Goal: Task Accomplishment & Management: Manage account settings

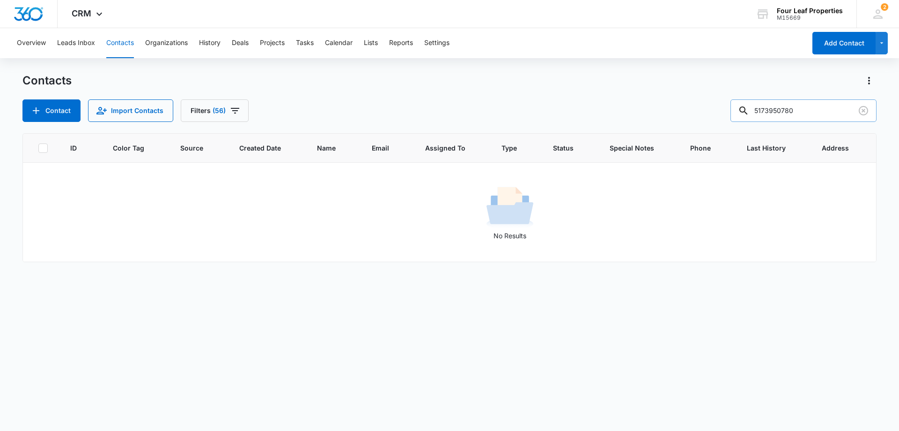
click at [843, 114] on input "5173950780" at bounding box center [804, 110] width 146 height 22
drag, startPoint x: 658, startPoint y: 171, endPoint x: 825, endPoint y: 106, distance: 178.9
click at [825, 106] on input "5173950780" at bounding box center [804, 110] width 146 height 22
click at [70, 112] on button "Contact" at bounding box center [51, 110] width 58 height 22
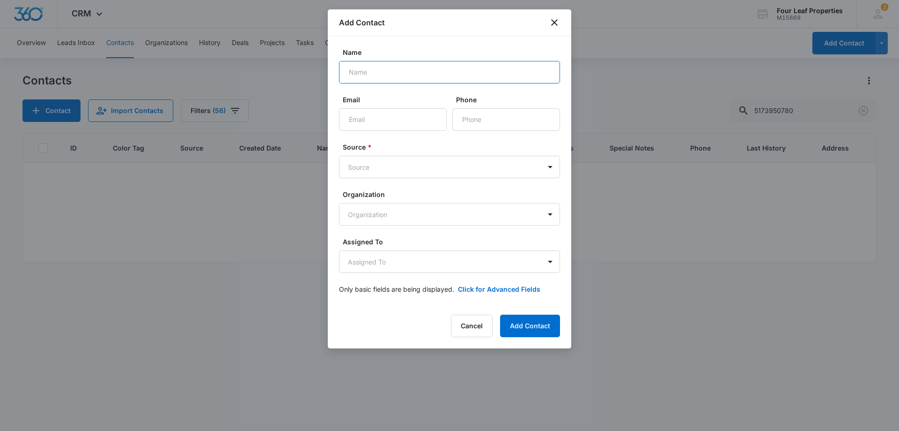
drag, startPoint x: 371, startPoint y: 68, endPoint x: 382, endPoint y: 71, distance: 11.7
click at [371, 68] on input "Name" at bounding box center [449, 72] width 221 height 22
type input "[PERSON_NAME]"
click at [387, 117] on input "Email" at bounding box center [393, 119] width 108 height 22
paste input "[EMAIL_ADDRESS][DOMAIN_NAME]"
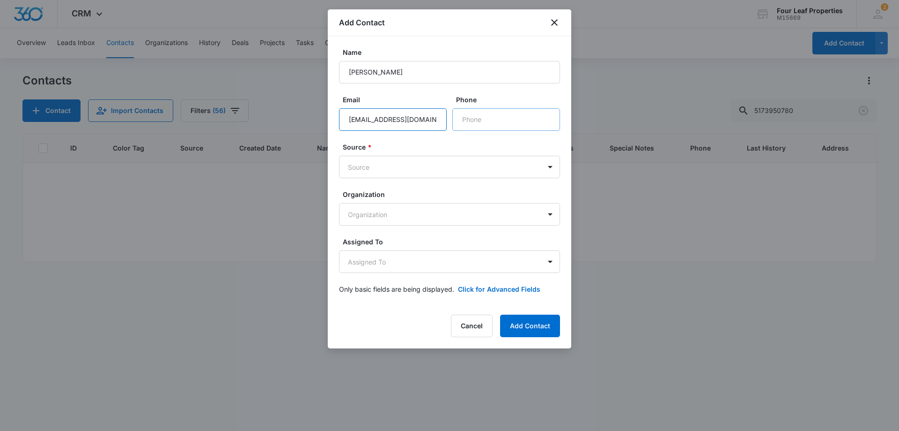
type input "[EMAIL_ADDRESS][DOMAIN_NAME]"
click at [473, 124] on input "Phone" at bounding box center [507, 119] width 108 height 22
type input "[PHONE_NUMBER]"
click at [479, 167] on body "CRM Apps Reputation Websites Forms CRM Email Social Shop Payments POS Content A…" at bounding box center [449, 215] width 899 height 431
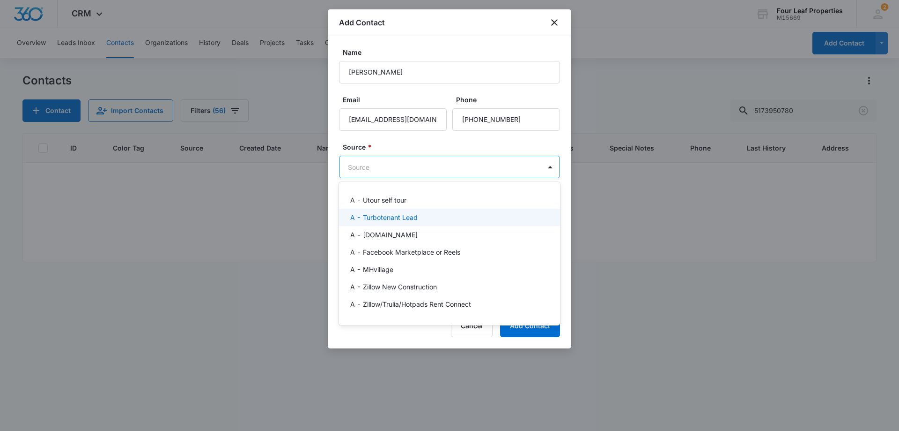
click at [431, 222] on div "A - Turbotenant Lead" at bounding box center [449, 216] width 221 height 17
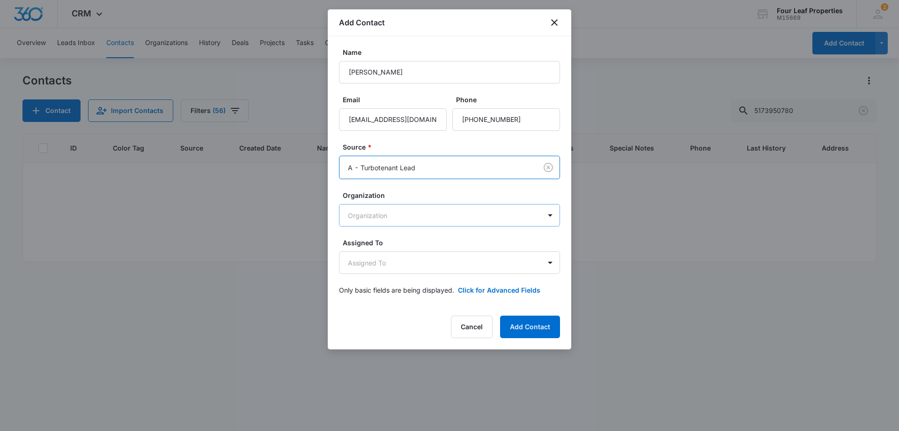
click at [432, 217] on body "CRM Apps Reputation Websites Forms CRM Email Social Shop Payments POS Content A…" at bounding box center [449, 215] width 899 height 431
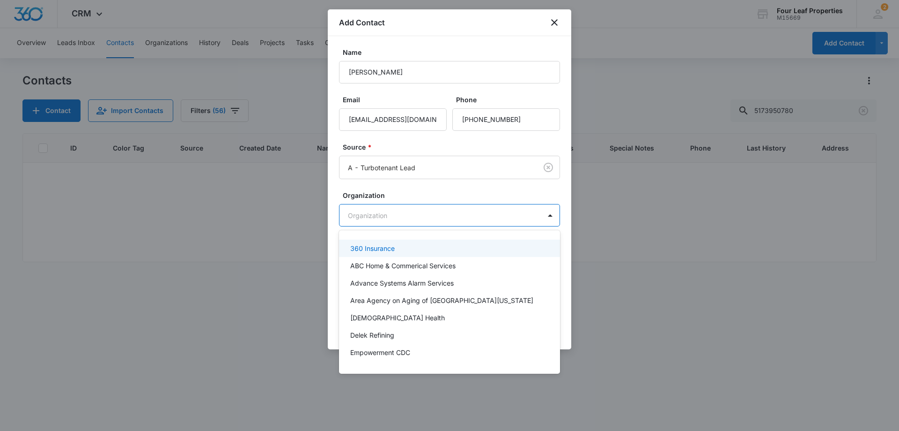
click at [457, 179] on div at bounding box center [449, 215] width 899 height 431
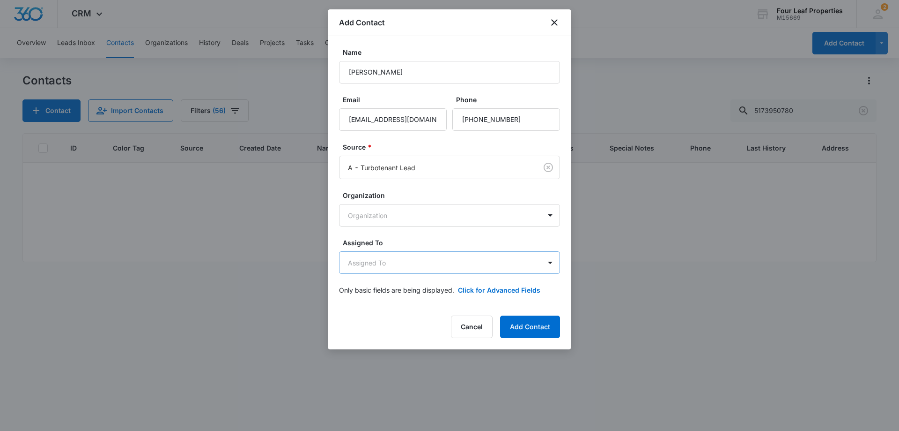
click at [439, 273] on form "Name Bethany Powell Email bethanyraquelr@gmail.com Phone Source * A - Turbotena…" at bounding box center [449, 176] width 221 height 259
click at [439, 270] on body "CRM Apps Reputation Websites Forms CRM Email Social Shop Payments POS Content A…" at bounding box center [449, 215] width 899 height 431
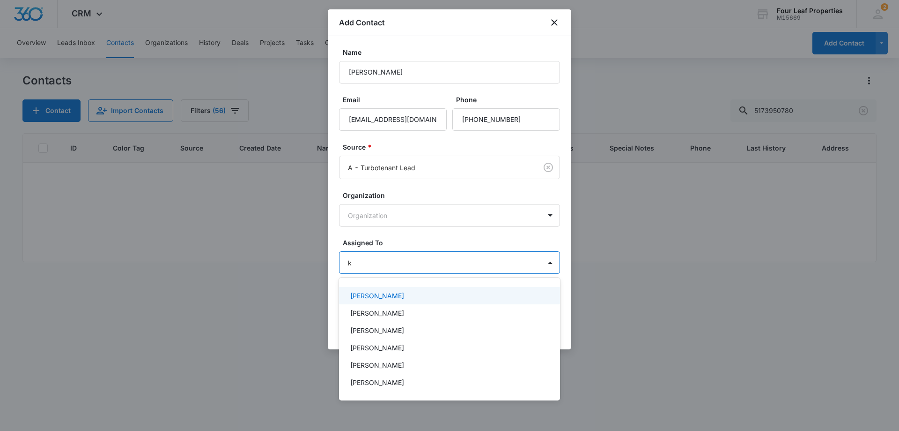
type input "ke"
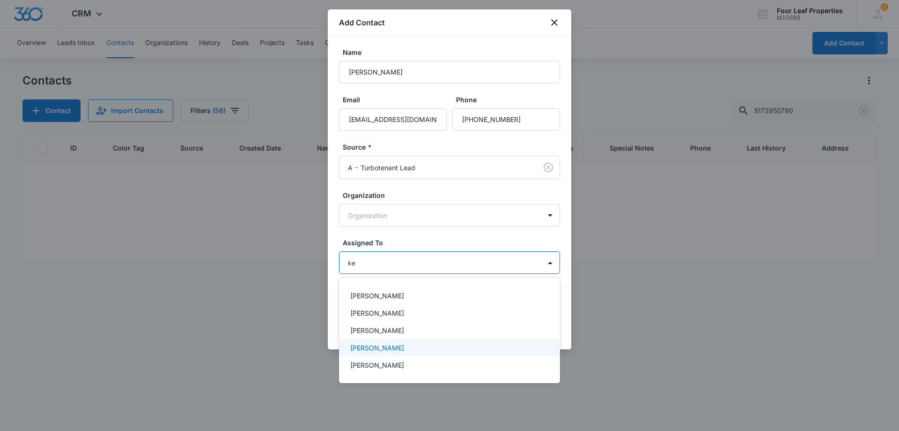
click at [394, 339] on div "[PERSON_NAME]" at bounding box center [449, 347] width 221 height 17
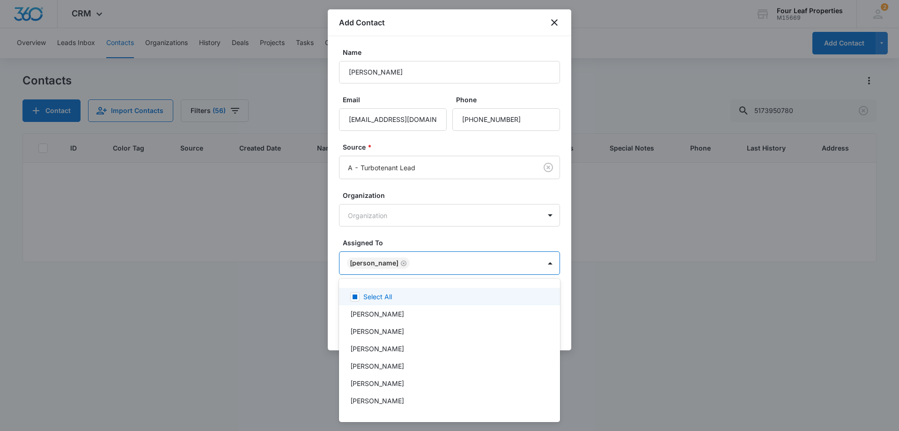
click at [452, 249] on div at bounding box center [449, 215] width 899 height 431
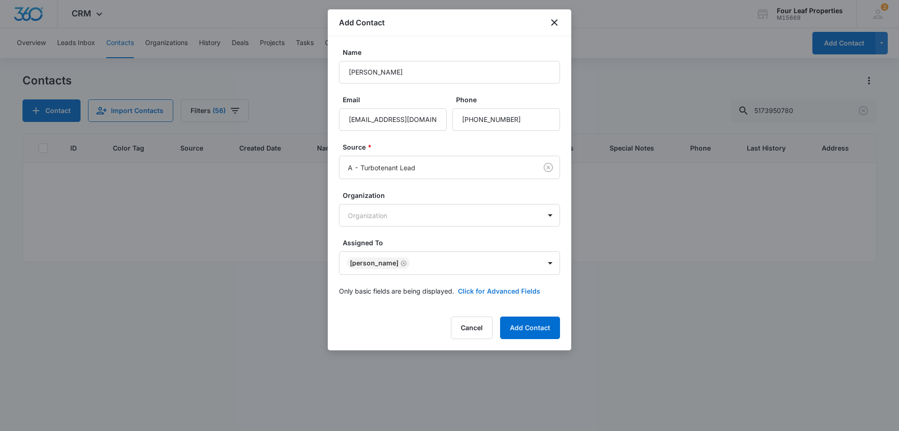
click at [493, 287] on button "Click for Advanced Fields" at bounding box center [499, 291] width 82 height 10
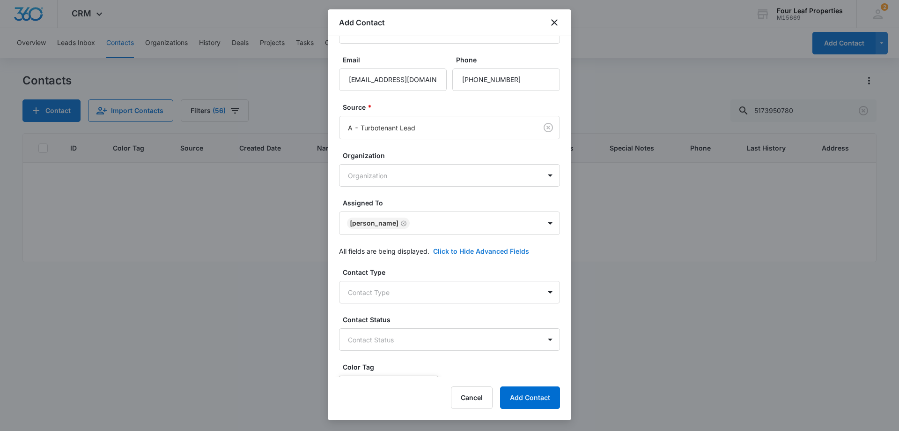
scroll to position [94, 0]
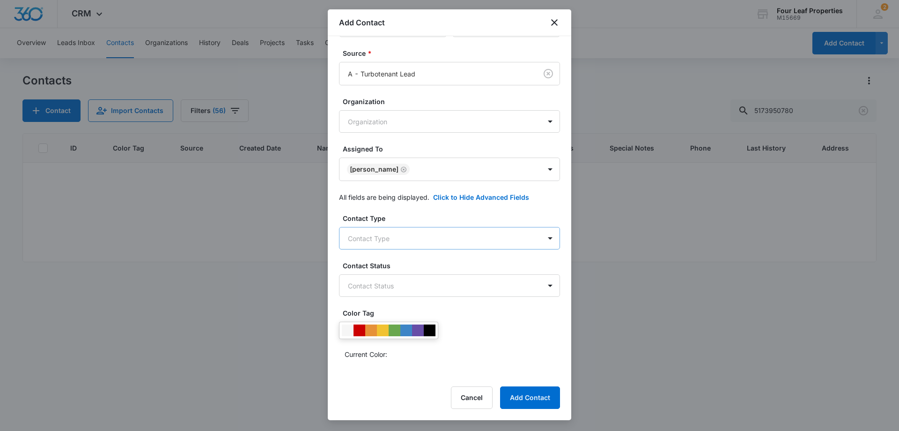
click at [458, 247] on body "CRM Apps Reputation Websites Forms CRM Email Social Shop Payments POS Content A…" at bounding box center [449, 215] width 899 height 431
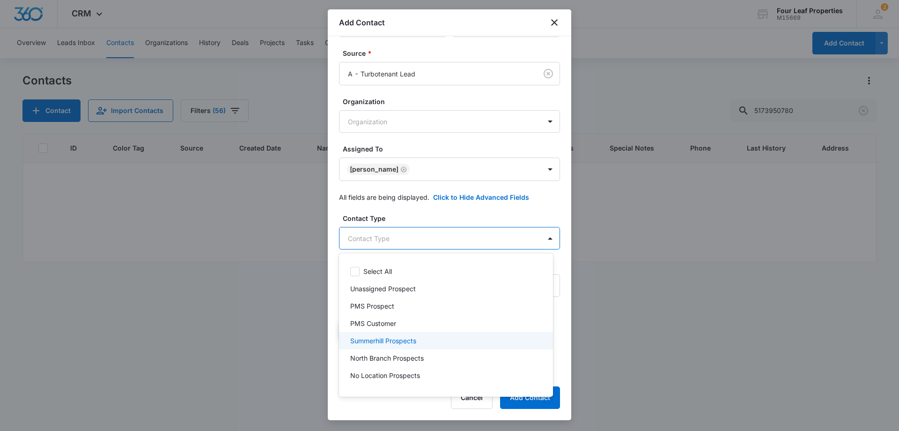
click at [416, 342] on p "Summerhill Prospects" at bounding box center [383, 340] width 66 height 10
click at [479, 214] on div at bounding box center [449, 215] width 899 height 431
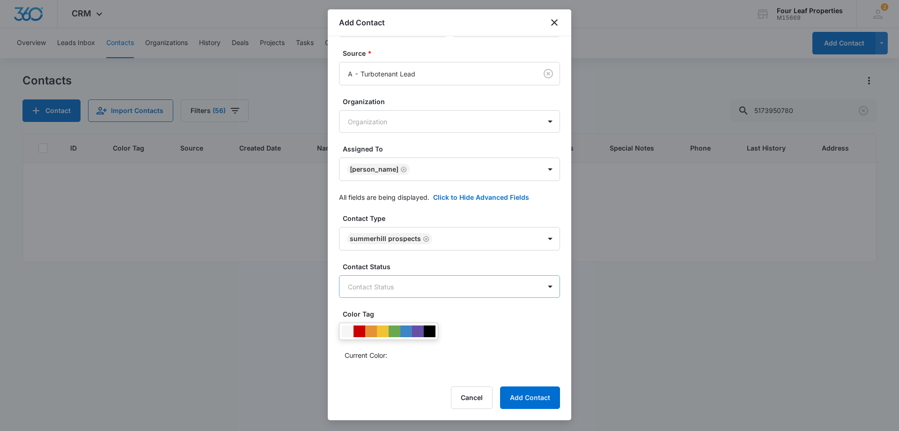
click at [454, 291] on body "CRM Apps Reputation Websites Forms CRM Email Social Shop Payments POS Content A…" at bounding box center [449, 215] width 899 height 431
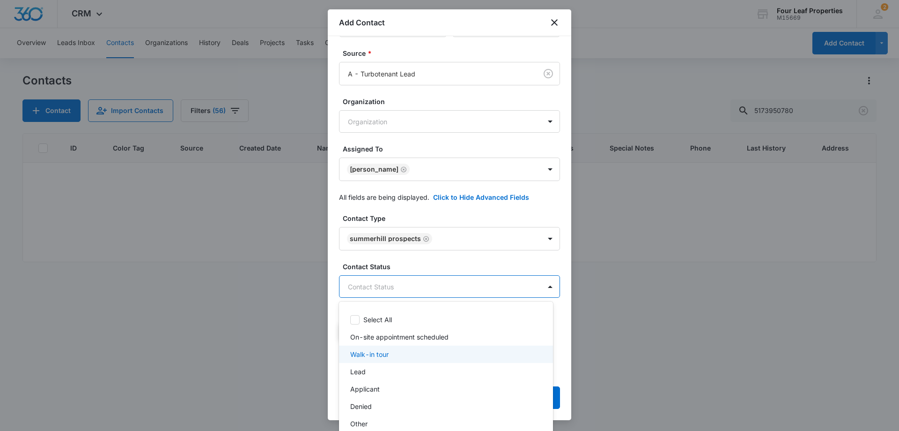
click at [427, 362] on div "Walk-in tour" at bounding box center [446, 353] width 214 height 17
click at [396, 289] on div at bounding box center [449, 215] width 899 height 431
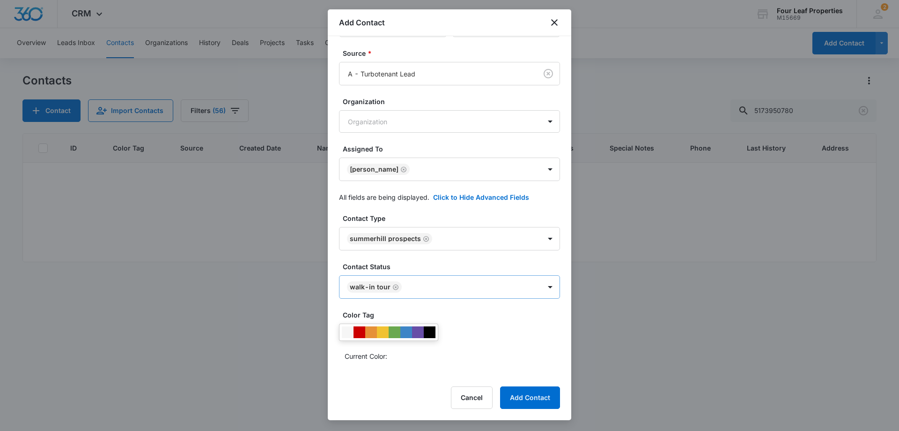
click at [397, 290] on icon "Remove Walk-in tour" at bounding box center [396, 286] width 7 height 7
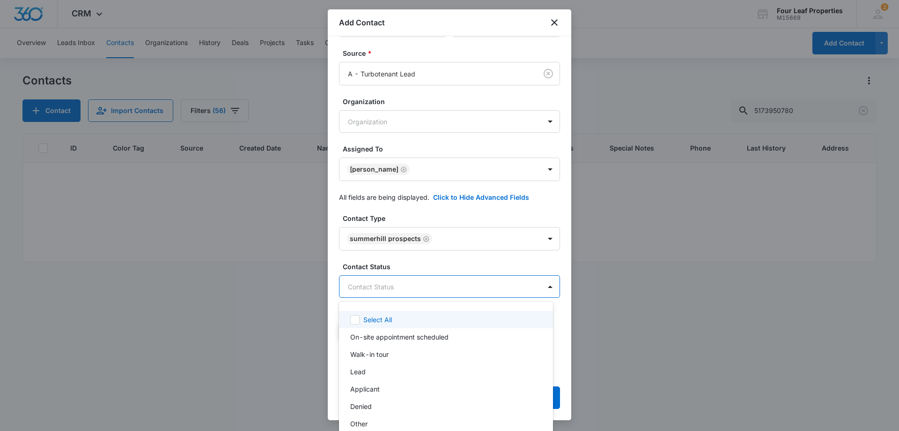
click at [410, 293] on body "CRM Apps Reputation Websites Forms CRM Email Social Shop Payments POS Content A…" at bounding box center [449, 215] width 899 height 431
click at [394, 368] on div "Lead" at bounding box center [445, 371] width 190 height 10
click at [421, 260] on div at bounding box center [449, 215] width 899 height 431
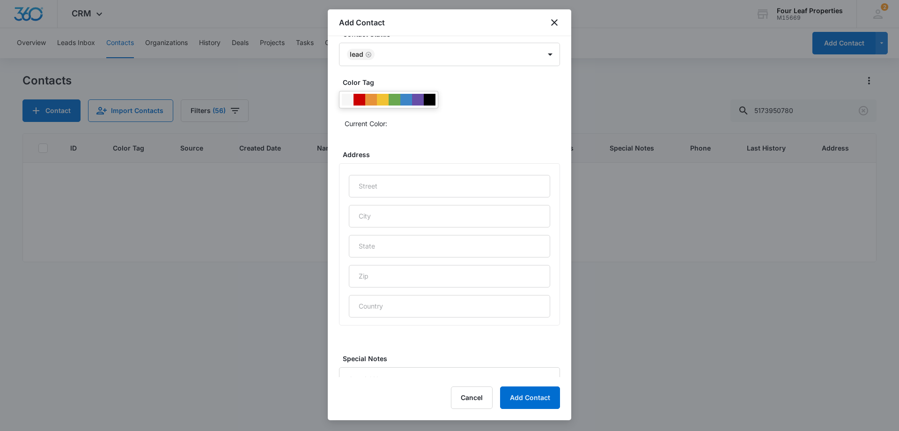
scroll to position [370, 0]
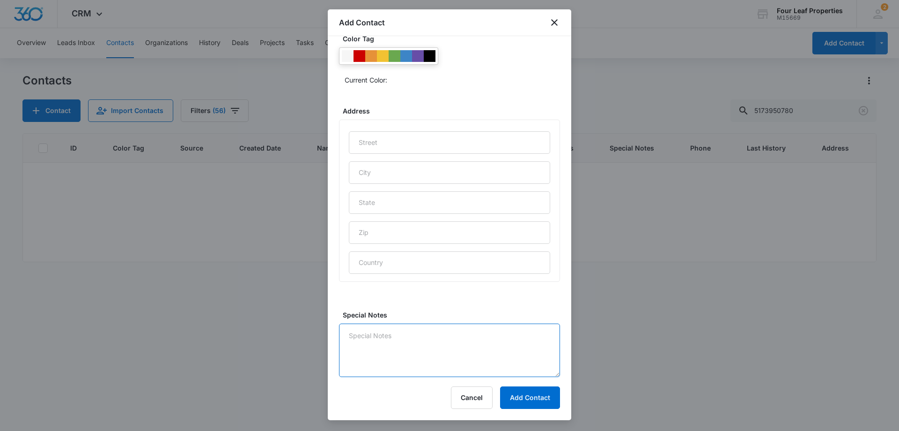
click at [424, 343] on textarea "Special Notes" at bounding box center [449, 349] width 221 height 53
type textarea "9/9 LM"
click at [552, 399] on button "Add Contact" at bounding box center [530, 397] width 60 height 22
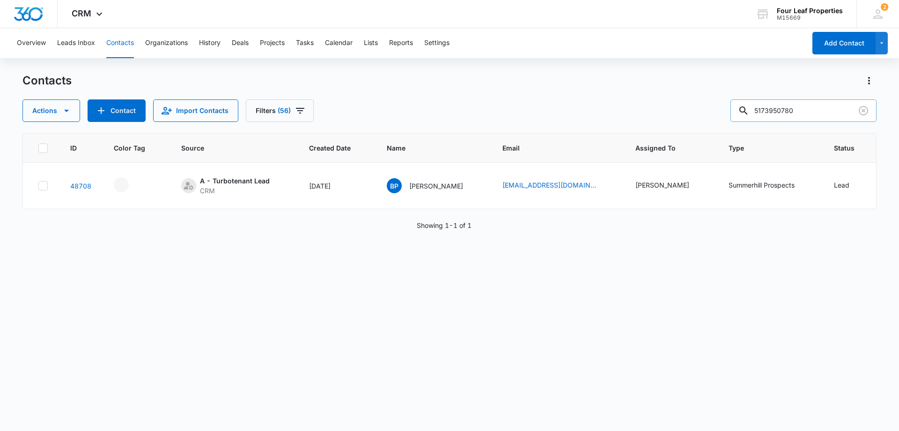
click at [816, 110] on input "5173950780" at bounding box center [804, 110] width 146 height 22
drag, startPoint x: 813, startPoint y: 110, endPoint x: 446, endPoint y: 140, distance: 368.5
click at [446, 140] on div "Contacts Actions Contact Import Contacts Filters (56) 5173950780 ID Color Tag S…" at bounding box center [449, 251] width 854 height 357
paste input "tel:4422304723"
drag, startPoint x: 772, startPoint y: 109, endPoint x: 737, endPoint y: 110, distance: 34.7
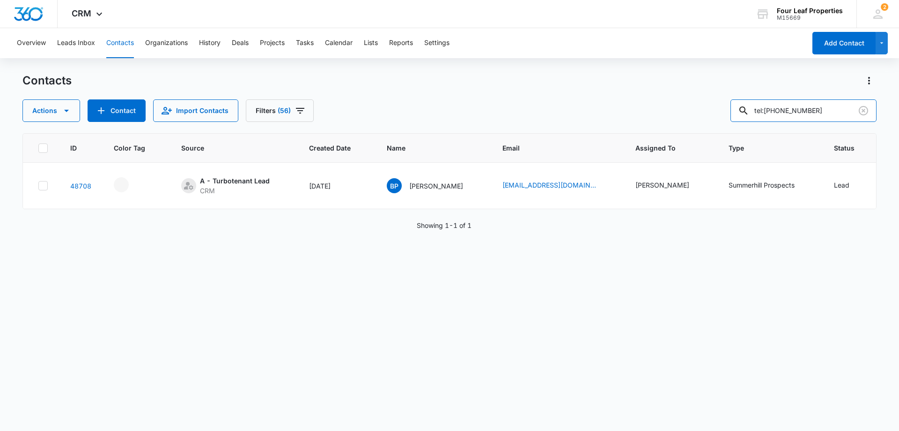
click at [737, 110] on div "Actions Contact Import Contacts Filters (56) tel:4422304723" at bounding box center [449, 110] width 854 height 22
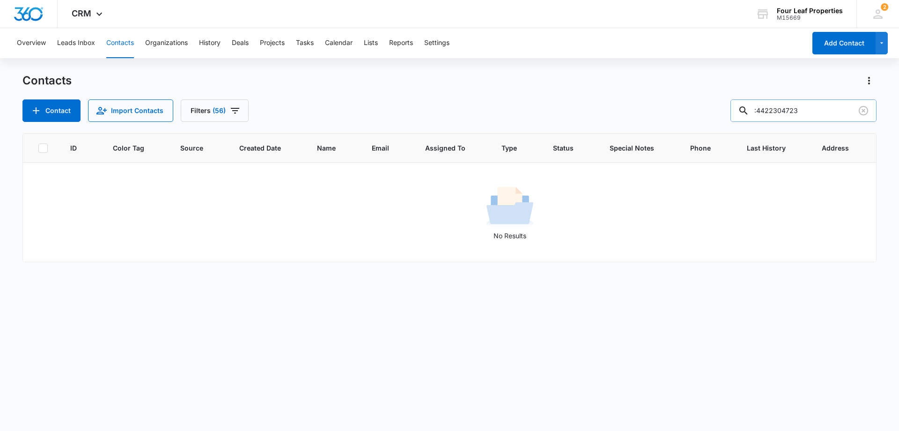
click at [767, 107] on input ":4422304723" at bounding box center [804, 110] width 146 height 22
type input "4422304723"
drag, startPoint x: 727, startPoint y: 112, endPoint x: 495, endPoint y: 105, distance: 231.5
click at [494, 105] on div "Contact Import Contacts Filters (56) 4422304723" at bounding box center [449, 110] width 854 height 22
drag, startPoint x: 825, startPoint y: 118, endPoint x: 534, endPoint y: 105, distance: 292.1
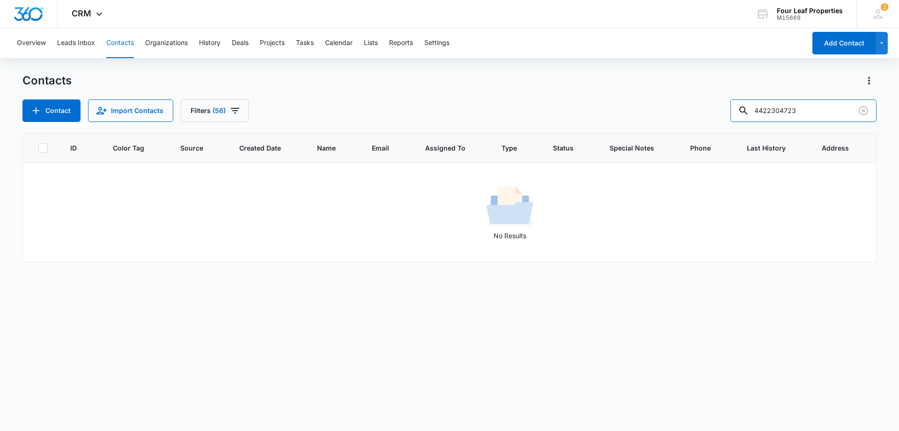
click at [535, 106] on div "Contact Import Contacts Filters (56) 4422304723" at bounding box center [449, 110] width 854 height 22
paste input "Damian"
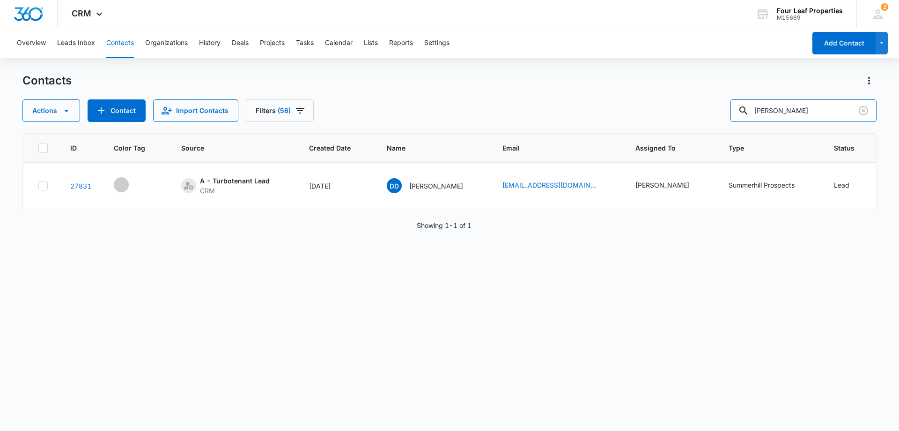
drag, startPoint x: 807, startPoint y: 113, endPoint x: 408, endPoint y: 113, distance: 399.6
click at [400, 118] on div "Actions Contact Import Contacts Filters (56) Damian" at bounding box center [449, 110] width 854 height 22
type input "r"
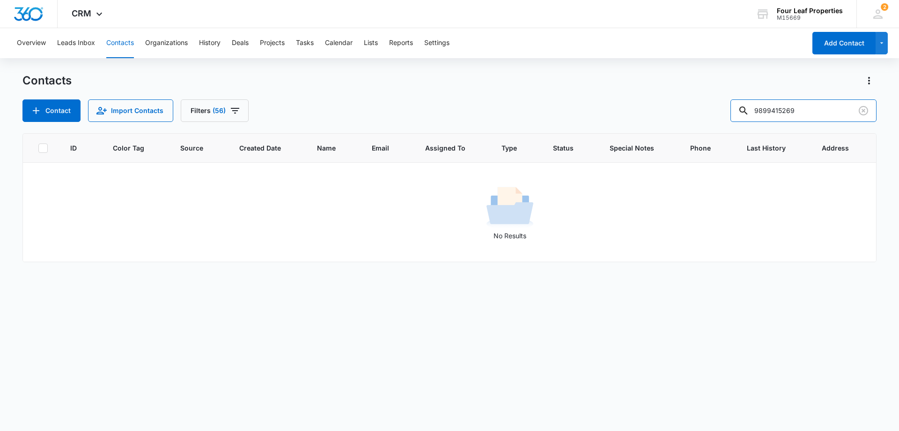
drag, startPoint x: 802, startPoint y: 113, endPoint x: 588, endPoint y: 116, distance: 214.1
click at [597, 114] on div "Contact Import Contacts Filters (56) 9899415269" at bounding box center [449, 110] width 854 height 22
type input "jesse"
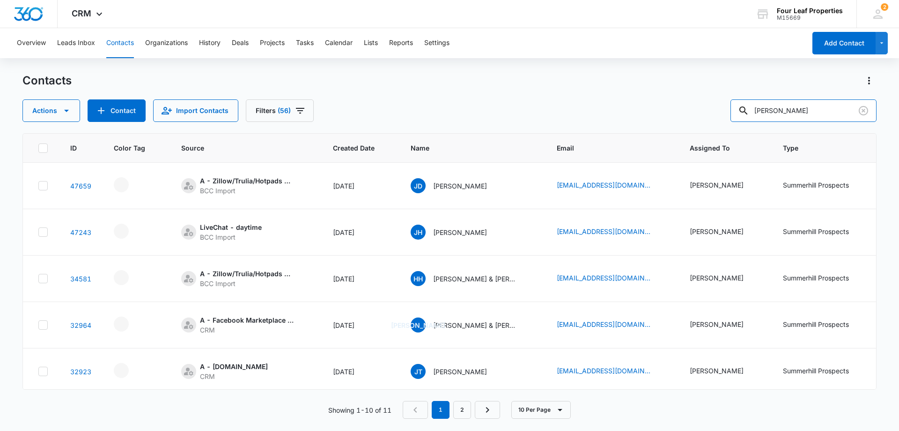
drag, startPoint x: 802, startPoint y: 110, endPoint x: 704, endPoint y: 114, distance: 98.9
click at [704, 114] on div "Actions Contact Import Contacts Filters (56) jesse" at bounding box center [449, 110] width 854 height 22
click at [824, 116] on input "text" at bounding box center [811, 110] width 132 height 22
type input "5172609461"
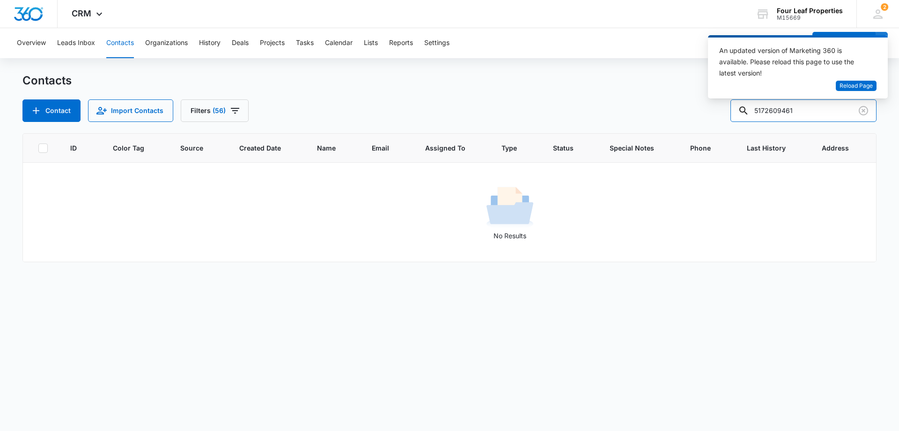
drag, startPoint x: 820, startPoint y: 107, endPoint x: 637, endPoint y: 121, distance: 183.7
click at [638, 121] on div "Contact Import Contacts Filters (56) 5172609461" at bounding box center [449, 110] width 854 height 22
click at [743, 230] on p "No Results" at bounding box center [509, 235] width 973 height 10
click at [810, 109] on input "text" at bounding box center [811, 110] width 132 height 22
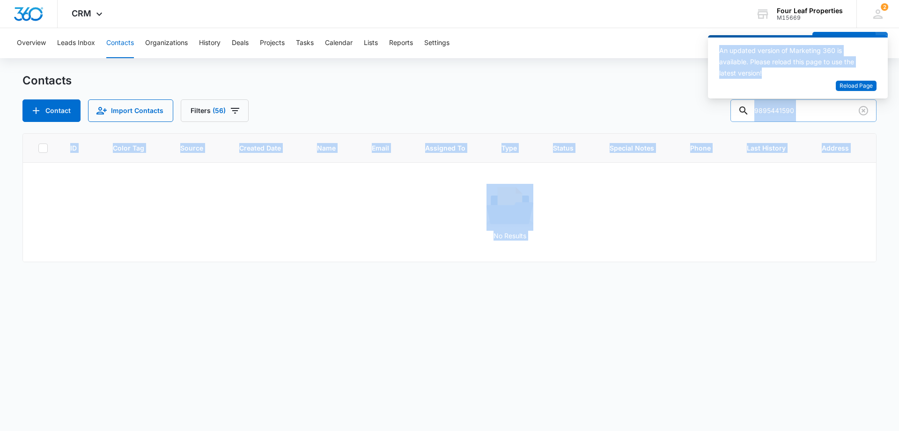
drag, startPoint x: 805, startPoint y: 105, endPoint x: 776, endPoint y: 108, distance: 29.1
click at [776, 108] on body "CRM Apps Reputation Websites Forms CRM Email Social Shop Payments POS Content A…" at bounding box center [449, 215] width 899 height 431
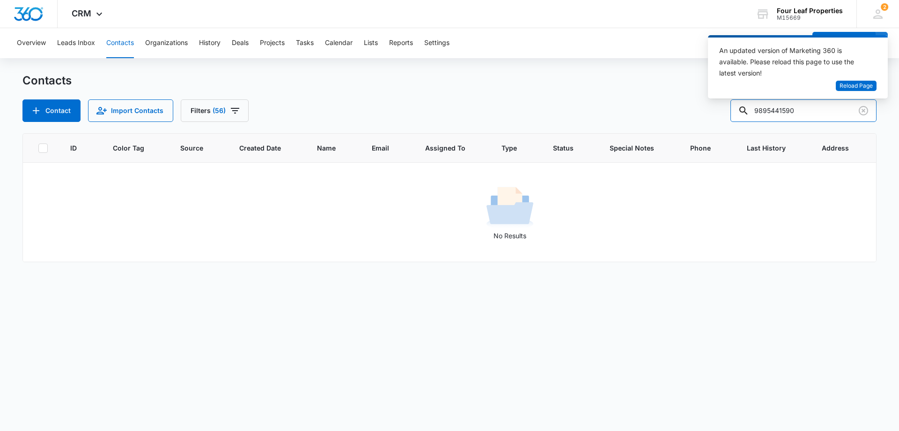
drag, startPoint x: 828, startPoint y: 114, endPoint x: 657, endPoint y: 113, distance: 171.5
click at [657, 113] on div "Contact Import Contacts Filters (56) 9895441590" at bounding box center [449, 110] width 854 height 22
type input "[PERSON_NAME]"
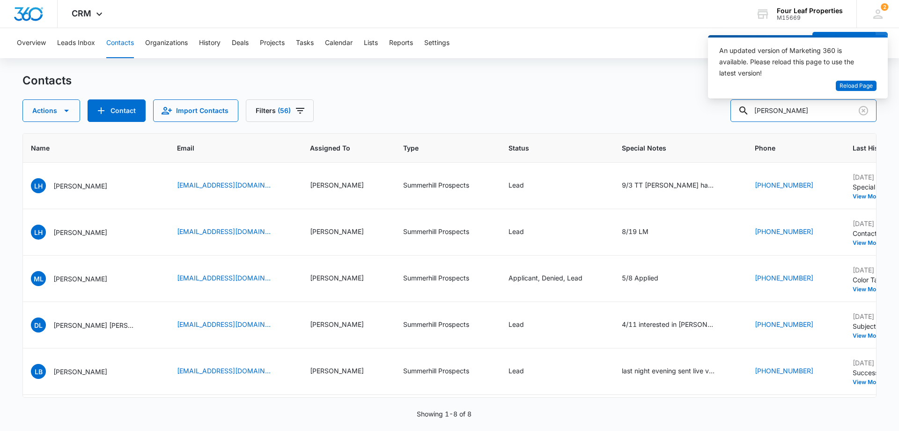
scroll to position [0, 382]
drag, startPoint x: 824, startPoint y: 117, endPoint x: 708, endPoint y: 119, distance: 116.2
click at [708, 119] on div "Actions Contact Import Contacts Filters (56) lawrence" at bounding box center [449, 110] width 854 height 22
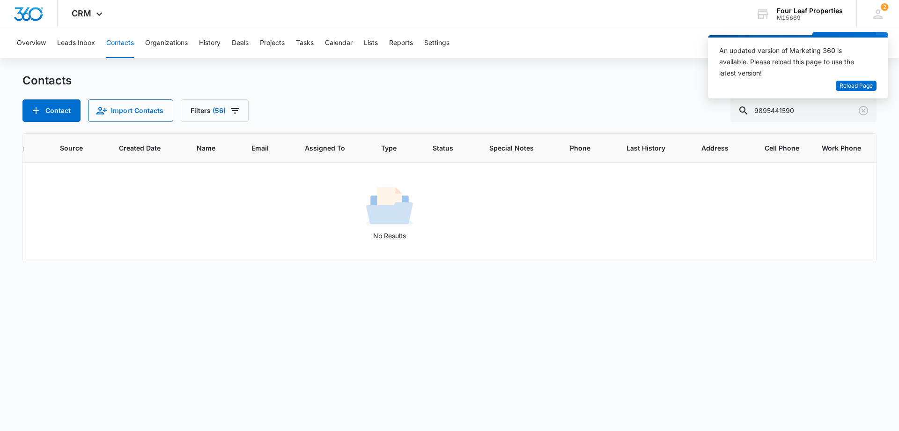
click at [620, 110] on div "Contact Import Contacts Filters (56) 9895441590" at bounding box center [449, 110] width 854 height 22
click at [815, 114] on input "9895441590" at bounding box center [804, 110] width 146 height 22
drag, startPoint x: 831, startPoint y: 112, endPoint x: 565, endPoint y: 123, distance: 266.8
click at [569, 123] on div "Contacts Contact Import Contacts Filters (56) 9895441590 ID Color Tag Source Cr…" at bounding box center [449, 251] width 854 height 357
type input "[PERSON_NAME]"
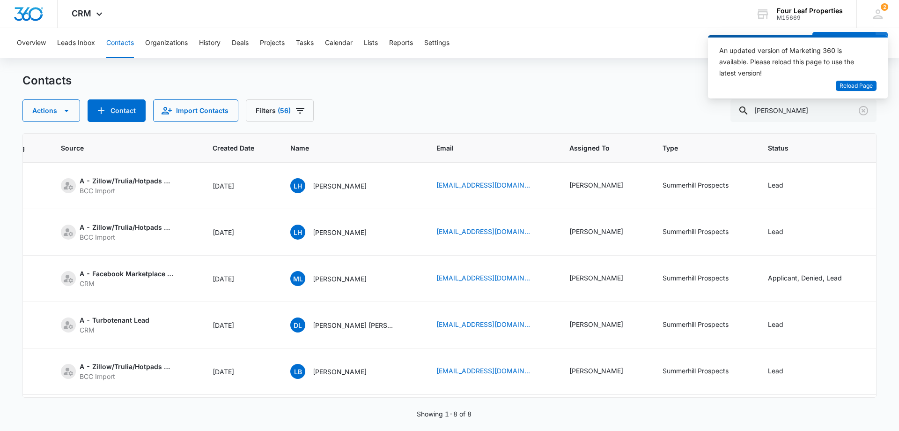
drag, startPoint x: 553, startPoint y: 397, endPoint x: 568, endPoint y: 394, distance: 15.2
click at [569, 395] on div "ID Color Tag Source Created Date Name Email Assigned To Type Status Special Not…" at bounding box center [449, 265] width 854 height 264
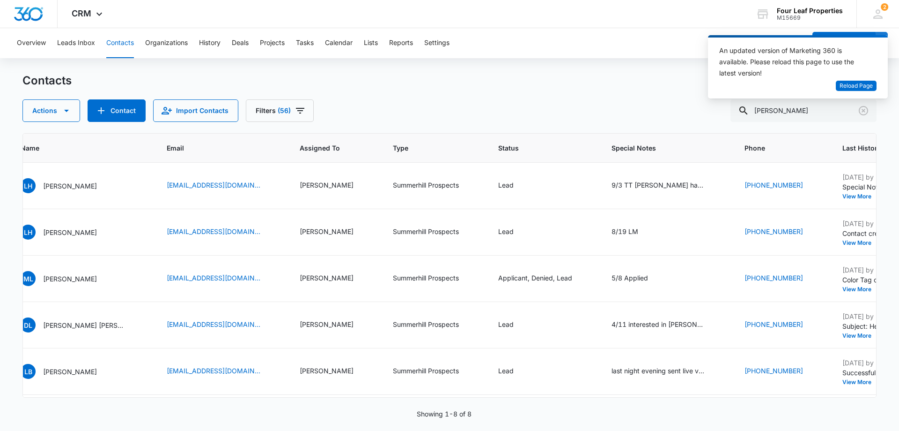
scroll to position [0, 424]
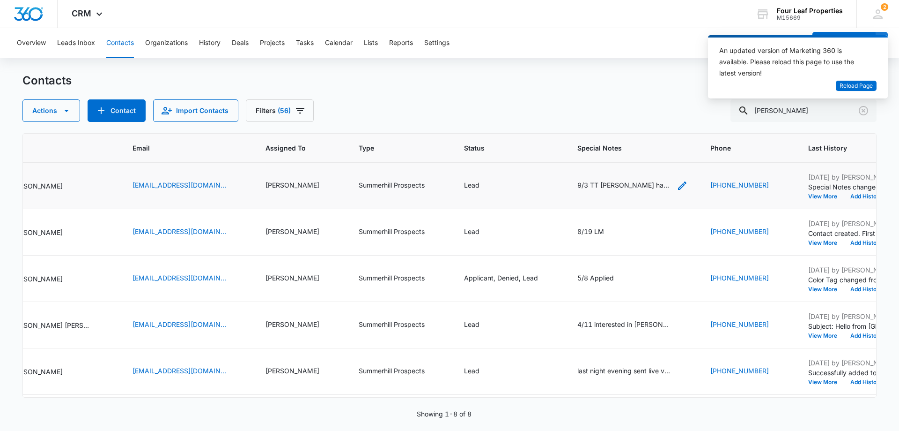
click at [677, 184] on icon "Special Notes - 9/3 TT lawrence has 2 cats has a bankrupt income is very good 7…" at bounding box center [682, 185] width 11 height 11
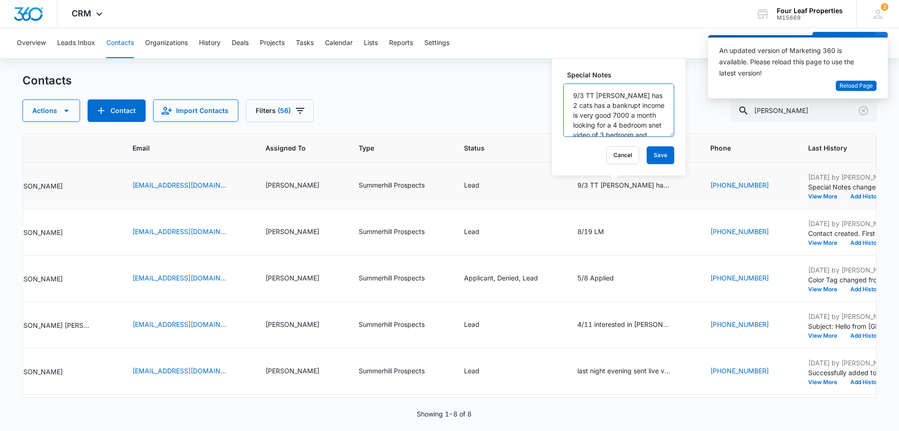
click at [571, 93] on textarea "9/3 TT lawrence has 2 cats has a bankrupt income is very good 7000 a month look…" at bounding box center [619, 109] width 111 height 53
type textarea "9/9 TT [PERSON_NAME] coming for a tour at 4.30 [DATE] TT [PERSON_NAME] has 2 ca…"
click at [650, 156] on button "Save" at bounding box center [661, 155] width 28 height 18
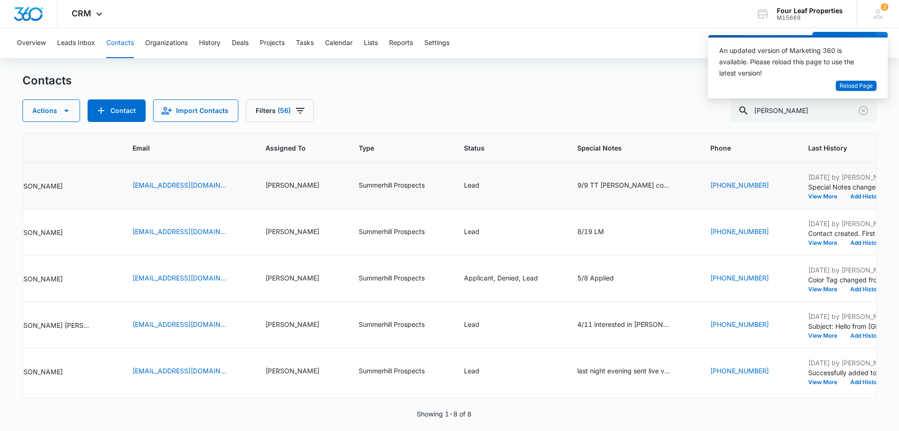
click at [595, 86] on div "Contacts" at bounding box center [449, 80] width 854 height 15
click at [865, 85] on span "Reload Page" at bounding box center [856, 86] width 33 height 9
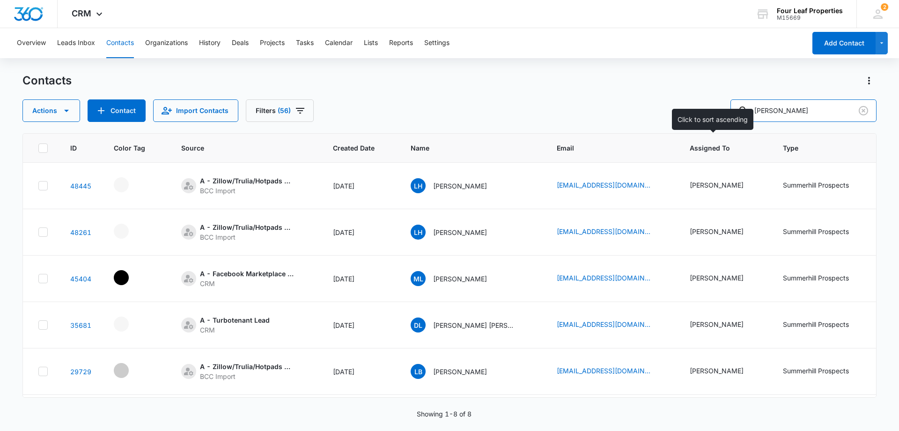
drag, startPoint x: 798, startPoint y: 108, endPoint x: 694, endPoint y: 136, distance: 107.6
click at [694, 136] on div "Contacts Actions Contact Import Contacts Filters (56) [PERSON_NAME] ID Color Ta…" at bounding box center [449, 251] width 854 height 357
paste input "[EMAIL_ADDRESS][DOMAIN_NAME]"
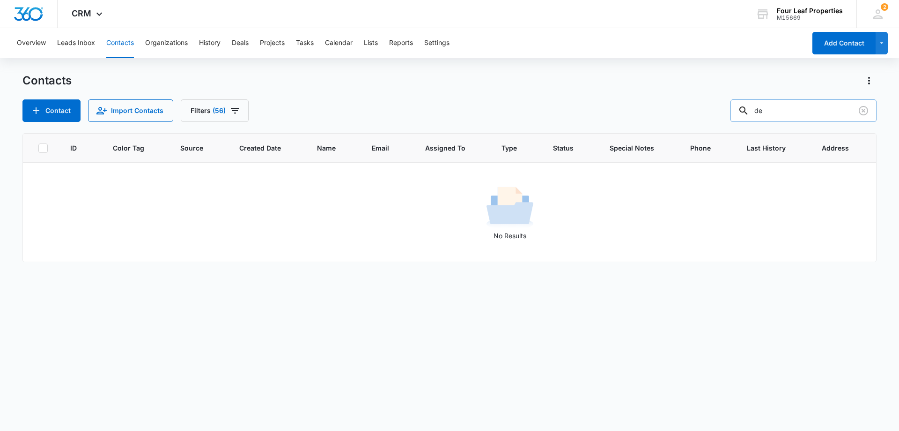
type input "d"
drag, startPoint x: 783, startPoint y: 104, endPoint x: 778, endPoint y: 122, distance: 18.5
click at [778, 122] on div "Contacts Contact Import Contacts Filters (56) ID Color Tag Source Created Date …" at bounding box center [449, 251] width 854 height 357
click at [784, 107] on input "text" at bounding box center [811, 110] width 132 height 22
type input "[PERSON_NAME]"
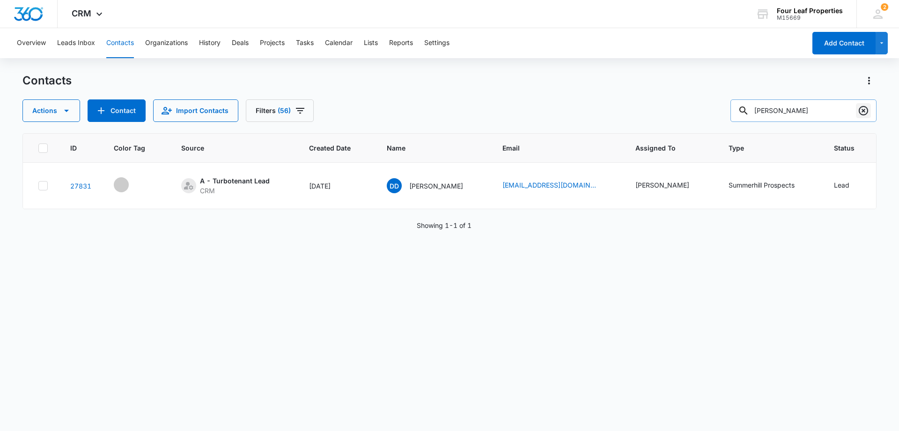
click at [868, 115] on icon "Clear" at bounding box center [863, 110] width 11 height 11
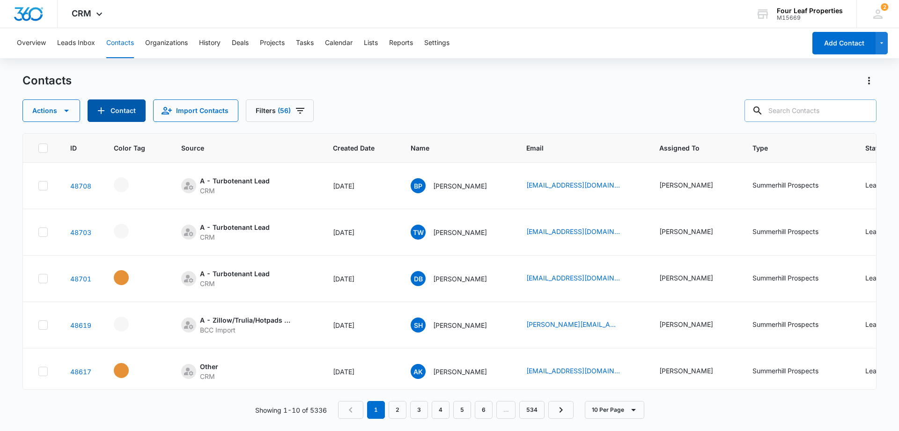
click at [126, 110] on button "Contact" at bounding box center [117, 110] width 58 height 22
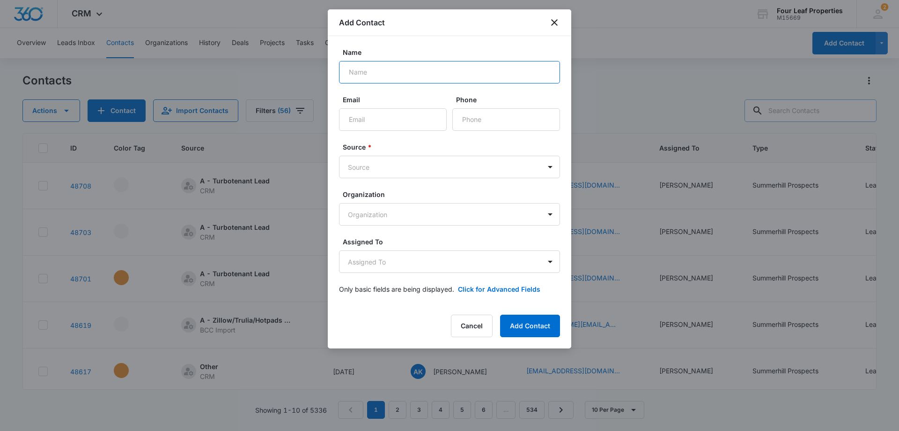
click at [401, 78] on input "Name" at bounding box center [449, 72] width 221 height 22
paste input "[PERSON_NAME]"
type input "[PERSON_NAME]"
click at [407, 120] on input "Email" at bounding box center [393, 119] width 108 height 22
paste input "[EMAIL_ADDRESS][DOMAIN_NAME]"
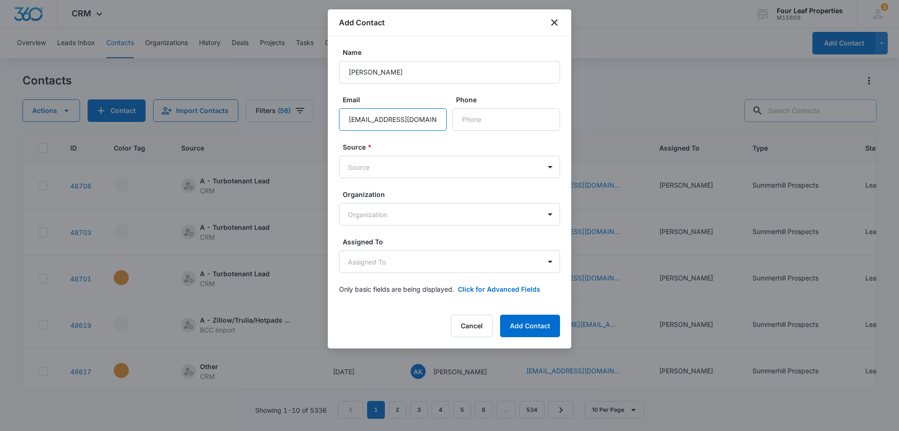
scroll to position [0, 6]
type input "[EMAIL_ADDRESS][DOMAIN_NAME]"
click at [494, 116] on input "Phone" at bounding box center [507, 119] width 108 height 22
paste input "[PHONE_NUMBER]"
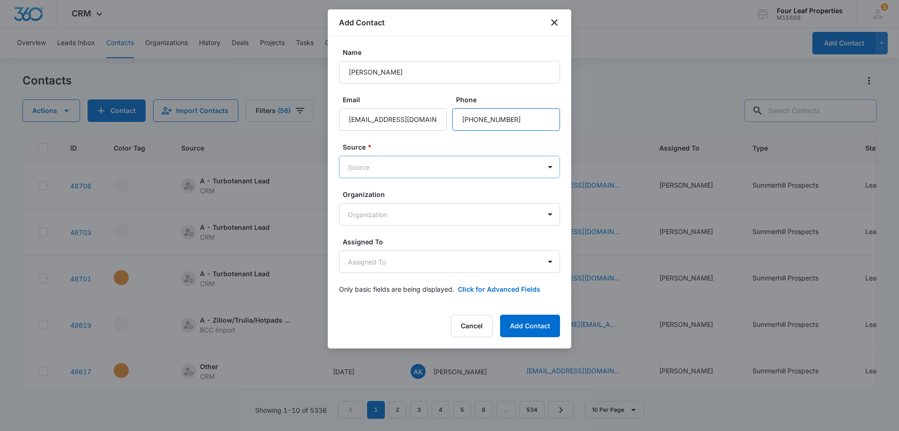
type input "[PHONE_NUMBER]"
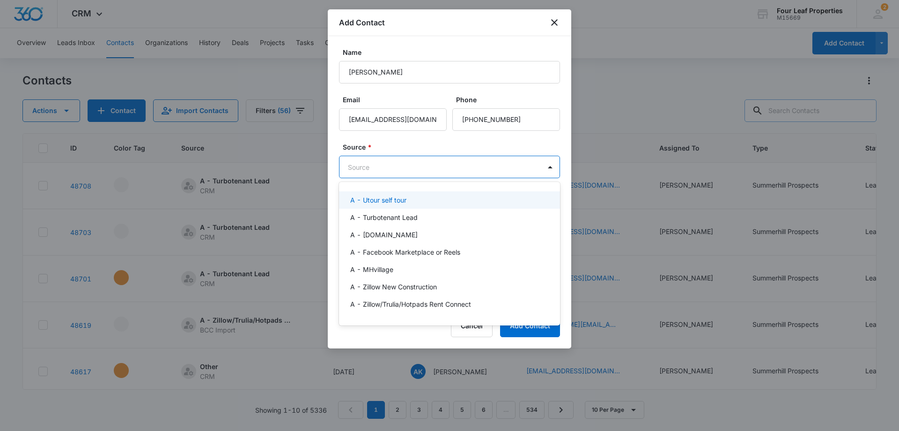
click at [441, 168] on body "CRM Apps Reputation Websites Forms CRM Email Social Shop Payments POS Content A…" at bounding box center [449, 215] width 899 height 431
click at [409, 218] on p "A - Turbotenant Lead" at bounding box center [383, 217] width 67 height 10
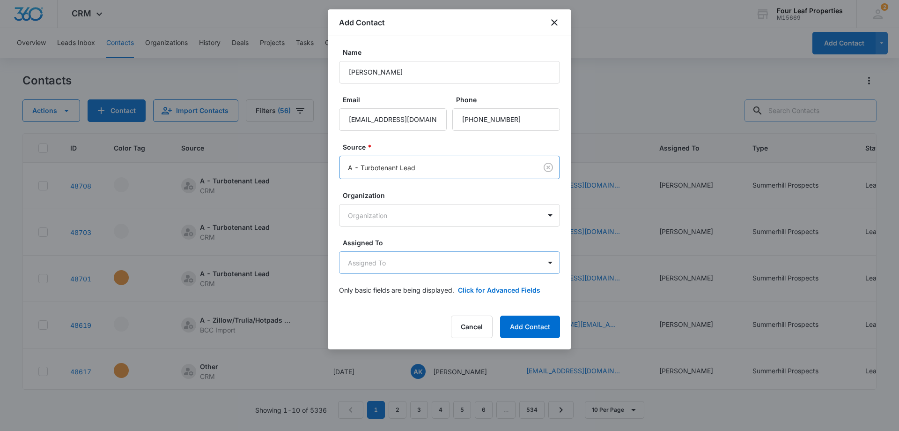
click at [412, 267] on body "CRM Apps Reputation Websites Forms CRM Email Social Shop Payments POS Content A…" at bounding box center [449, 215] width 899 height 431
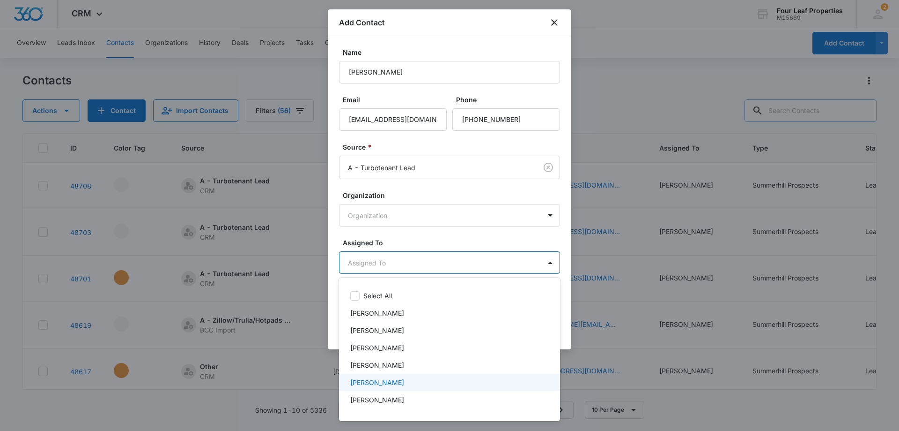
type input "k"
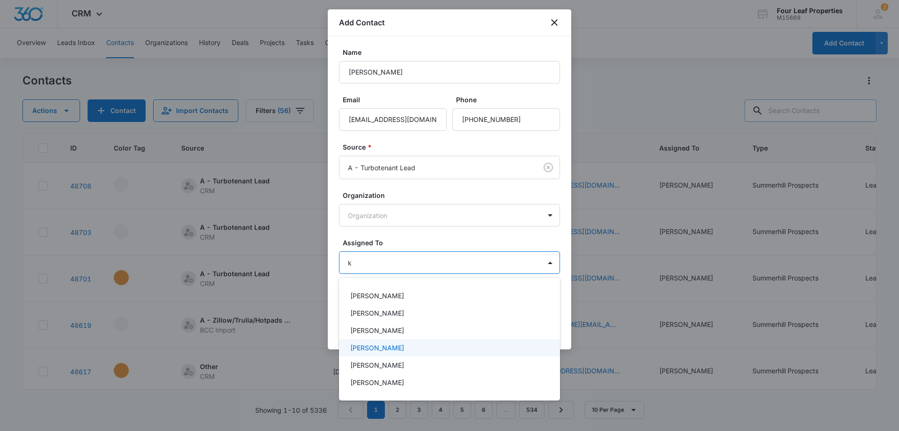
click at [399, 350] on div "[PERSON_NAME]" at bounding box center [448, 347] width 197 height 10
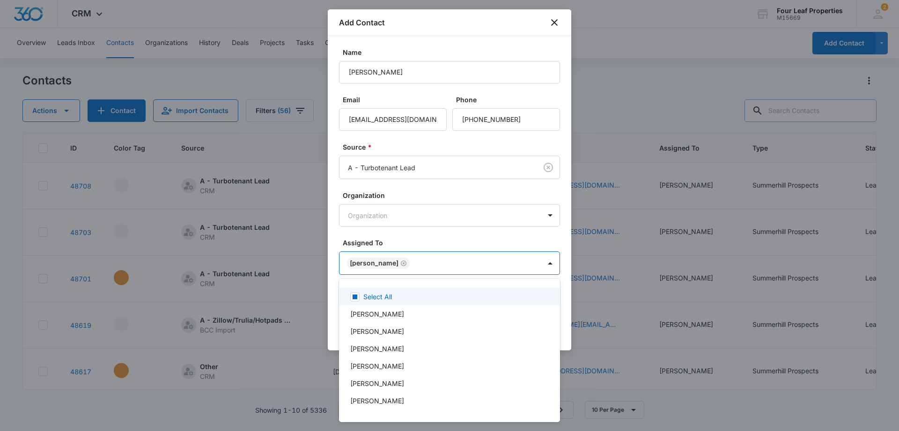
click at [441, 233] on div at bounding box center [449, 215] width 899 height 431
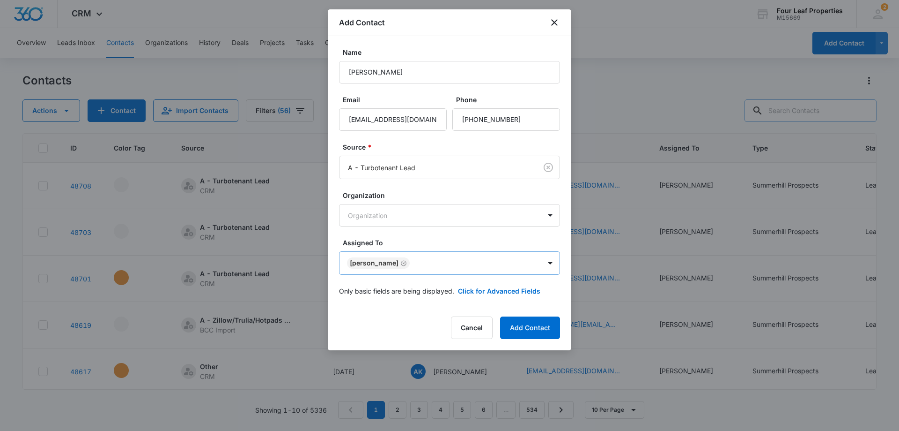
click at [517, 263] on body "CRM Apps Reputation Websites Forms CRM Email Social Shop Payments POS Content A…" at bounding box center [449, 215] width 899 height 431
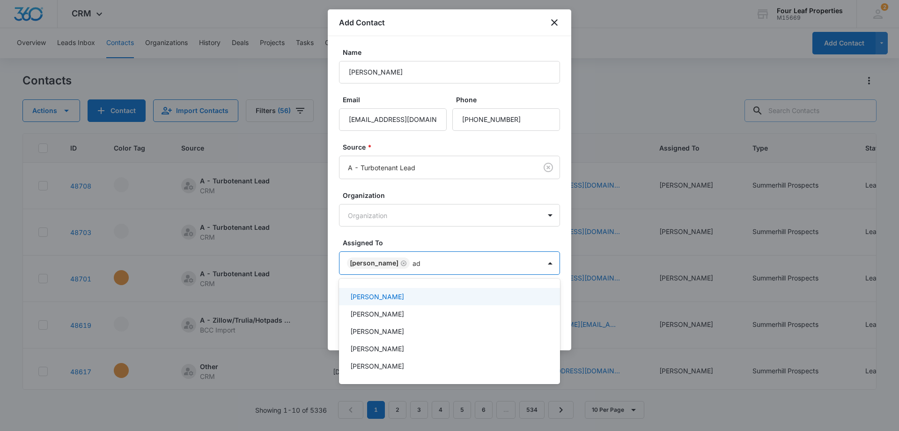
type input "a"
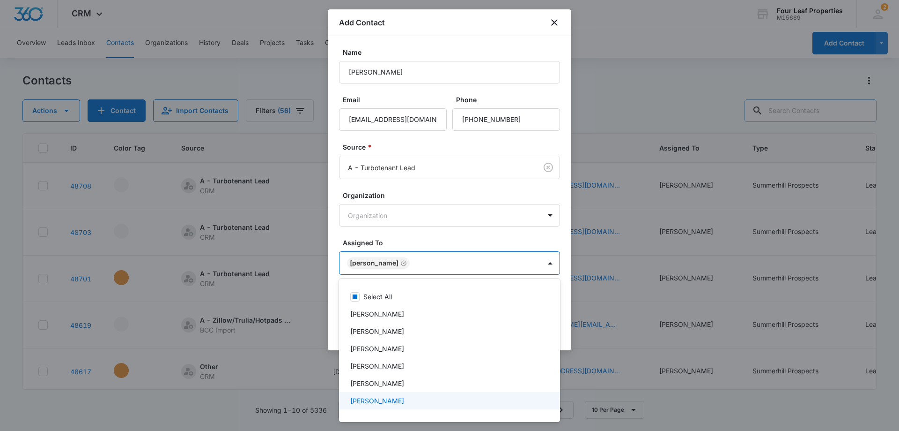
click at [477, 225] on div at bounding box center [449, 215] width 899 height 431
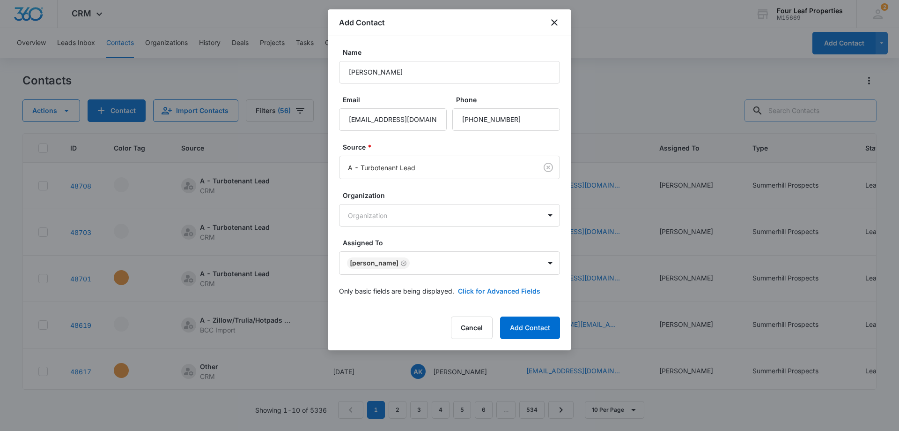
click at [498, 293] on button "Click for Advanced Fields" at bounding box center [499, 291] width 82 height 10
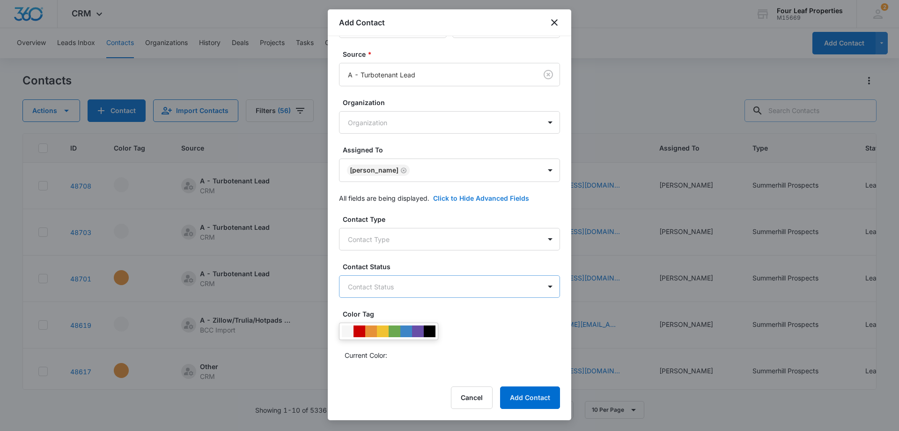
scroll to position [94, 0]
click at [474, 235] on body "CRM Apps Reputation Websites Forms CRM Email Social Shop Payments POS Content A…" at bounding box center [449, 215] width 899 height 431
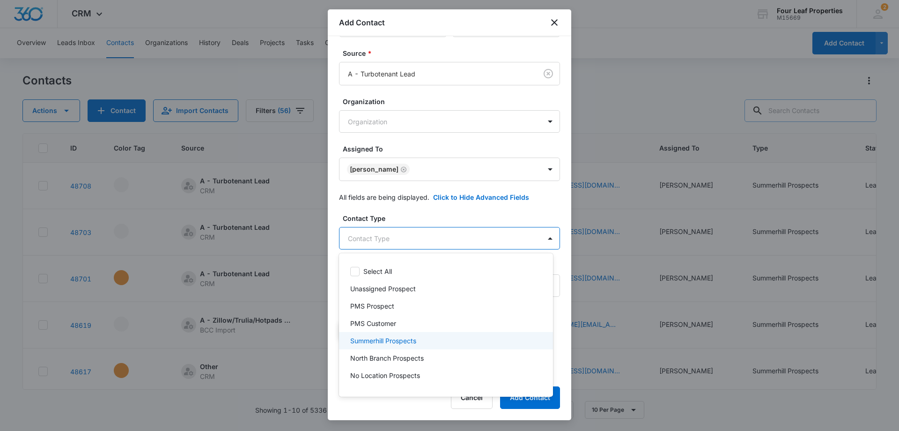
click at [414, 347] on div "Summerhill Prospects" at bounding box center [446, 340] width 214 height 17
drag, startPoint x: 514, startPoint y: 211, endPoint x: 499, endPoint y: 235, distance: 28.0
click at [514, 211] on div at bounding box center [449, 215] width 899 height 431
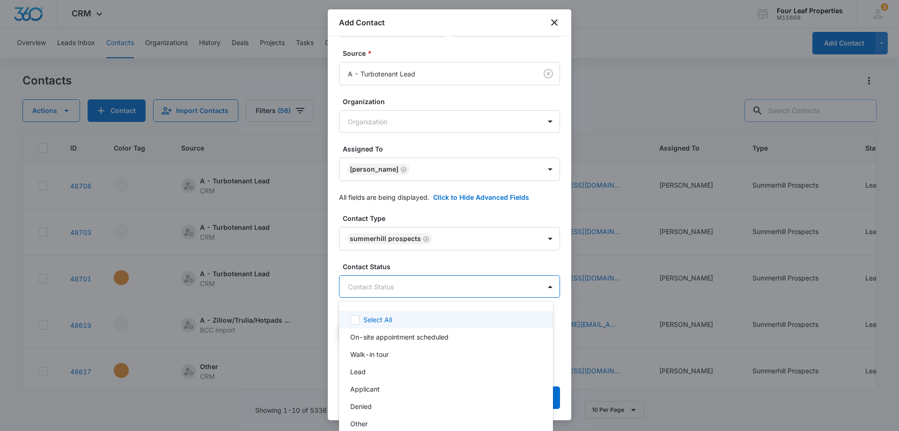
click at [466, 278] on body "CRM Apps Reputation Websites Forms CRM Email Social Shop Payments POS Content A…" at bounding box center [449, 215] width 899 height 431
click at [418, 366] on div "Lead" at bounding box center [445, 371] width 190 height 10
click at [468, 265] on div at bounding box center [449, 215] width 899 height 431
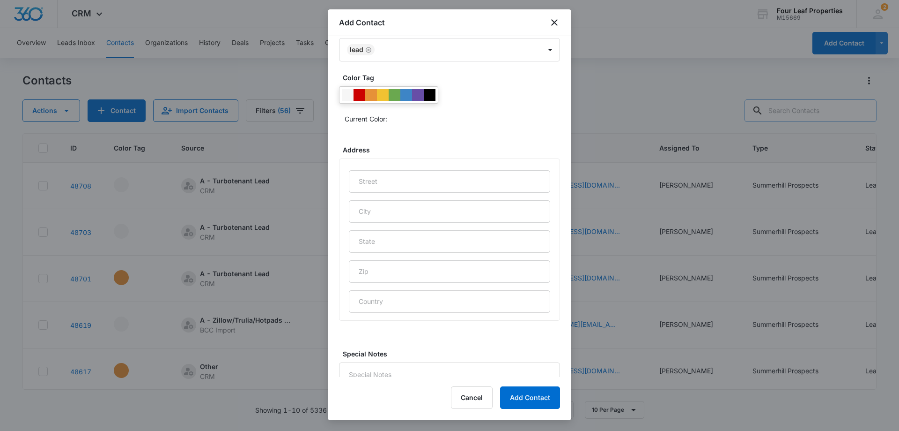
scroll to position [370, 0]
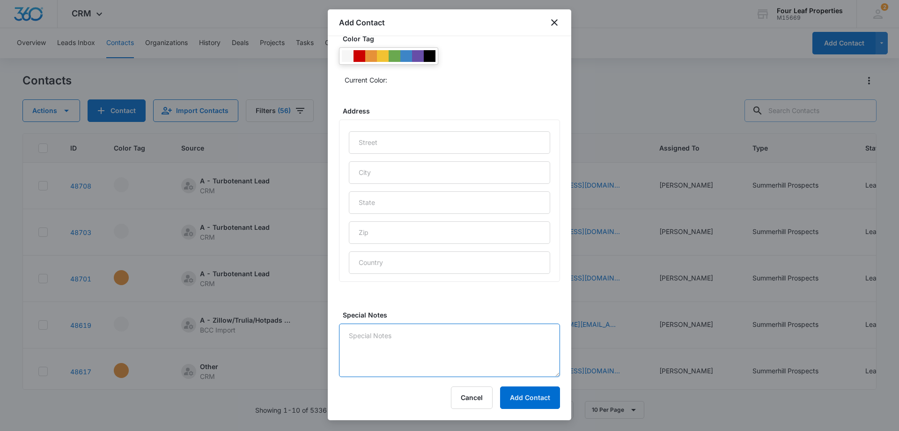
click at [443, 340] on textarea "Special Notes" at bounding box center [449, 349] width 221 height 53
type textarea "9/9 LM"
click at [526, 398] on button "Add Contact" at bounding box center [530, 397] width 60 height 22
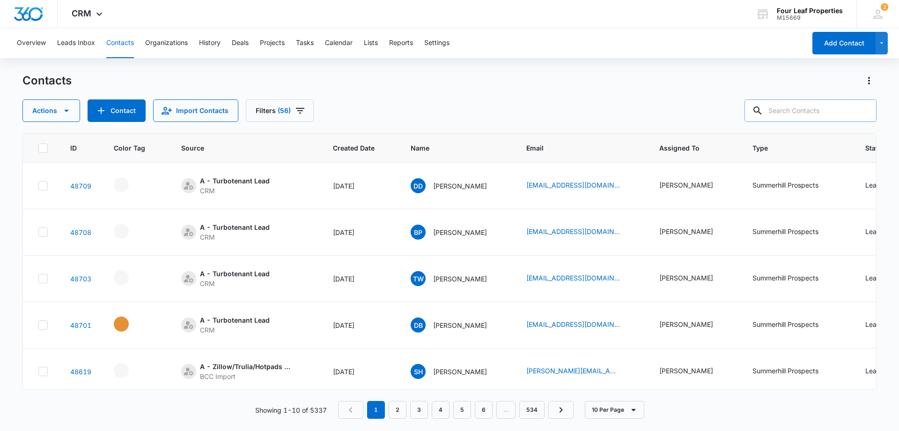
paste input "[EMAIL_ADDRESS][DOMAIN_NAME]"
type input "[EMAIL_ADDRESS][DOMAIN_NAME]"
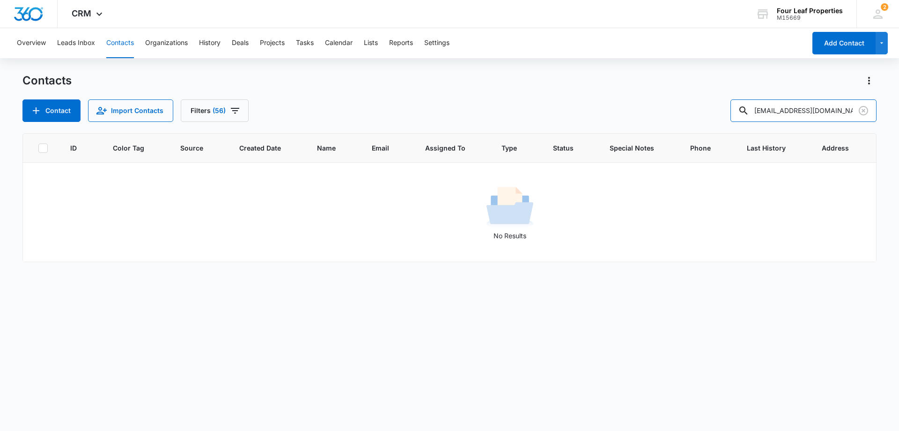
drag, startPoint x: 766, startPoint y: 115, endPoint x: 609, endPoint y: 100, distance: 157.1
click at [614, 99] on div "Contact Import Contacts Filters (56) [EMAIL_ADDRESS][DOMAIN_NAME]" at bounding box center [449, 110] width 854 height 22
click at [67, 112] on button "Contact" at bounding box center [51, 110] width 58 height 22
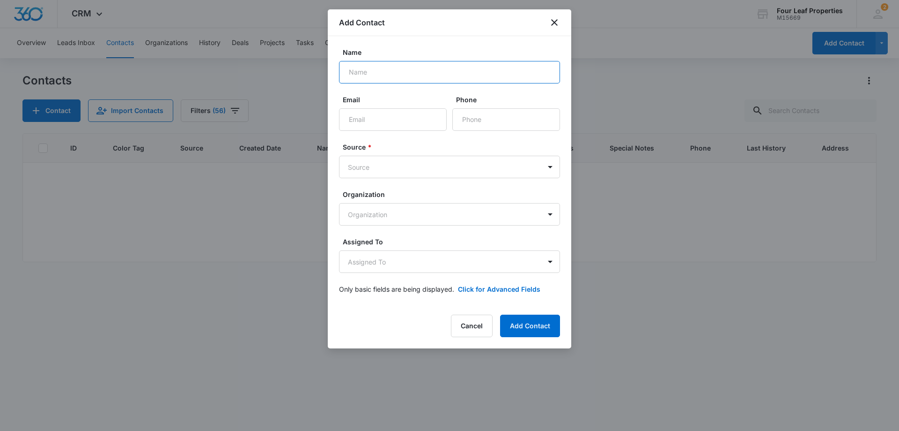
click at [420, 76] on input "Name" at bounding box center [449, 72] width 221 height 22
paste input "[PERSON_NAME]"
type input "[PERSON_NAME]"
click at [399, 117] on input "Email" at bounding box center [393, 119] width 108 height 22
paste input "[EMAIL_ADDRESS][DOMAIN_NAME]"
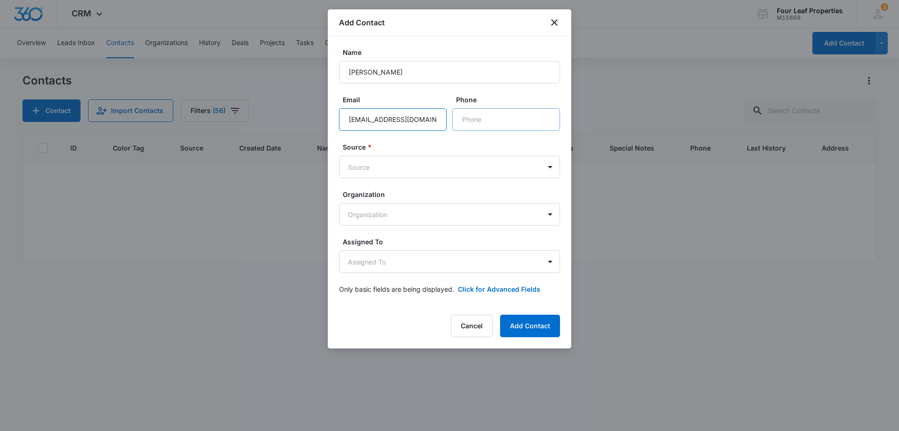
type input "[EMAIL_ADDRESS][DOMAIN_NAME]"
click at [482, 114] on input "Phone" at bounding box center [507, 119] width 108 height 22
paste input "[PHONE_NUMBER]"
click at [519, 120] on input "Phone" at bounding box center [507, 119] width 108 height 22
click at [481, 119] on input "Phone" at bounding box center [507, 119] width 108 height 22
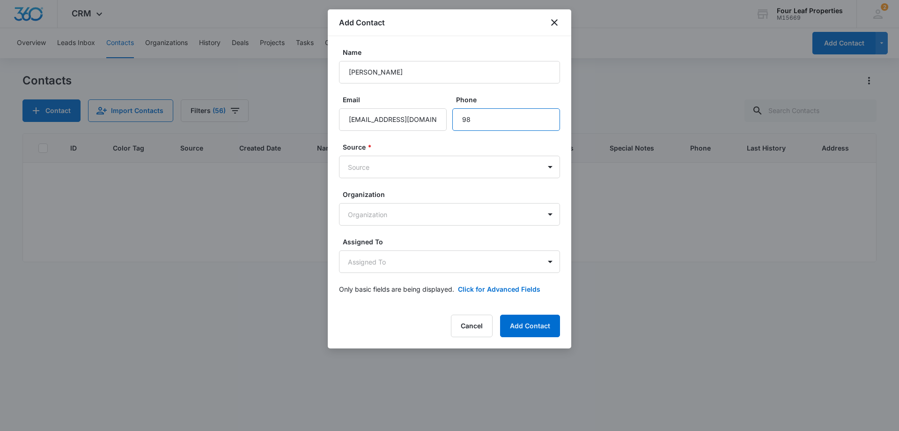
type input "9"
paste input "[PHONE_NUMBER]"
type input "[PHONE_NUMBER]"
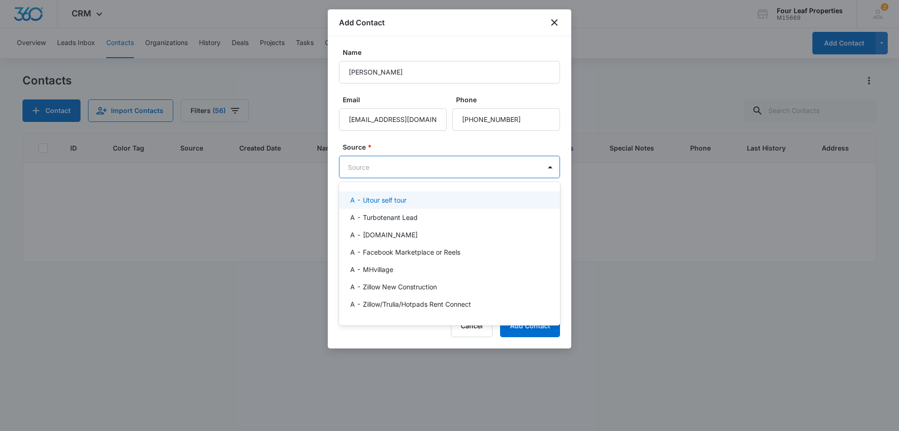
click at [428, 167] on body "CRM Apps Reputation Websites Forms CRM Email Social Shop Payments POS Content A…" at bounding box center [449, 215] width 899 height 431
click at [415, 221] on p "A - Turbotenant Lead" at bounding box center [383, 217] width 67 height 10
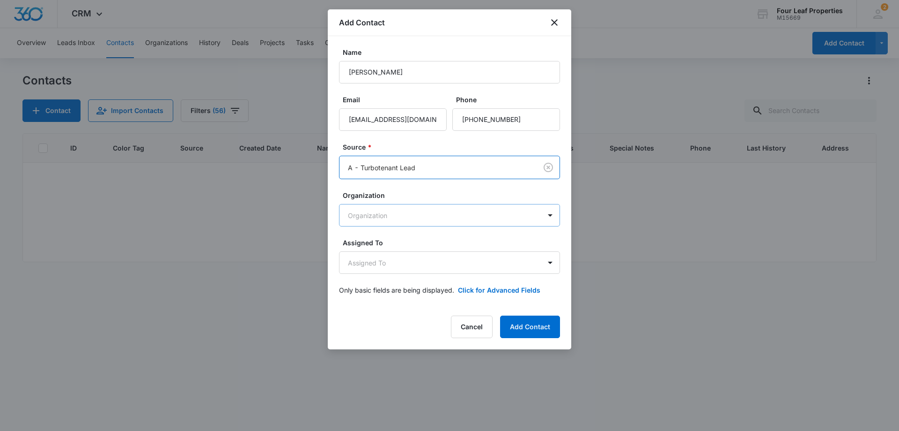
click at [423, 206] on body "CRM Apps Reputation Websites Forms CRM Email Social Shop Payments POS Content A…" at bounding box center [449, 215] width 899 height 431
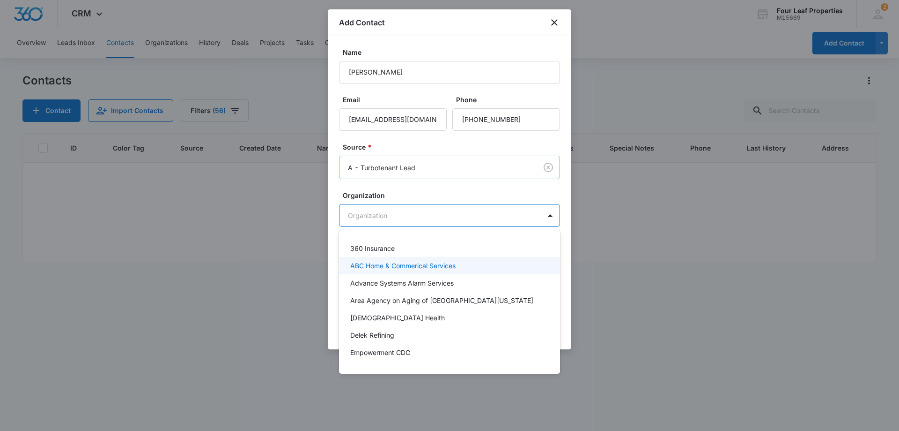
click at [468, 166] on div at bounding box center [449, 215] width 899 height 431
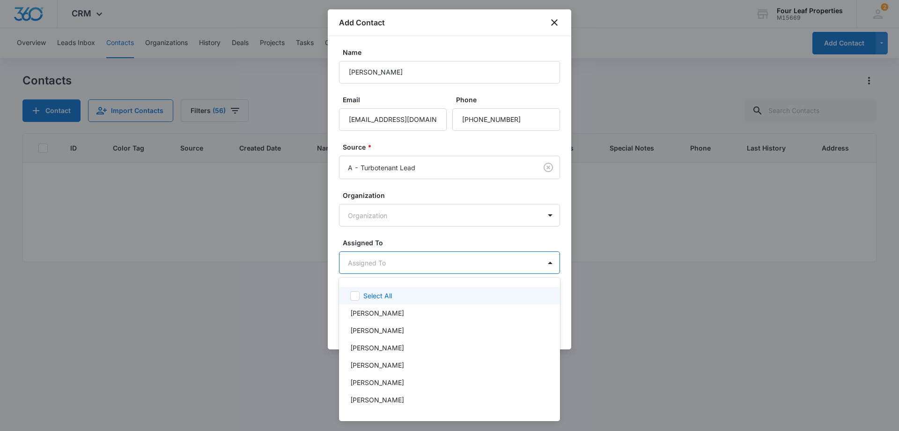
click at [449, 253] on body "CRM Apps Reputation Websites Forms CRM Email Social Shop Payments POS Content A…" at bounding box center [449, 215] width 899 height 431
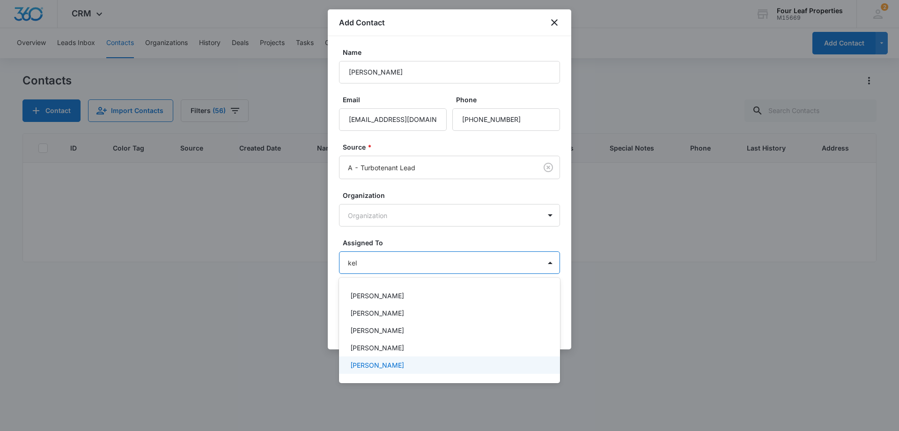
type input "[PERSON_NAME]"
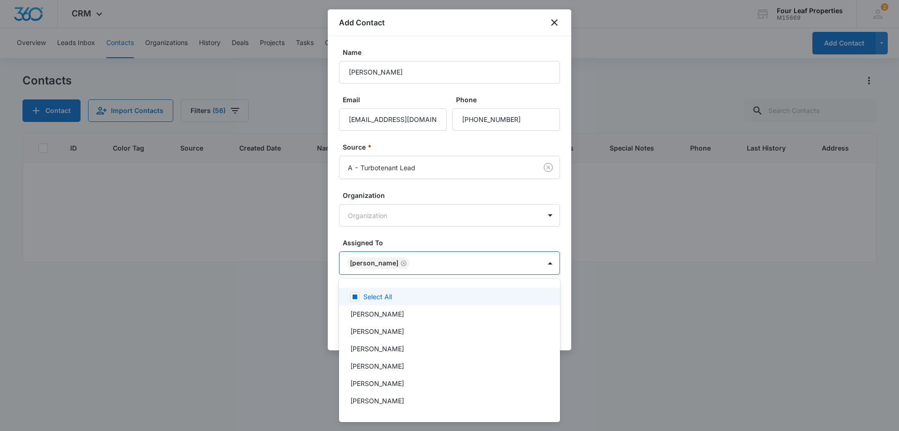
click at [484, 234] on div at bounding box center [449, 215] width 899 height 431
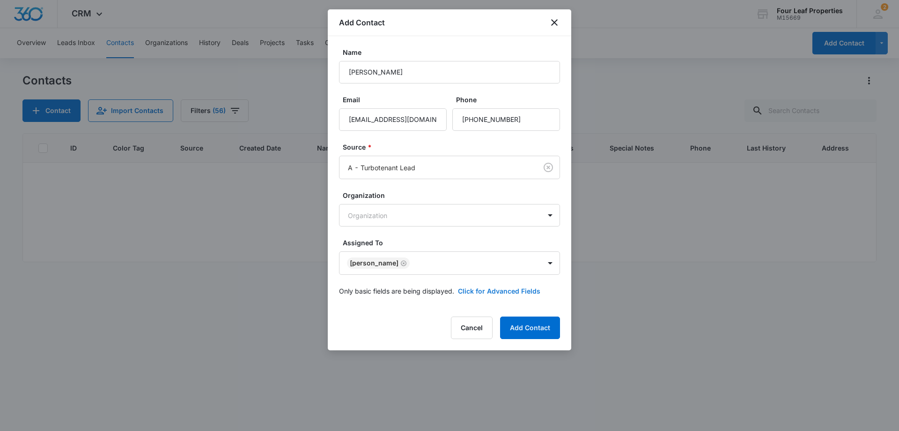
click at [520, 292] on button "Click for Advanced Fields" at bounding box center [499, 291] width 82 height 10
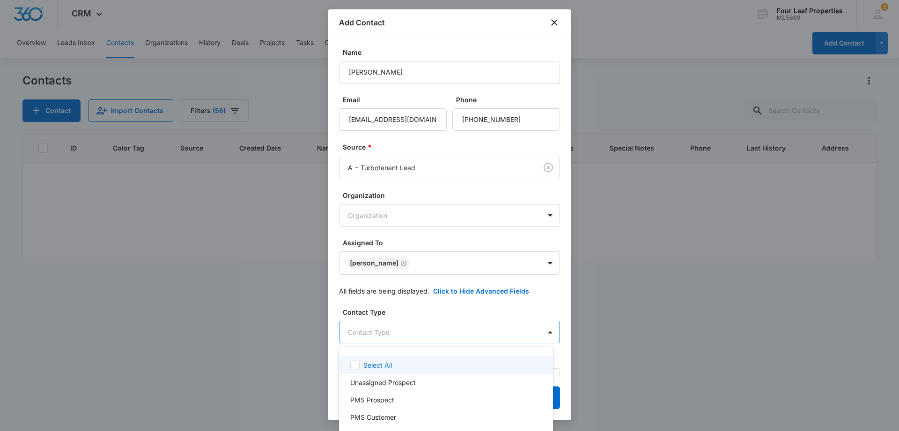
click at [483, 327] on body "CRM Apps Reputation Websites Forms CRM Email Social Shop Payments POS Content A…" at bounding box center [449, 215] width 899 height 431
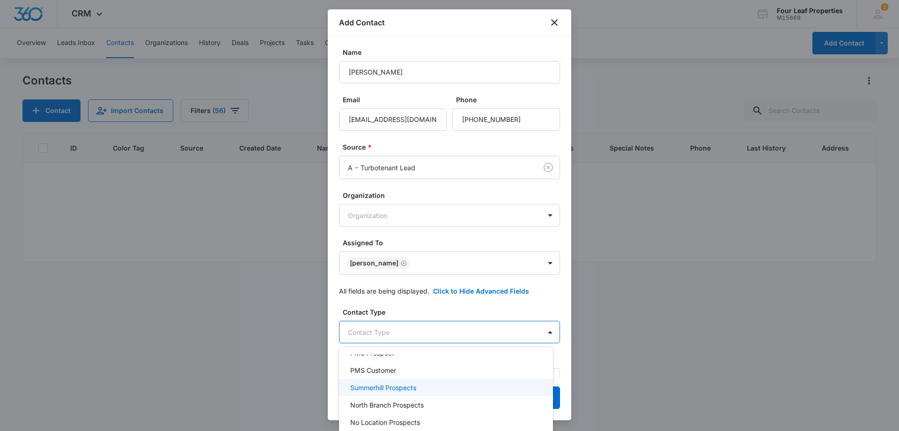
click at [458, 388] on div "Summerhill Prospects" at bounding box center [445, 387] width 190 height 10
click at [462, 317] on div at bounding box center [449, 215] width 899 height 431
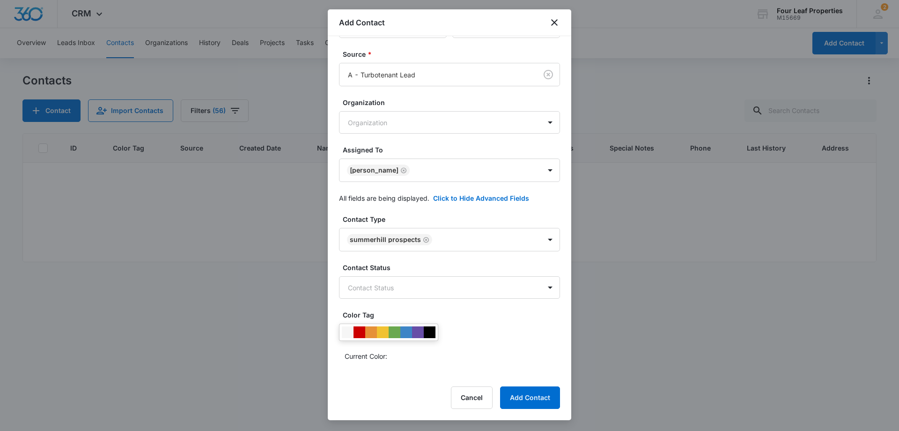
scroll to position [94, 0]
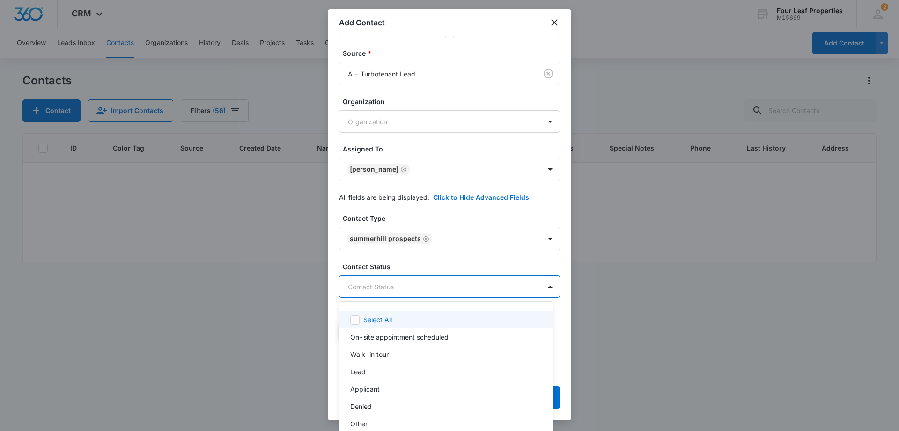
click at [438, 291] on body "CRM Apps Reputation Websites Forms CRM Email Social Shop Payments POS Content A…" at bounding box center [449, 215] width 899 height 431
click at [431, 369] on div "Lead" at bounding box center [445, 371] width 190 height 10
click at [459, 277] on div at bounding box center [449, 215] width 899 height 431
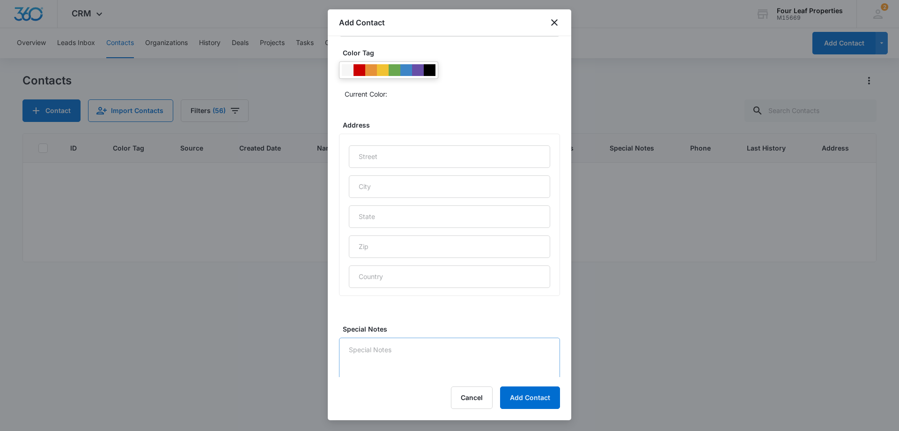
scroll to position [370, 0]
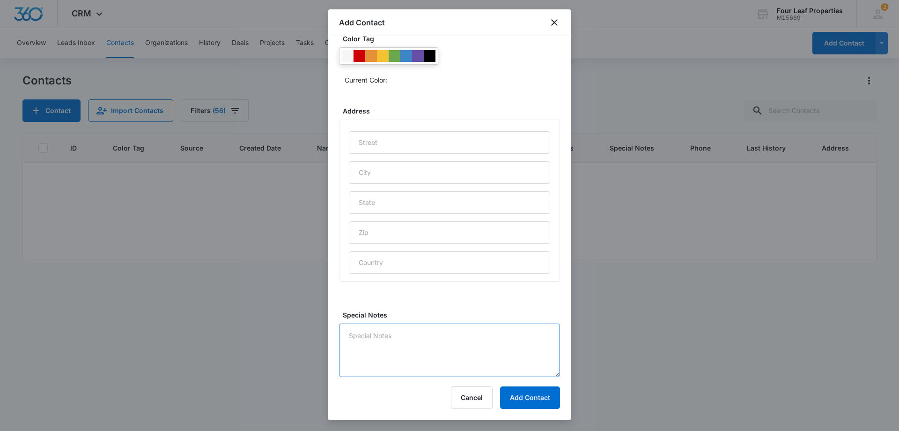
drag, startPoint x: 450, startPoint y: 345, endPoint x: 451, endPoint y: 340, distance: 5.2
click at [450, 345] on textarea "Special Notes" at bounding box center [449, 349] width 221 height 53
type textarea "9/9 LM-AS"
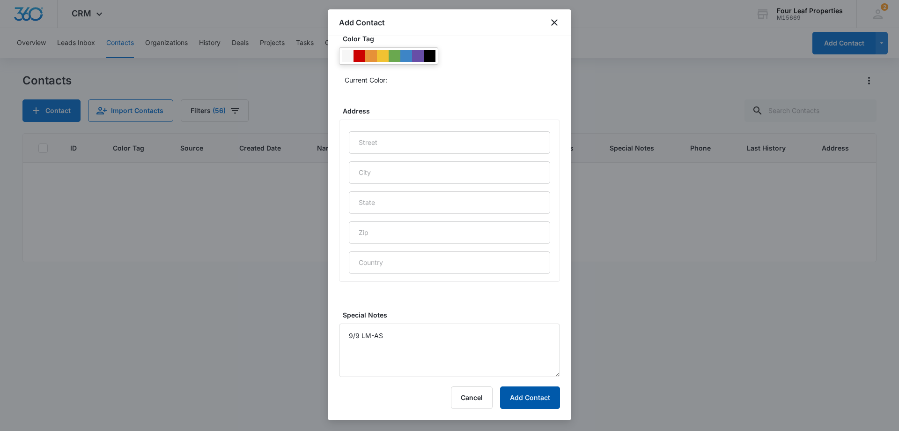
click at [520, 399] on button "Add Contact" at bounding box center [530, 397] width 60 height 22
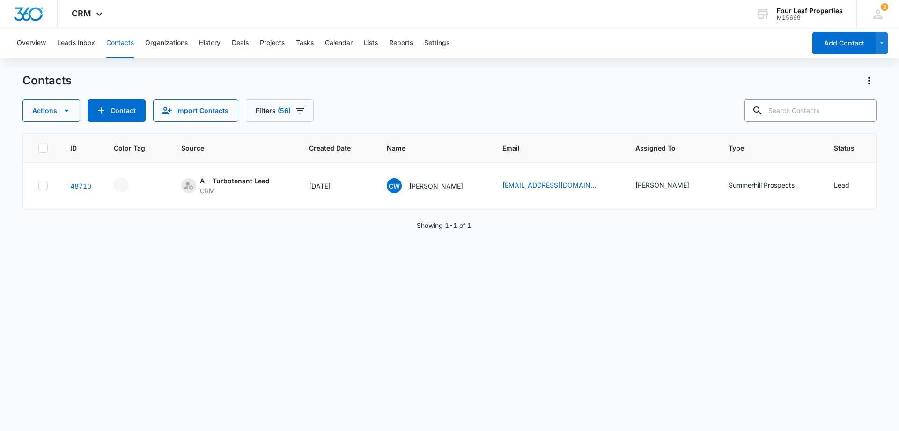
click at [850, 111] on input "text" at bounding box center [811, 110] width 132 height 22
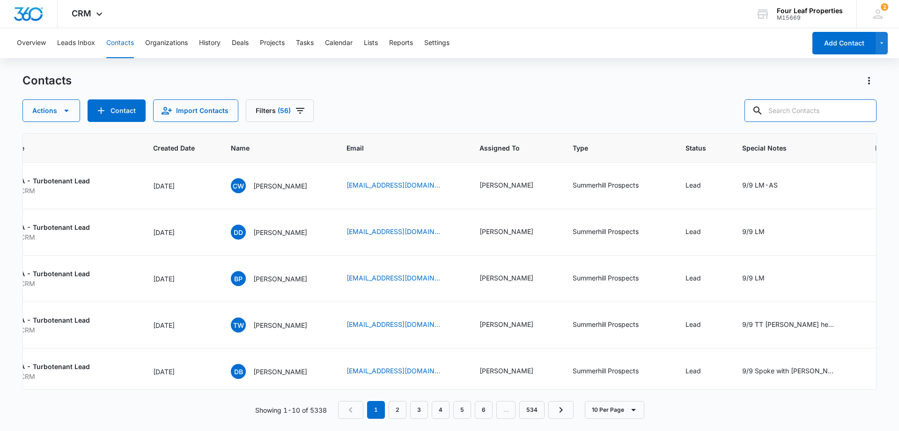
scroll to position [0, 200]
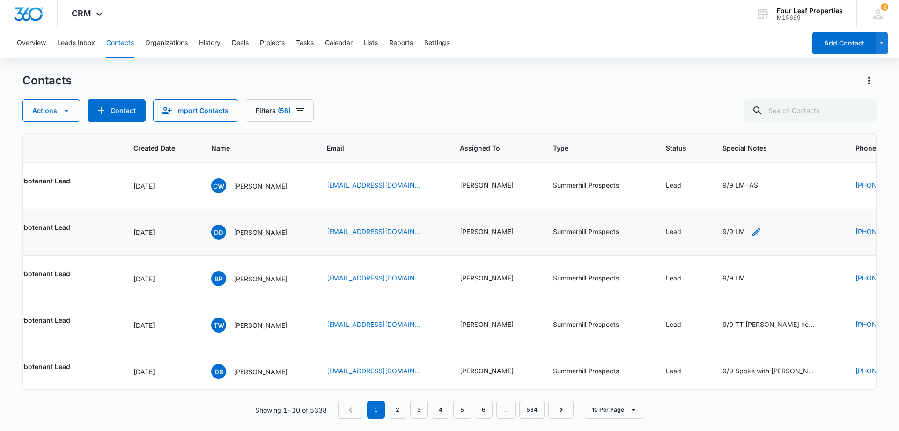
click at [762, 236] on icon "Special Notes - 9/9 LM - Select to Edit Field" at bounding box center [756, 231] width 11 height 11
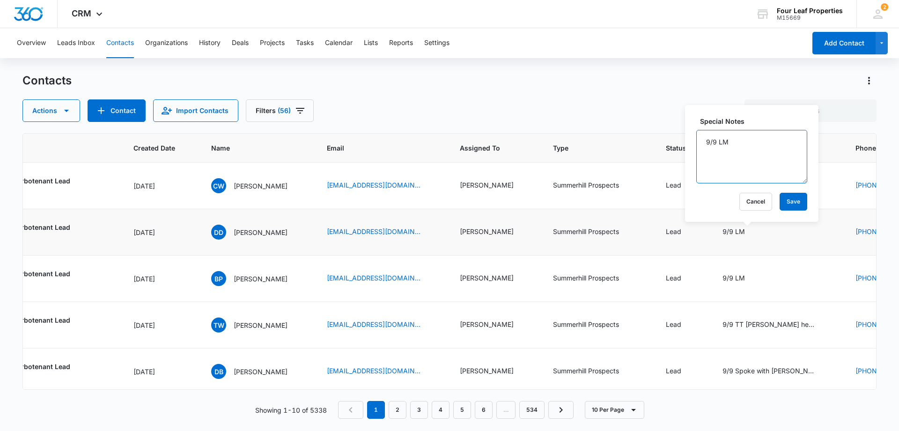
click at [759, 156] on textarea "9/9 LM" at bounding box center [752, 156] width 111 height 53
type textarea "9/9 LM-AS"
click at [788, 196] on button "Save" at bounding box center [794, 202] width 28 height 18
click at [785, 275] on div "9/9 LM" at bounding box center [778, 278] width 111 height 11
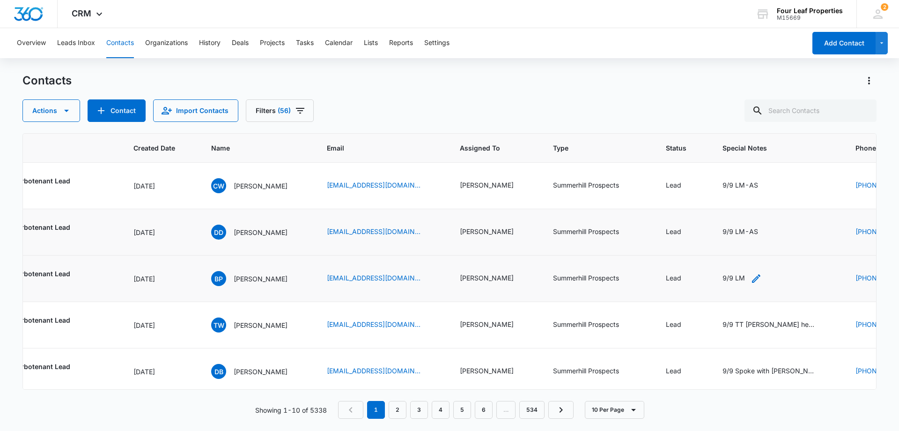
click at [761, 279] on icon "Special Notes - 9/9 LM - Select to Edit Field" at bounding box center [756, 278] width 8 height 8
click at [759, 198] on textarea "9/9 LM" at bounding box center [752, 202] width 111 height 53
type textarea "9/9 LM-AS"
click at [780, 243] on button "Save" at bounding box center [794, 248] width 28 height 18
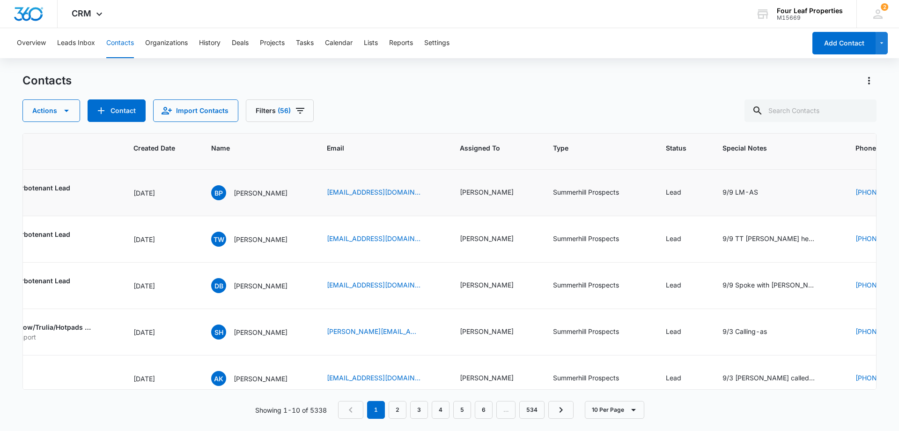
scroll to position [94, 200]
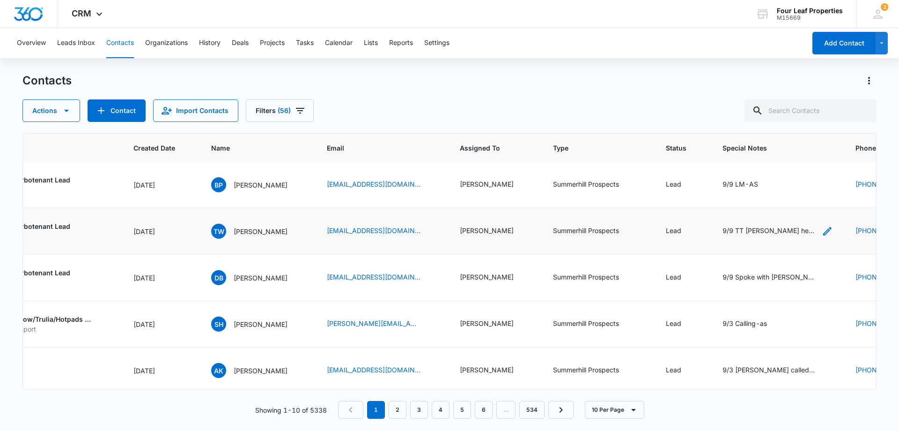
click at [832, 229] on icon "Special Notes - 9/9 TT Tara her husband is taking a 2 year job near mp looking …" at bounding box center [827, 230] width 11 height 11
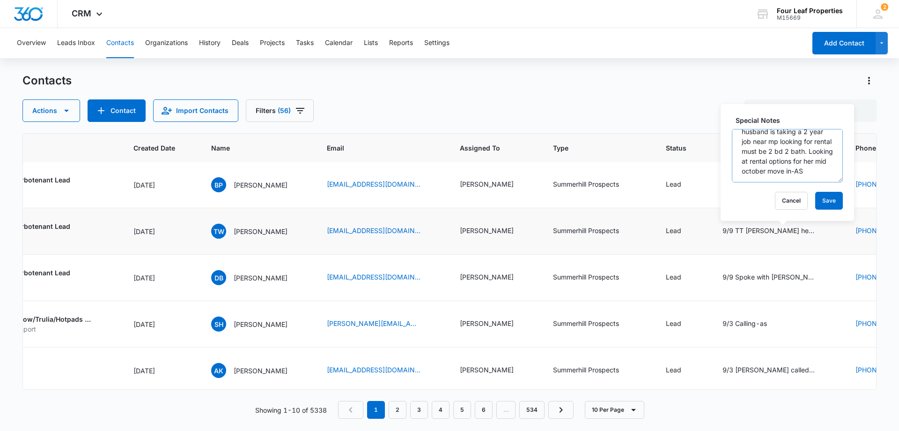
scroll to position [30, 0]
click at [816, 196] on button "Save" at bounding box center [830, 201] width 28 height 18
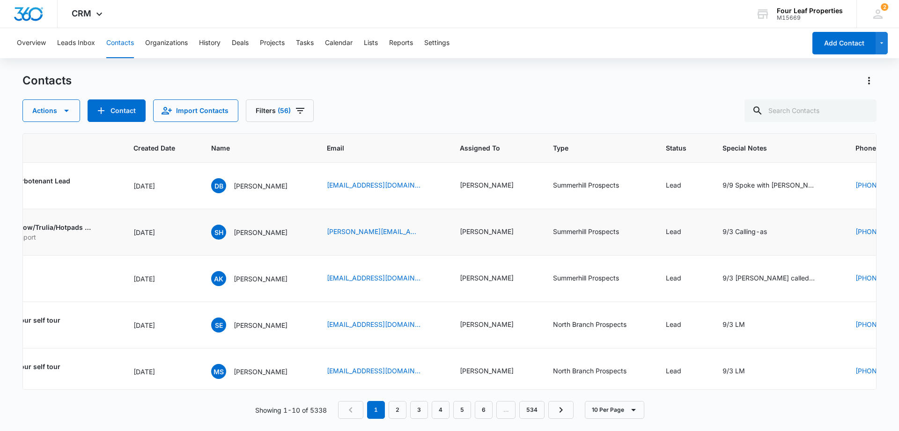
scroll to position [187, 200]
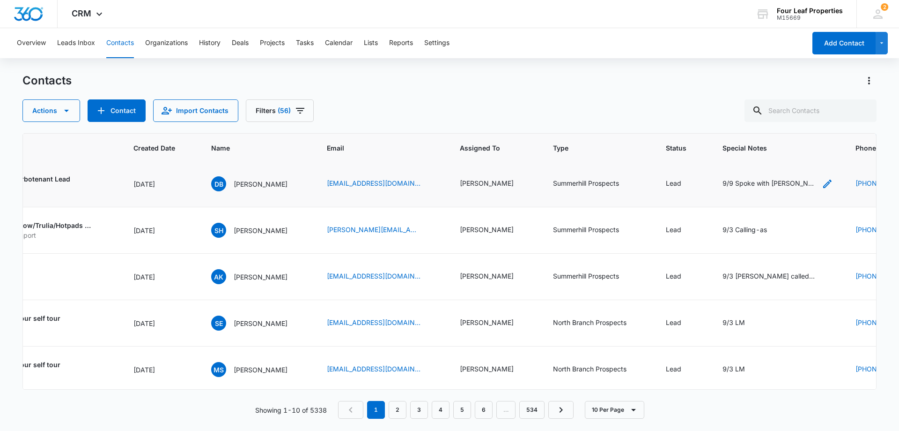
click at [832, 184] on icon "Special Notes - 9/9 Spoke with Denise on the phone she is interested in renting…" at bounding box center [828, 183] width 8 height 8
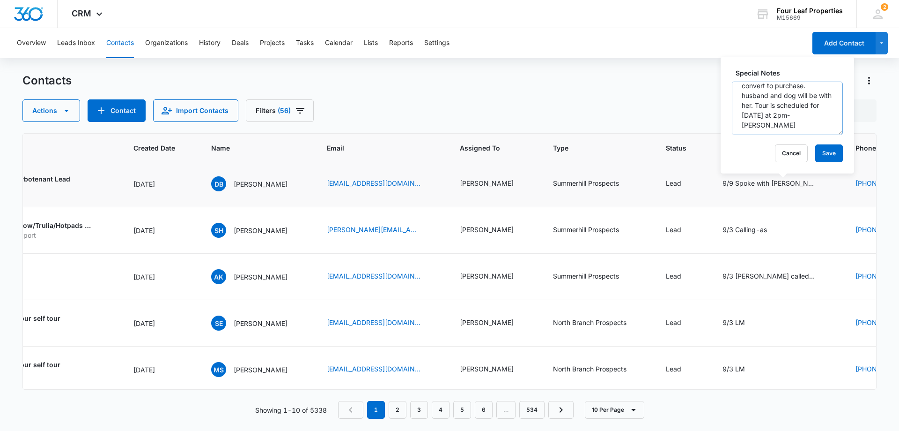
scroll to position [49, 0]
click at [818, 153] on button "Save" at bounding box center [830, 153] width 28 height 18
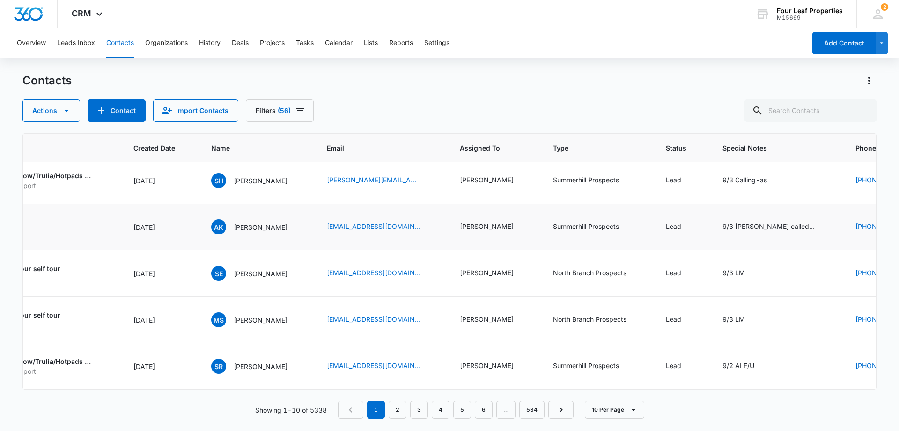
scroll to position [244, 200]
click at [832, 223] on icon "Special Notes - 9/3 aumar called in looking to rent let him know buying would b…" at bounding box center [828, 227] width 8 height 8
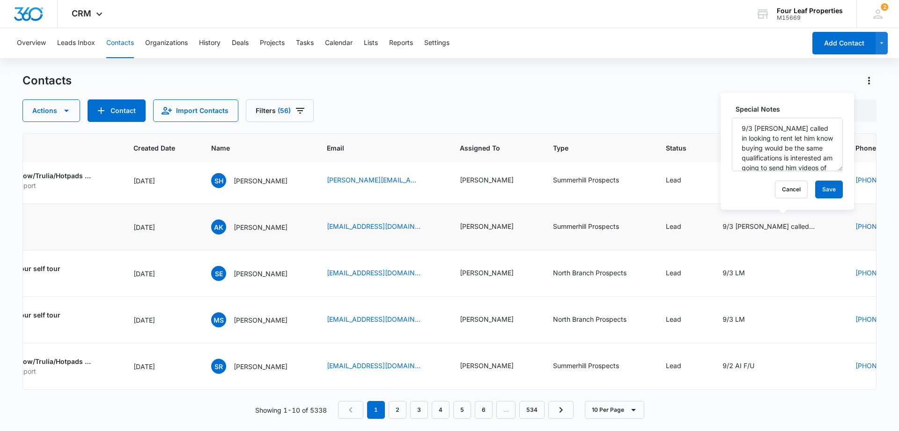
scroll to position [0, 0]
click at [795, 190] on button "Cancel" at bounding box center [791, 189] width 33 height 18
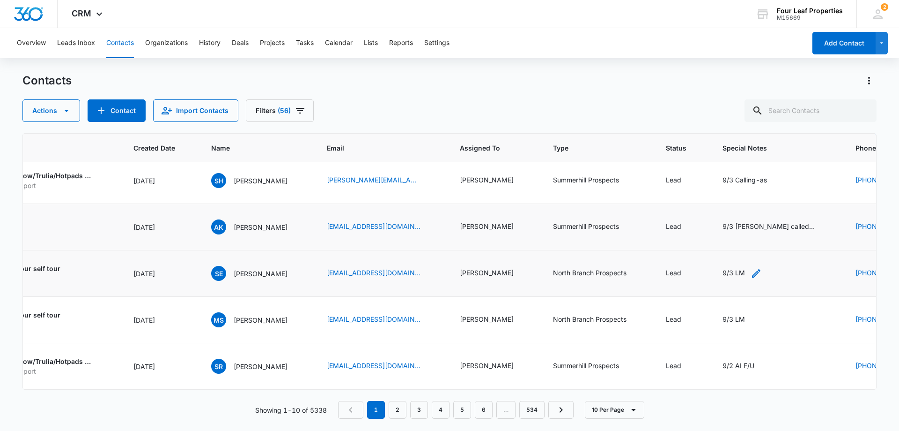
click at [762, 267] on icon "Special Notes - 9/3 LM - Select to Edit Field" at bounding box center [756, 272] width 11 height 11
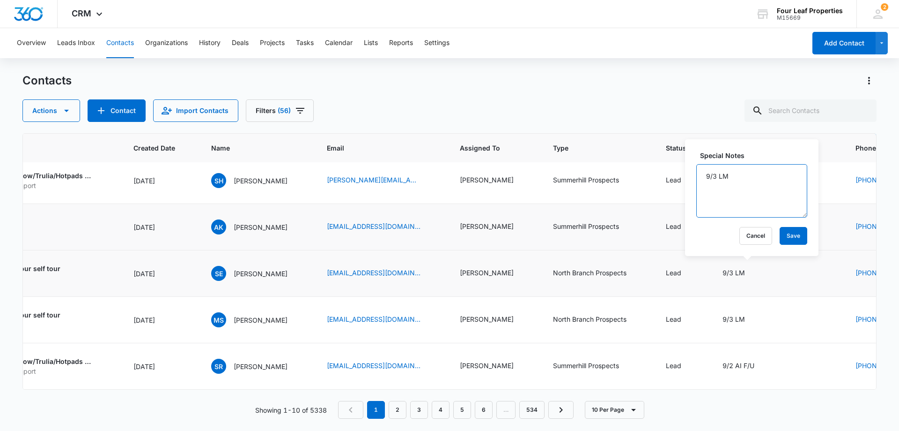
click at [745, 188] on textarea "9/3 LM" at bounding box center [752, 190] width 111 height 53
type textarea "9/3 LM-AS"
click at [790, 238] on button "Save" at bounding box center [794, 236] width 28 height 18
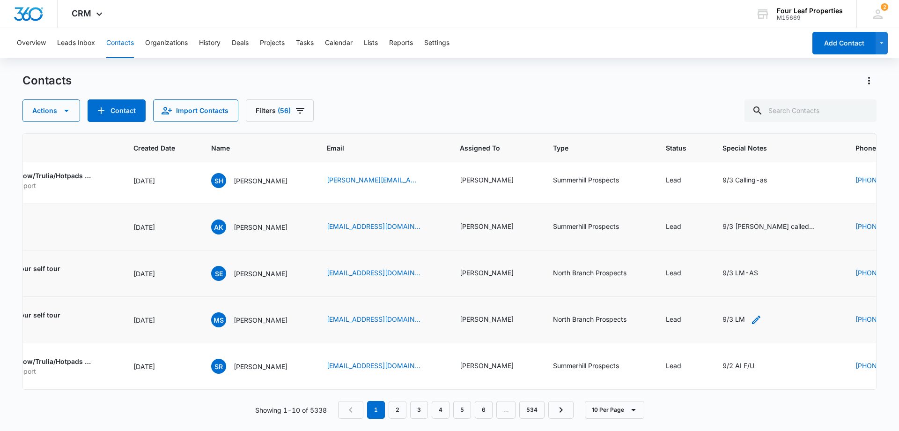
click at [761, 315] on icon "Special Notes - 9/3 LM - Select to Edit Field" at bounding box center [756, 319] width 8 height 8
click at [754, 234] on textarea "9/3 LM" at bounding box center [752, 236] width 111 height 53
type textarea "9/3 LM-AS"
click at [780, 277] on button "Save" at bounding box center [794, 282] width 28 height 18
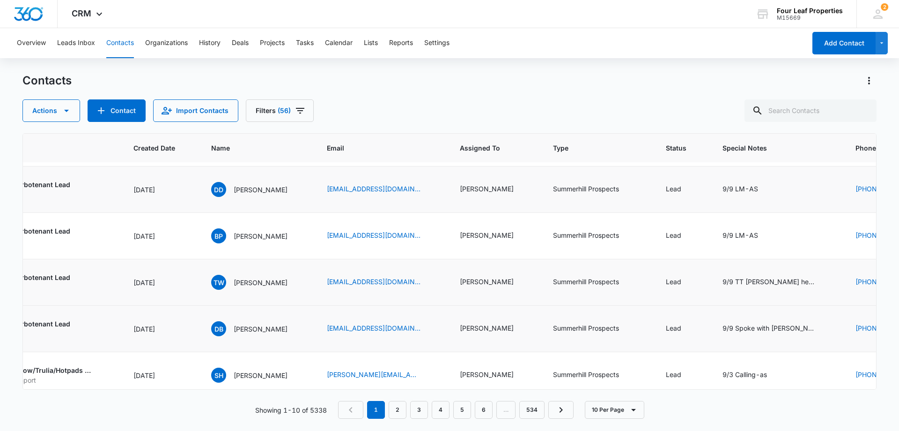
scroll to position [0, 200]
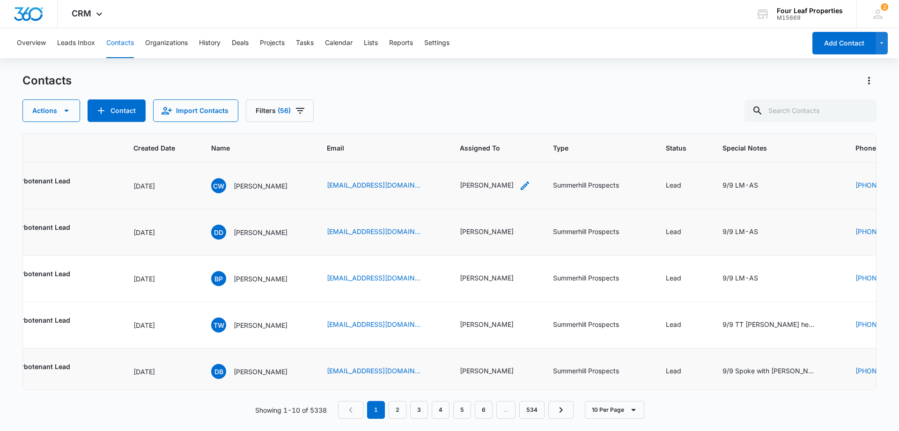
click at [528, 186] on icon "Assigned To - Kelly Mursch - Select to Edit Field" at bounding box center [525, 185] width 8 height 8
click at [532, 131] on div at bounding box center [533, 125] width 2 height 12
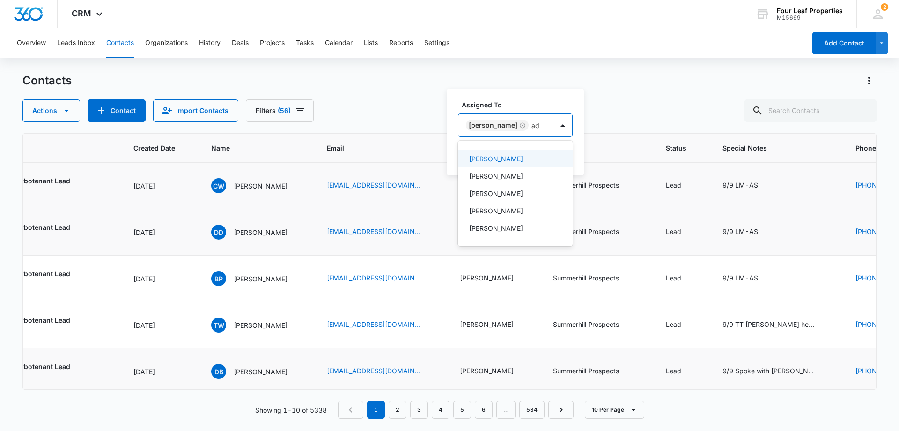
type input "a"
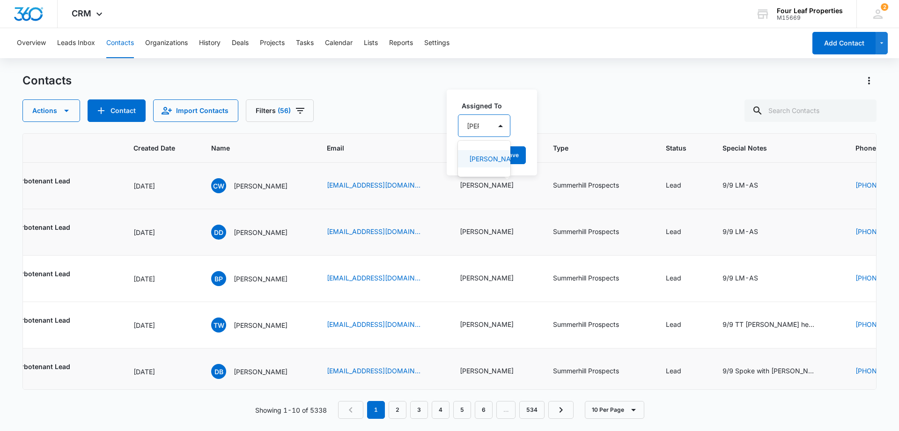
type input "[PERSON_NAME]"
click at [480, 160] on p "[PERSON_NAME]" at bounding box center [485, 159] width 32 height 10
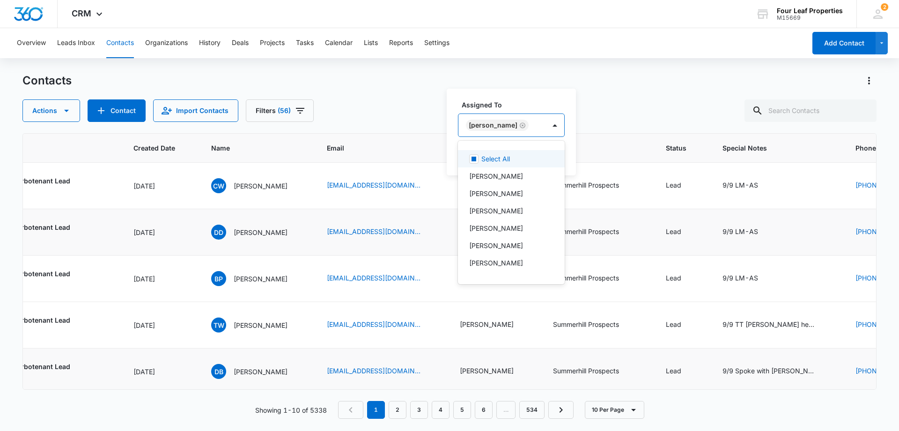
click at [580, 120] on div "Actions Contact Import Contacts Filters (56)" at bounding box center [449, 110] width 854 height 22
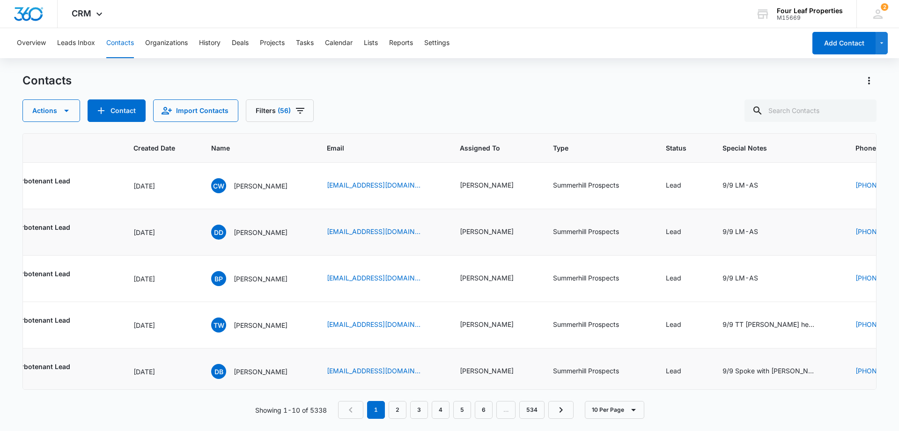
click at [566, 118] on div "Actions Contact Import Contacts Filters (56)" at bounding box center [449, 110] width 854 height 22
click at [798, 111] on input "text" at bounding box center [811, 110] width 132 height 22
type input "shah"
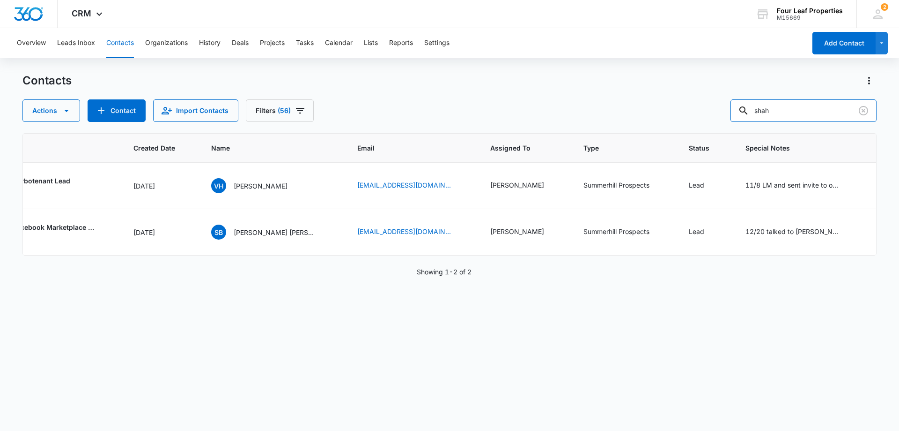
drag, startPoint x: 795, startPoint y: 114, endPoint x: 537, endPoint y: 115, distance: 257.7
click at [537, 114] on div "Actions Contact Import Contacts Filters (56) shah" at bounding box center [449, 110] width 854 height 22
paste input "[DOMAIN_NAME][EMAIL_ADDRESS][DOMAIN_NAME]"
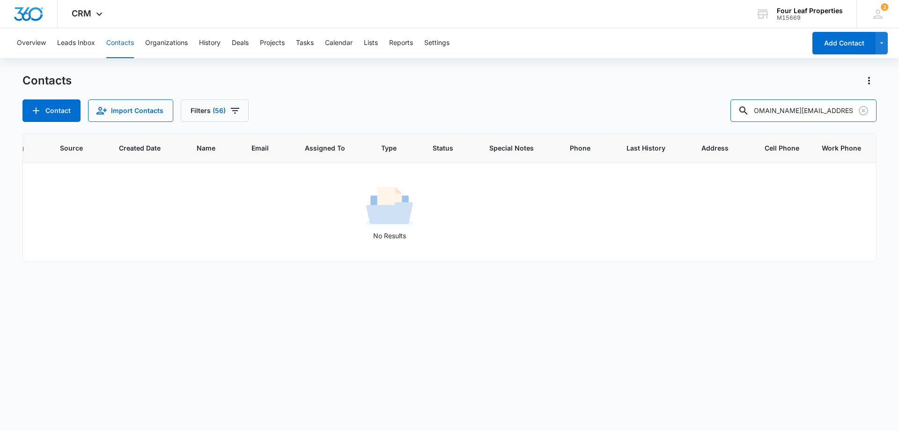
scroll to position [0, 0]
drag, startPoint x: 854, startPoint y: 110, endPoint x: 724, endPoint y: 130, distance: 130.8
click at [724, 130] on div "Contacts Contact Import Contacts Filters (56) [DOMAIN_NAME][EMAIL_ADDRESS][DOMA…" at bounding box center [449, 251] width 854 height 357
type input "m"
type input "[PERSON_NAME]"
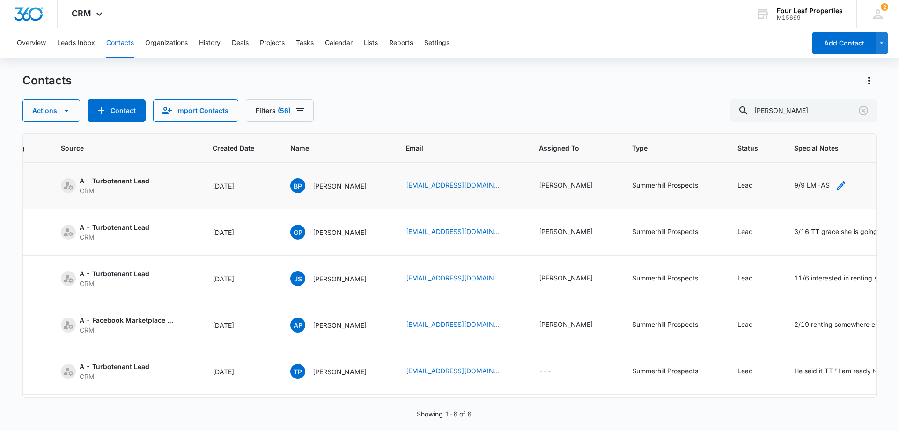
click at [837, 185] on icon "Special Notes - 9/9 LM-AS - Select to Edit Field" at bounding box center [841, 185] width 8 height 8
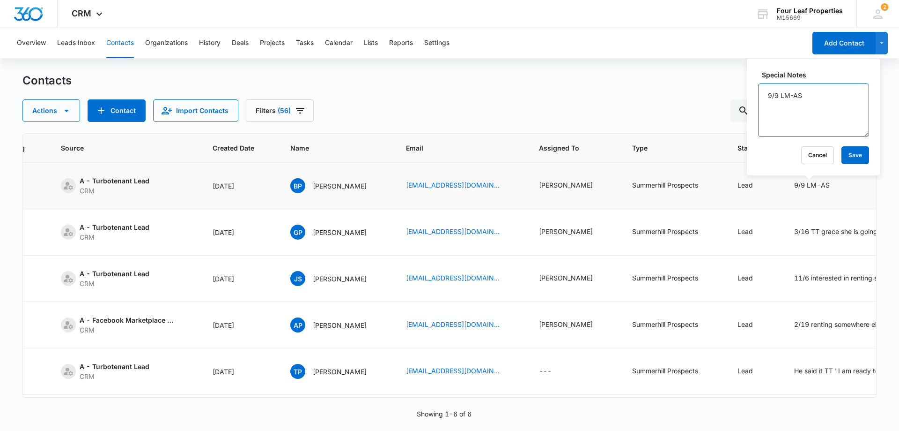
click at [816, 110] on textarea "9/9 LM-AS" at bounding box center [813, 109] width 111 height 53
type textarea "9/9 LM-AS.... ONLY looking in [GEOGRAPHIC_DATA].. [GEOGRAPHIC_DATA] area-as"
click at [854, 154] on button "Save" at bounding box center [856, 155] width 28 height 18
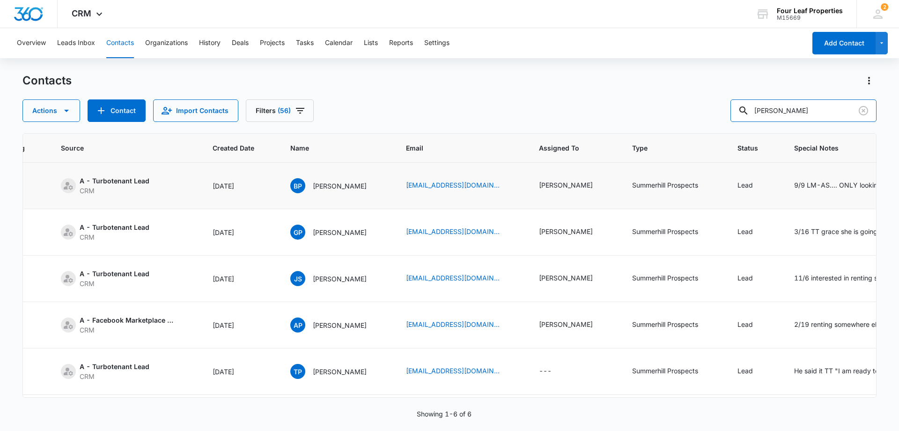
drag, startPoint x: 791, startPoint y: 111, endPoint x: 527, endPoint y: 124, distance: 264.0
click at [527, 124] on div "Contacts Actions Contact Import Contacts Filters (56) [PERSON_NAME] ID Color Ta…" at bounding box center [449, 251] width 854 height 357
type input "jeel"
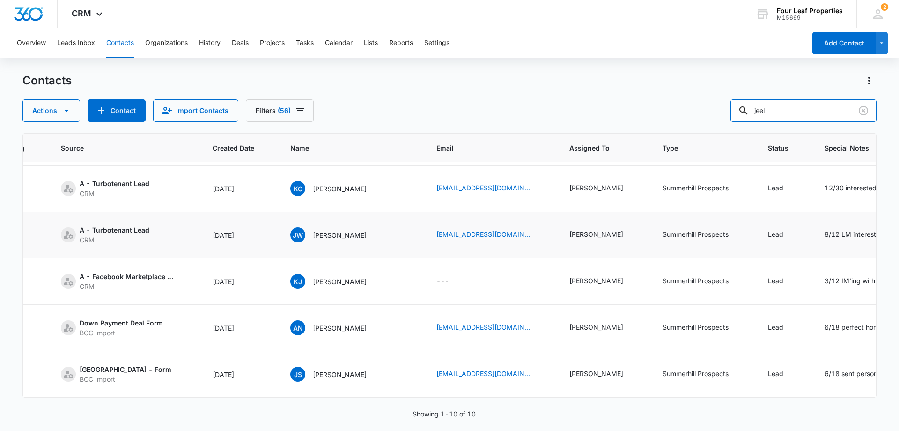
scroll to position [0, 120]
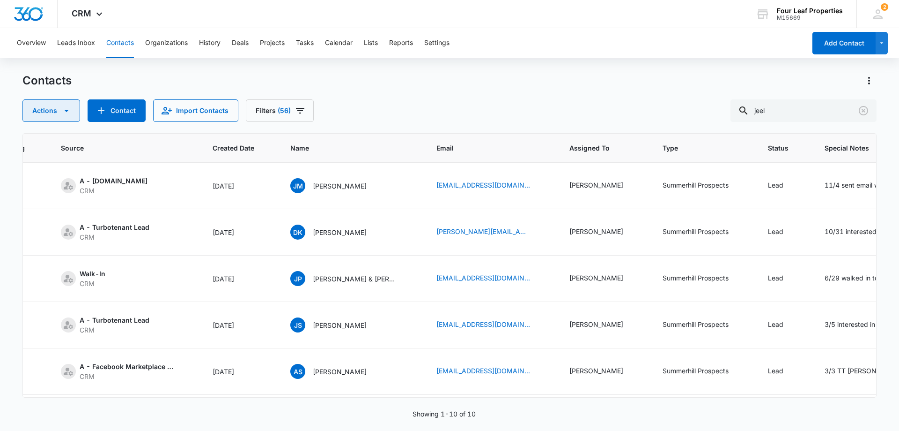
click at [52, 114] on button "Actions" at bounding box center [51, 110] width 58 height 22
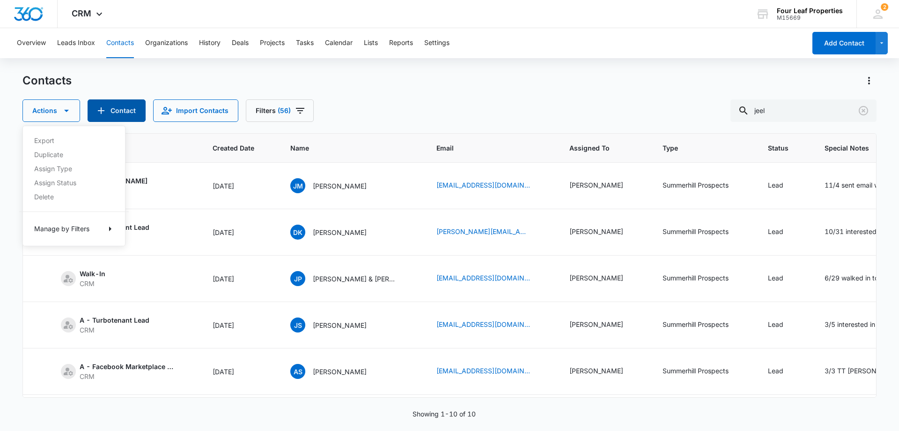
click at [113, 104] on button "Contact" at bounding box center [117, 110] width 58 height 22
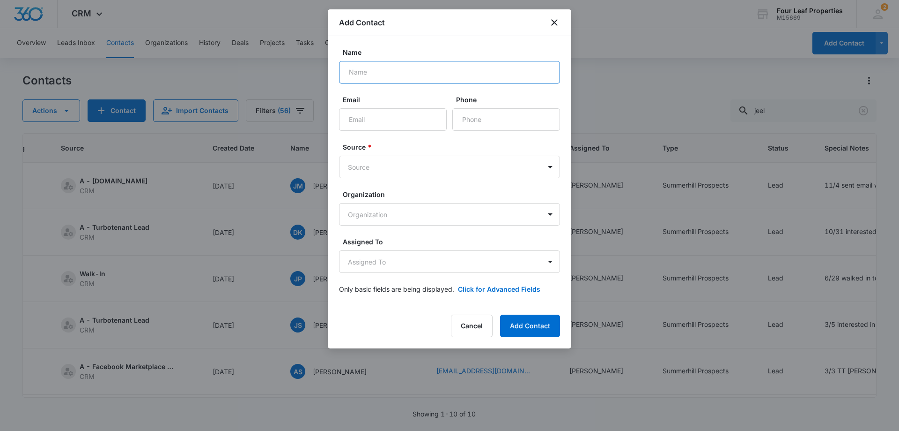
click at [448, 67] on input "Name" at bounding box center [449, 72] width 221 height 22
type input "[PERSON_NAME]"
drag, startPoint x: 446, startPoint y: 82, endPoint x: 242, endPoint y: 82, distance: 203.3
click at [243, 82] on body "CRM Apps Reputation Websites Forms CRM Email Social Shop Payments POS Content A…" at bounding box center [449, 215] width 899 height 431
type input "[PERSON_NAME]"
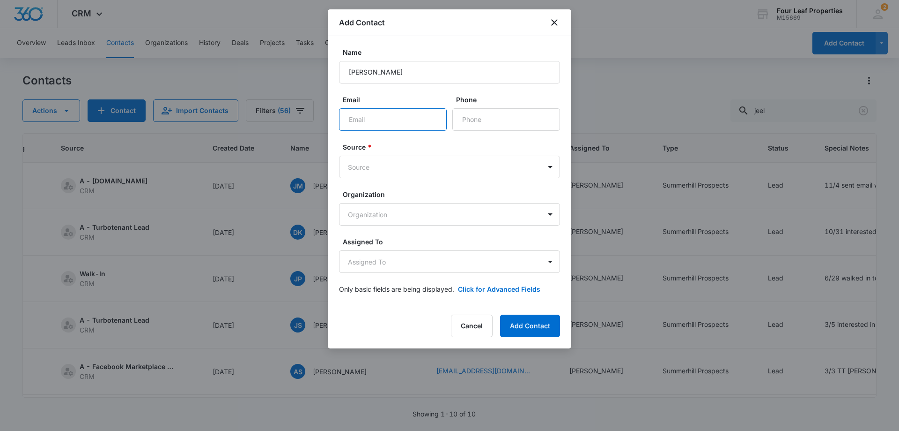
paste input "[DOMAIN_NAME][EMAIL_ADDRESS][DOMAIN_NAME]"
type input "[DOMAIN_NAME][EMAIL_ADDRESS][DOMAIN_NAME]"
click at [475, 126] on input "Phone" at bounding box center [507, 119] width 108 height 22
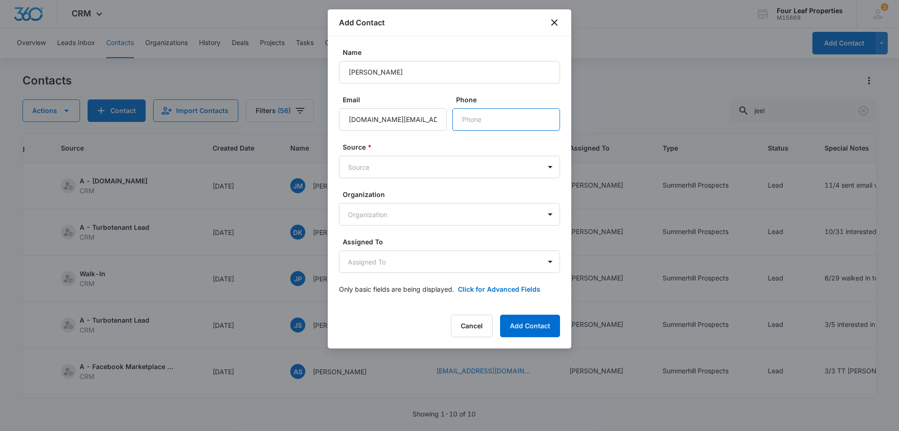
paste input "[PHONE_NUMBER]"
type input "[PHONE_NUMBER]"
click at [386, 168] on body "CRM Apps Reputation Websites Forms CRM Email Social Shop Payments POS Content A…" at bounding box center [449, 215] width 899 height 431
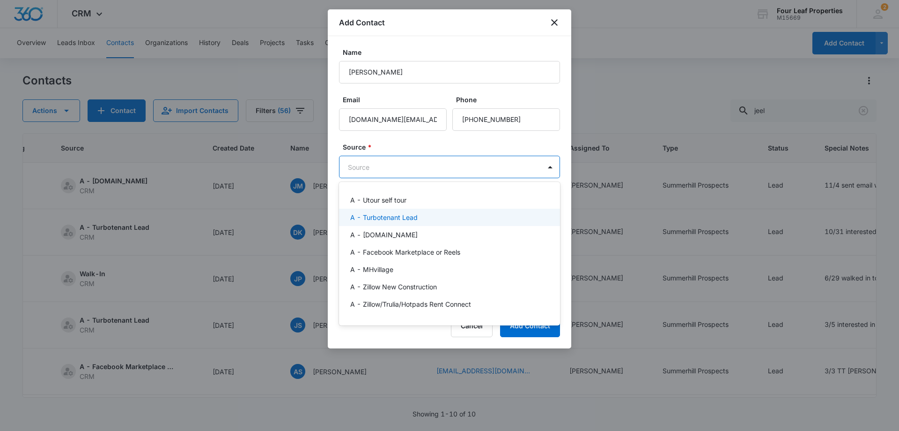
click at [409, 219] on p "A - Turbotenant Lead" at bounding box center [383, 217] width 67 height 10
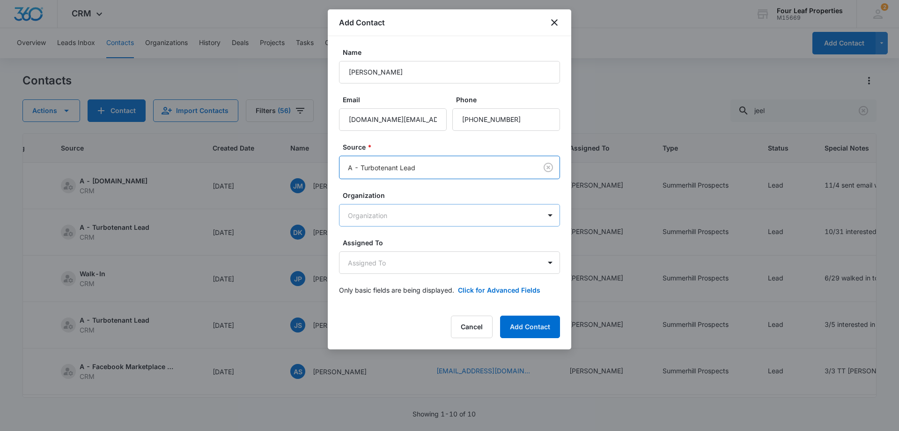
click at [409, 212] on body "CRM Apps Reputation Websites Forms CRM Email Social Shop Payments POS Content A…" at bounding box center [449, 215] width 899 height 431
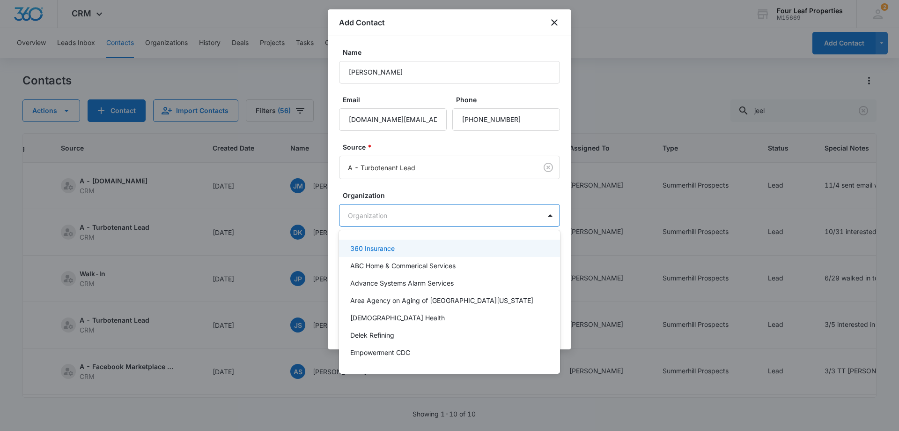
click at [427, 183] on div at bounding box center [449, 215] width 899 height 431
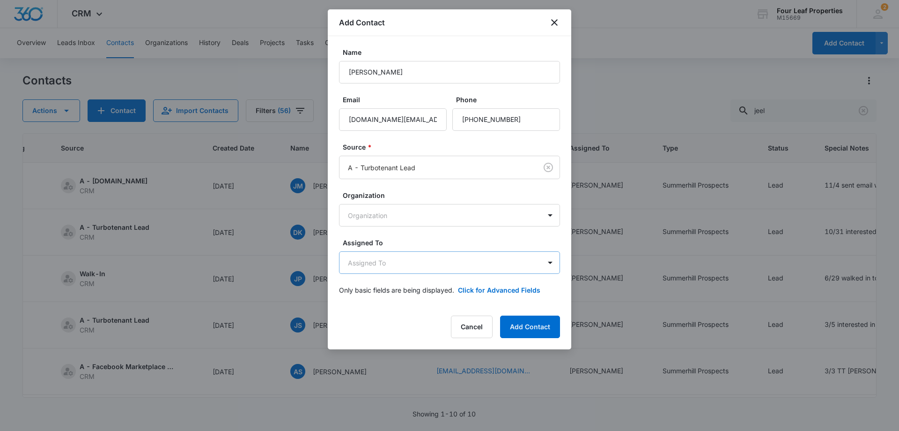
click at [414, 263] on body "CRM Apps Reputation Websites Forms CRM Email Social Shop Payments POS Content A…" at bounding box center [449, 215] width 899 height 431
type input "a"
type input "[PERSON_NAME]"
click at [407, 296] on div "[PERSON_NAME]" at bounding box center [448, 295] width 197 height 10
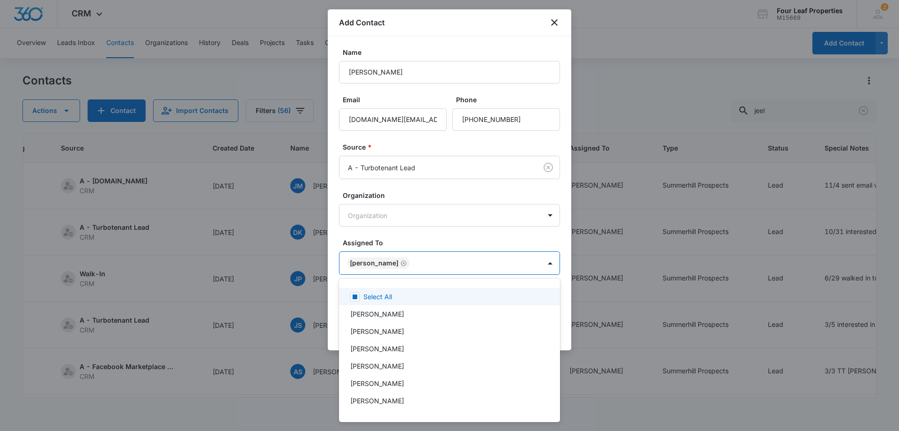
click at [453, 261] on div at bounding box center [449, 215] width 899 height 431
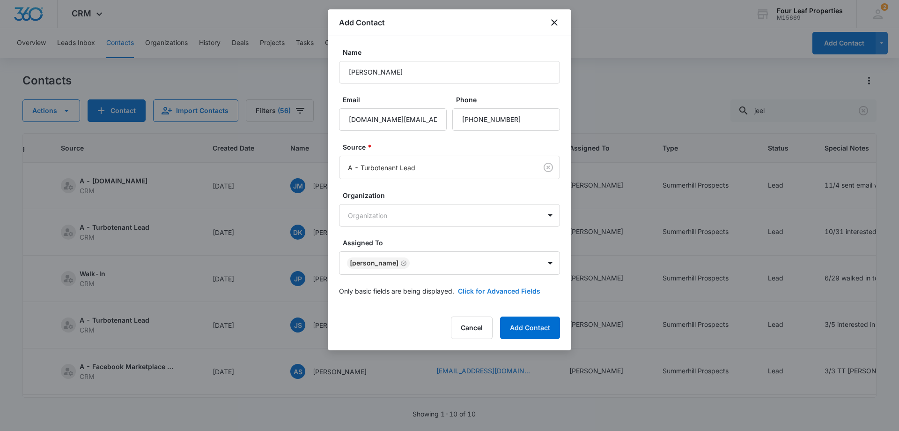
click at [527, 291] on button "Click for Advanced Fields" at bounding box center [499, 291] width 82 height 10
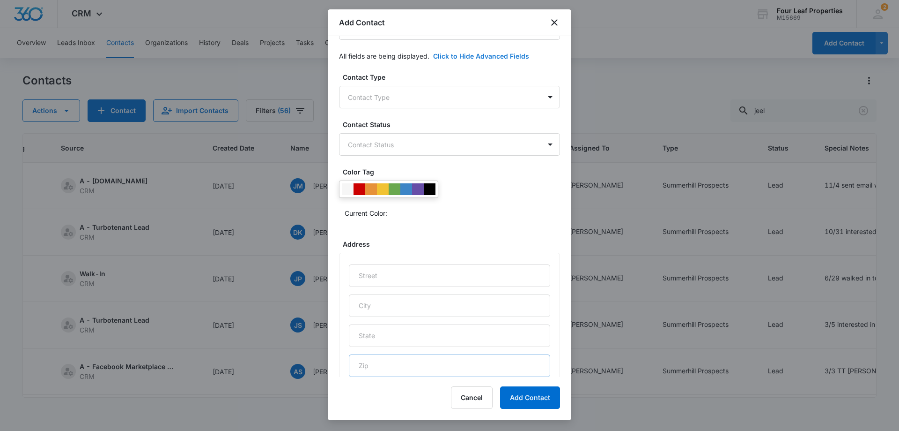
scroll to position [227, 0]
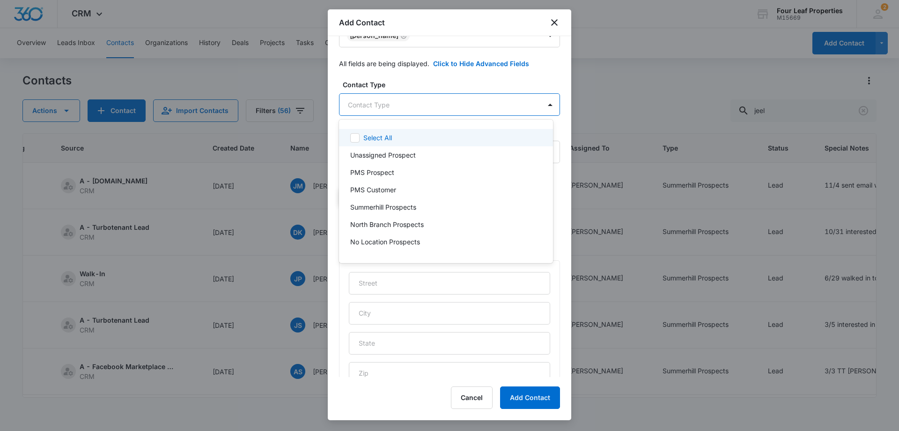
click at [420, 111] on body "CRM Apps Reputation Websites Forms CRM Email Social Shop Payments POS Content A…" at bounding box center [449, 215] width 899 height 431
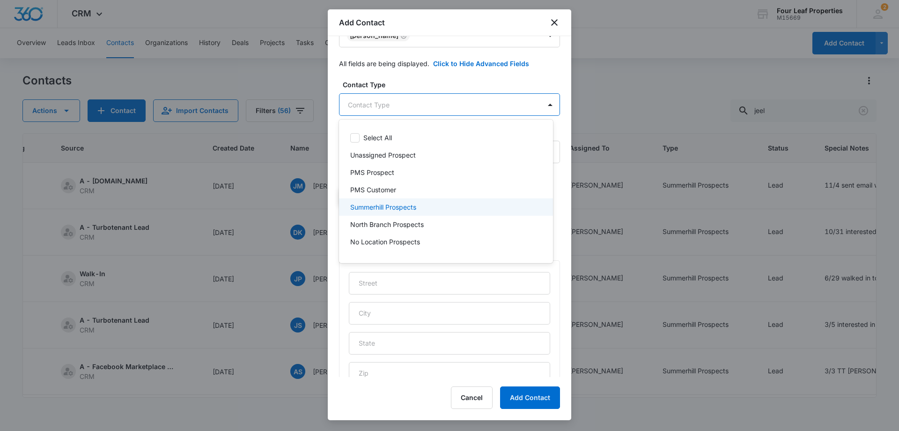
click at [409, 205] on p "Summerhill Prospects" at bounding box center [383, 207] width 66 height 10
click at [459, 90] on div at bounding box center [449, 215] width 899 height 431
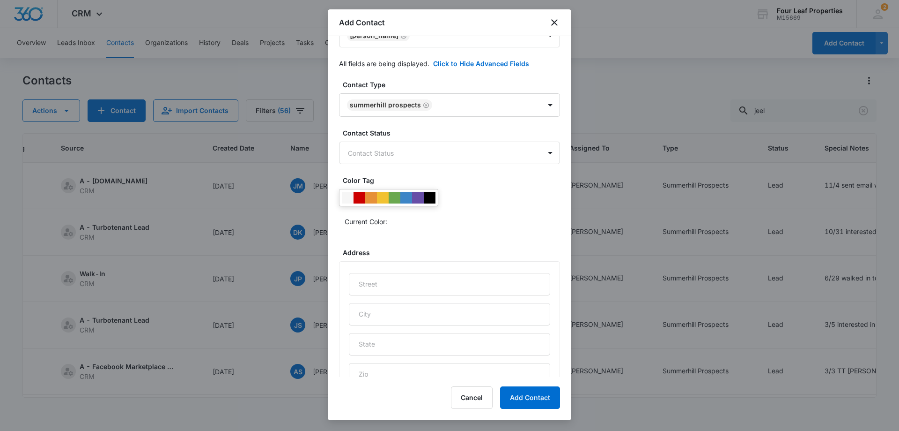
click at [444, 141] on div "Contact Status Contact Status" at bounding box center [449, 146] width 221 height 36
click at [444, 143] on body "CRM Apps Reputation Websites Forms CRM Email Social Shop Payments POS Content A…" at bounding box center [449, 215] width 899 height 431
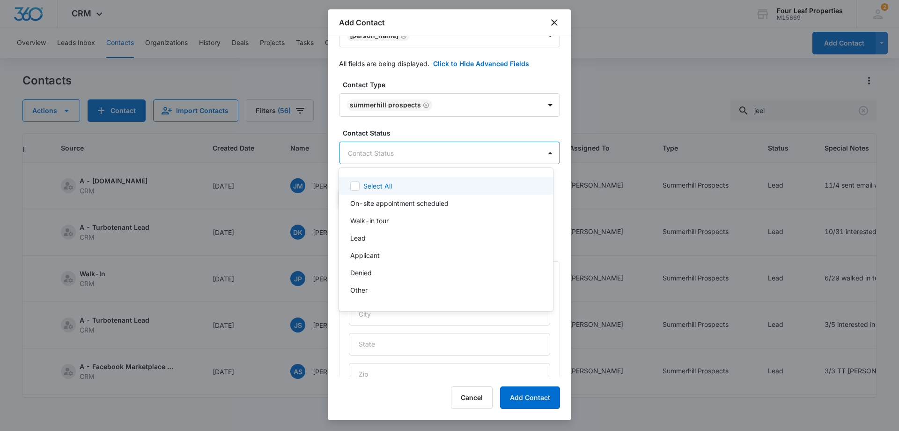
click at [443, 145] on div at bounding box center [449, 215] width 899 height 431
click at [443, 145] on body "CRM Apps Reputation Websites Forms CRM Email Social Shop Payments POS Content A…" at bounding box center [449, 215] width 899 height 431
click at [384, 243] on div "Lead" at bounding box center [446, 237] width 214 height 17
click at [458, 126] on div at bounding box center [449, 215] width 899 height 431
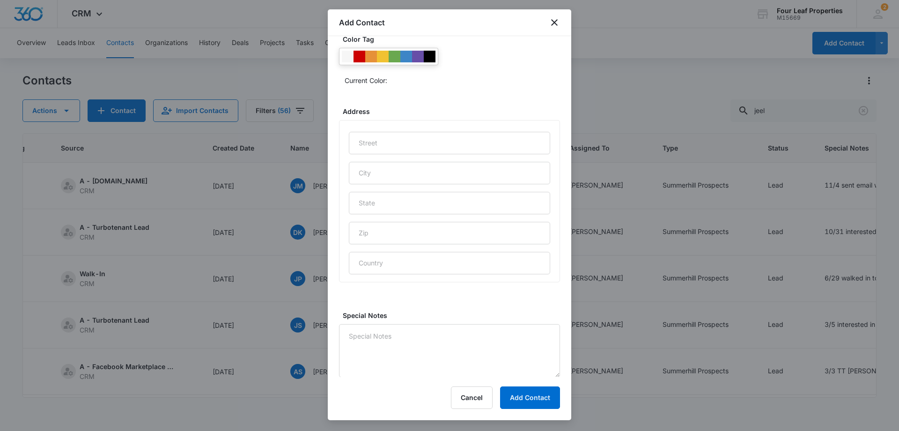
scroll to position [370, 0]
click at [409, 338] on textarea "Special Notes" at bounding box center [449, 349] width 221 height 53
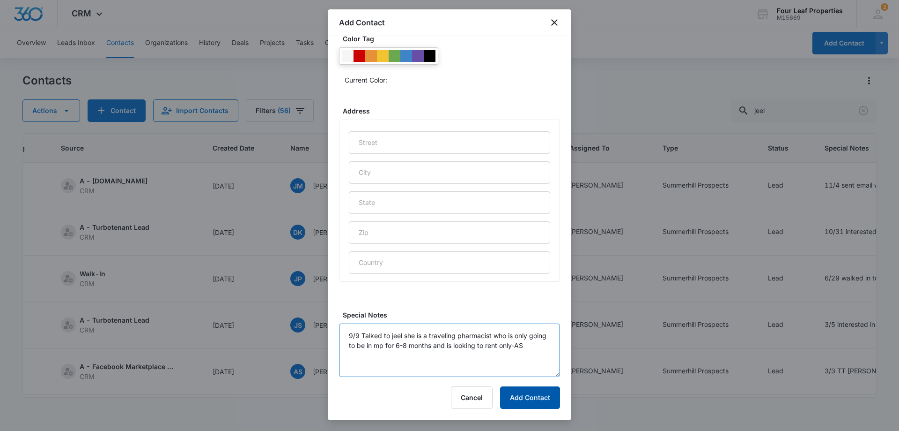
type textarea "9/9 Talked to jeel she is a traveling pharmacist who is only going to be in mp …"
click at [525, 405] on button "Add Contact" at bounding box center [530, 397] width 60 height 22
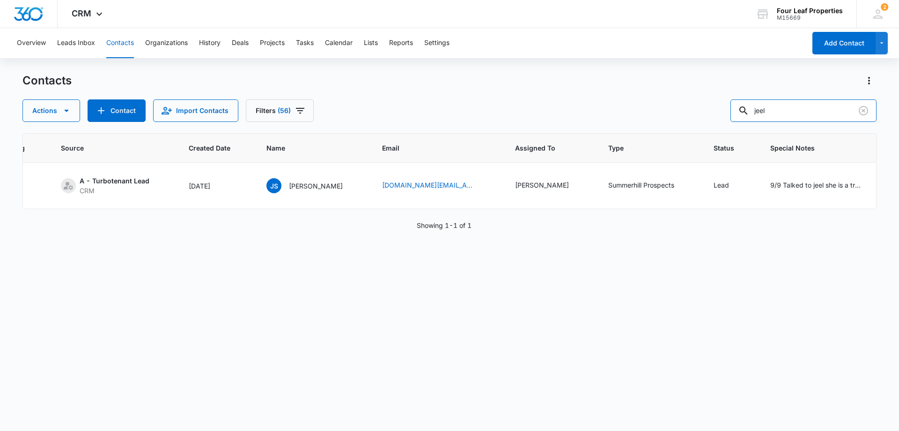
drag, startPoint x: 590, startPoint y: 114, endPoint x: 417, endPoint y: 117, distance: 172.9
click at [431, 122] on div "Contacts Actions Contact Import Contacts Filters (56) jeel ID Color Tag Source …" at bounding box center [449, 251] width 854 height 357
type input "[PERSON_NAME]"
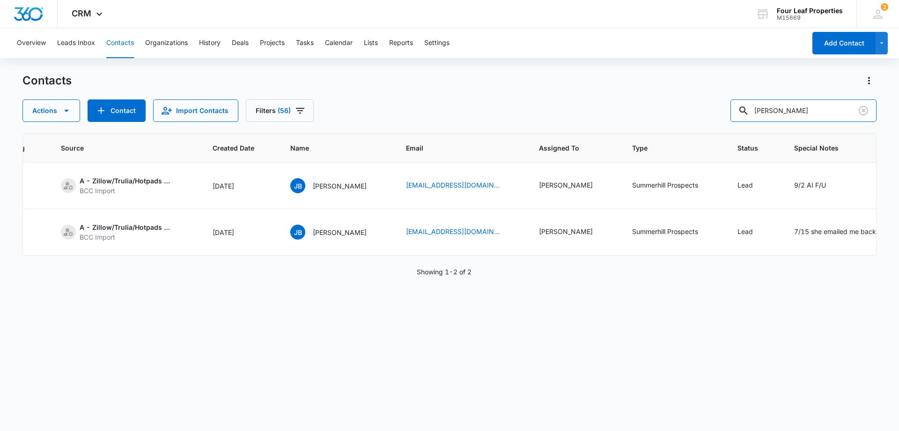
scroll to position [0, 292]
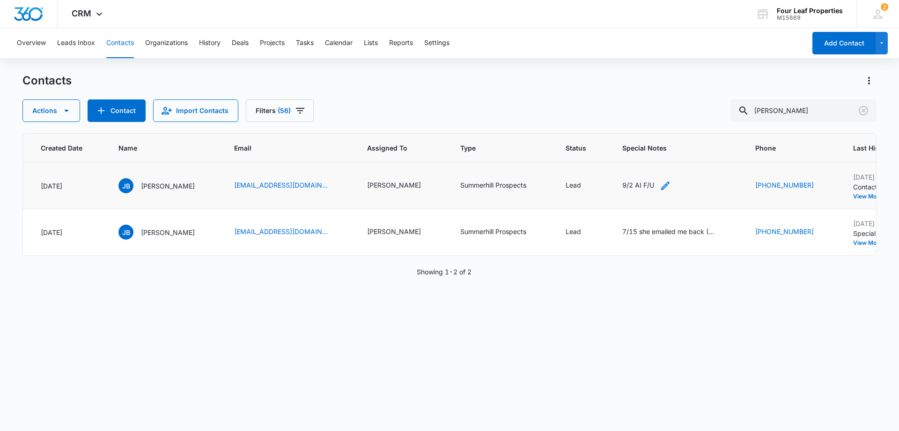
click at [661, 187] on icon "Special Notes - 9/2 AI F/U - Select to Edit Field" at bounding box center [665, 185] width 8 height 8
click at [550, 96] on textarea "9/2 AI F/U" at bounding box center [597, 109] width 111 height 53
type textarea "9/3 LM 9/2 AI F/U"
click at [633, 158] on button "Save" at bounding box center [639, 155] width 28 height 18
drag, startPoint x: 787, startPoint y: 111, endPoint x: 627, endPoint y: 119, distance: 159.9
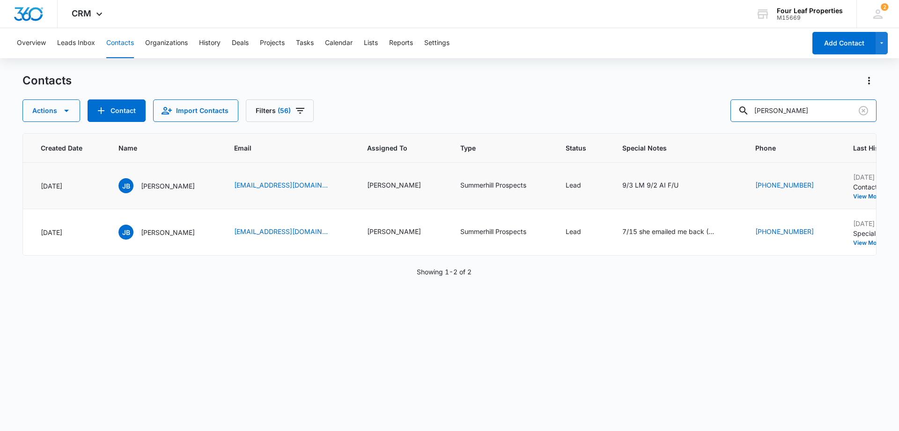
click at [627, 119] on div "Actions Contact Import Contacts Filters (56) [PERSON_NAME]" at bounding box center [449, 110] width 854 height 22
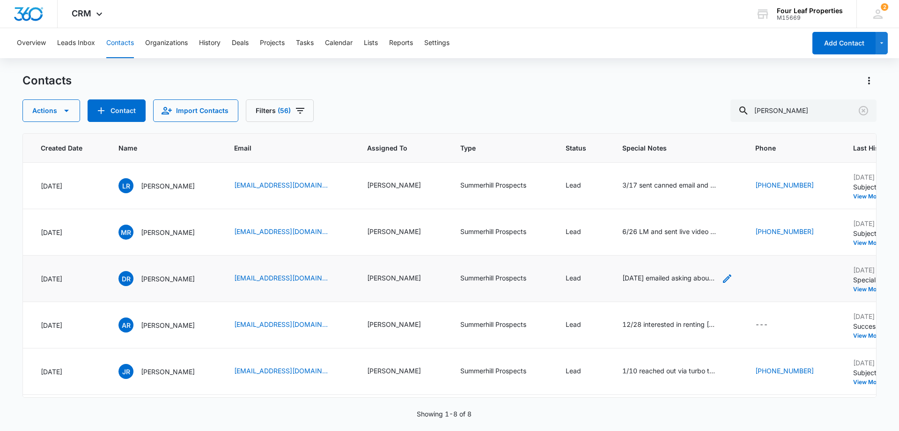
click at [722, 281] on icon "Special Notes - 9/8/25 emailed asking about her application. I am calling her K…" at bounding box center [727, 278] width 11 height 11
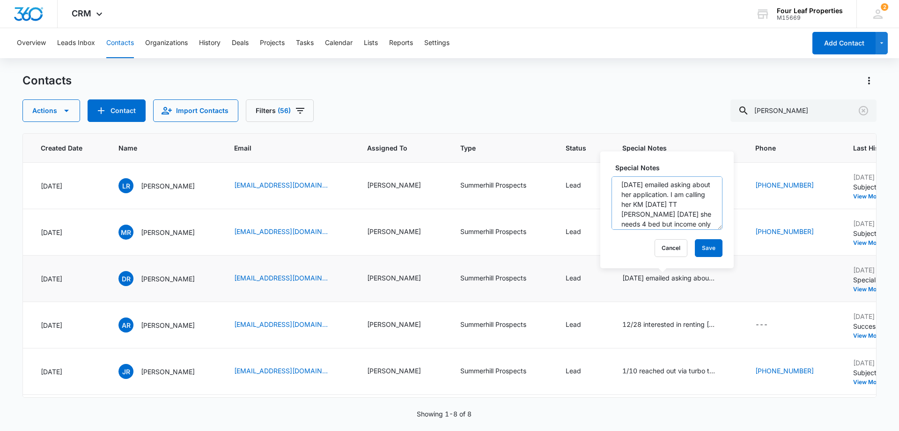
scroll to position [0, 0]
click at [675, 250] on button "Cancel" at bounding box center [671, 248] width 33 height 18
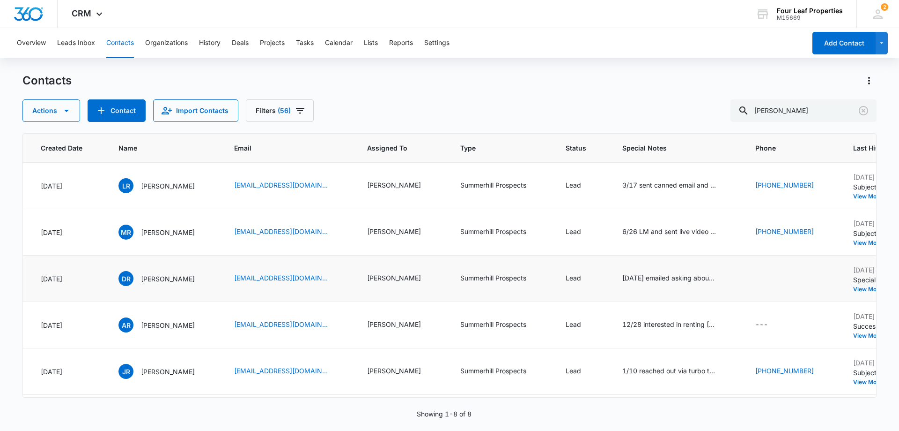
drag, startPoint x: 637, startPoint y: 397, endPoint x: 648, endPoint y: 394, distance: 12.0
click at [648, 394] on div "ID Color Tag Source Created Date Name Email Assigned To Type Status Special Not…" at bounding box center [449, 265] width 854 height 264
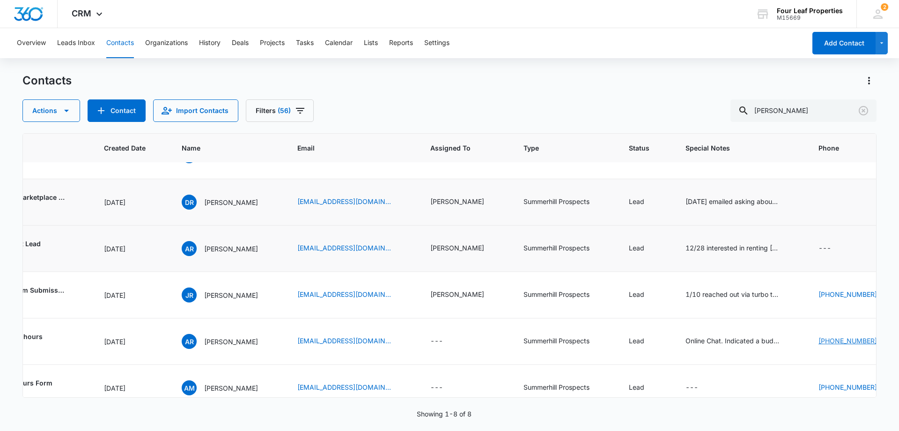
scroll to position [0, 229]
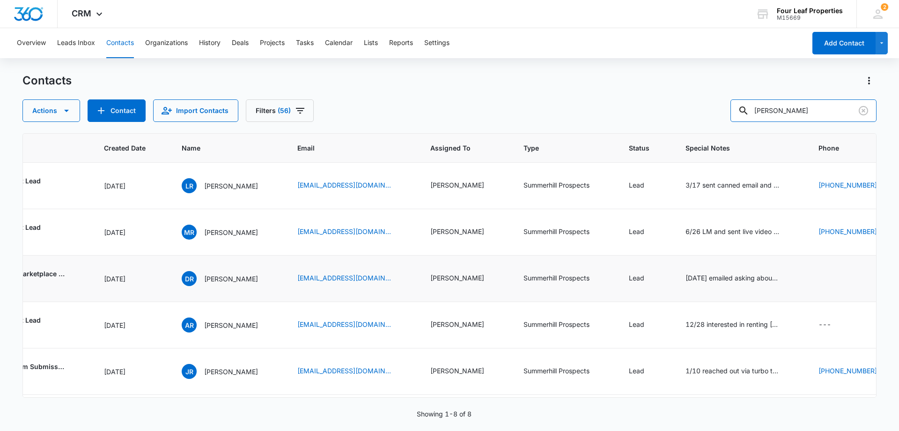
drag, startPoint x: 789, startPoint y: 110, endPoint x: 645, endPoint y: 126, distance: 144.7
click at [621, 128] on div "Contacts Actions Contact Import Contacts Filters (56) [PERSON_NAME] ID Color Ta…" at bounding box center [449, 251] width 854 height 357
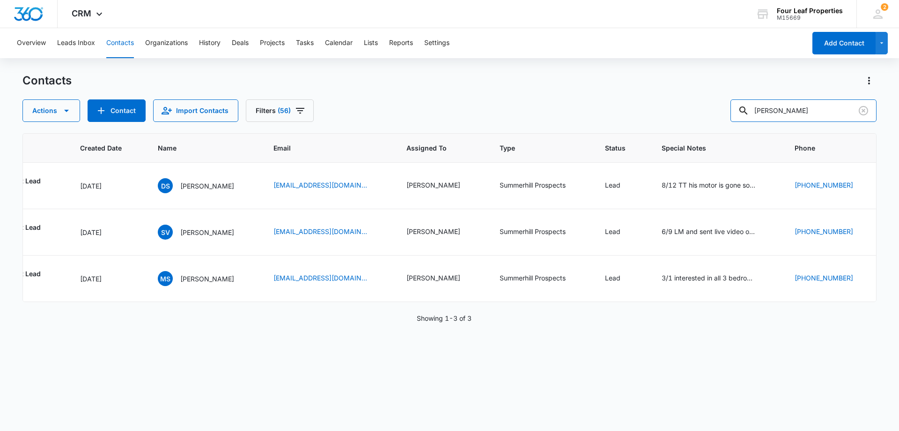
drag, startPoint x: 799, startPoint y: 111, endPoint x: 702, endPoint y: 116, distance: 96.6
click at [702, 116] on div "Actions Contact Import Contacts Filters (56) [PERSON_NAME]" at bounding box center [449, 110] width 854 height 22
type input "[PERSON_NAME]"
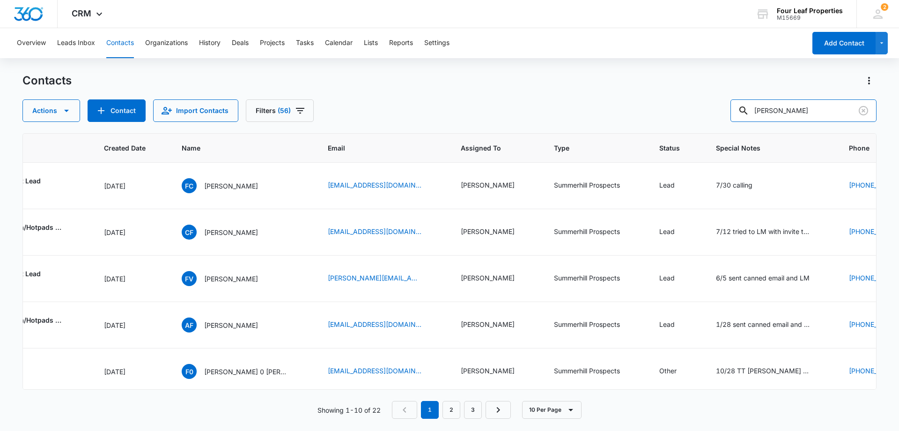
drag, startPoint x: 796, startPoint y: 116, endPoint x: 673, endPoint y: 121, distance: 123.8
click at [674, 120] on div "Actions Contact Import Contacts Filters (56) [PERSON_NAME]" at bounding box center [449, 110] width 854 height 22
click at [809, 104] on input "text" at bounding box center [811, 110] width 132 height 22
click at [804, 108] on input "text" at bounding box center [811, 110] width 132 height 22
click at [804, 109] on input "text" at bounding box center [811, 110] width 132 height 22
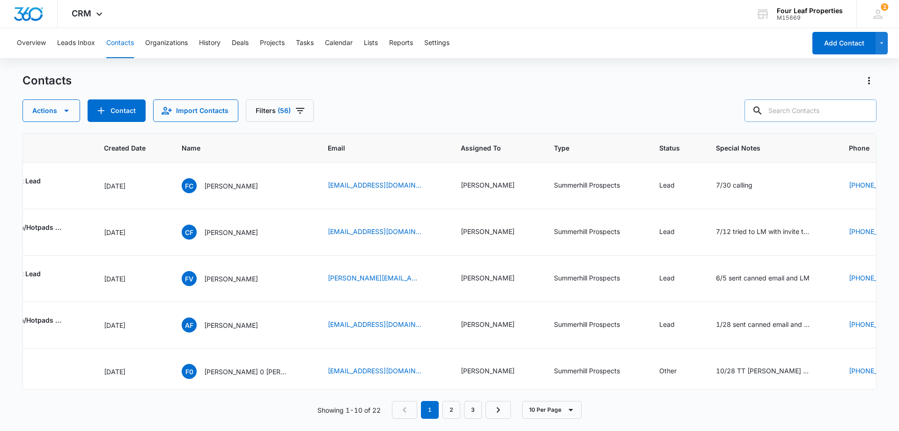
click at [815, 107] on input "text" at bounding box center [811, 110] width 132 height 22
paste input "[PERSON_NAME]"
type input "[PERSON_NAME]"
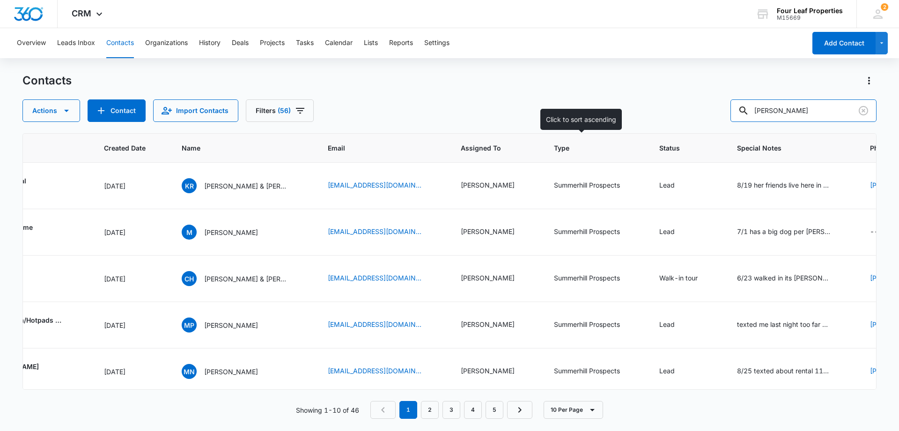
drag, startPoint x: 812, startPoint y: 107, endPoint x: 537, endPoint y: 152, distance: 278.2
click at [542, 155] on div "Contacts Actions Contact Import Contacts Filters (56) [PERSON_NAME] ID Color Ta…" at bounding box center [449, 251] width 854 height 357
paste input "[EMAIL_ADDRESS][DOMAIN_NAME]"
type input "[EMAIL_ADDRESS][DOMAIN_NAME]"
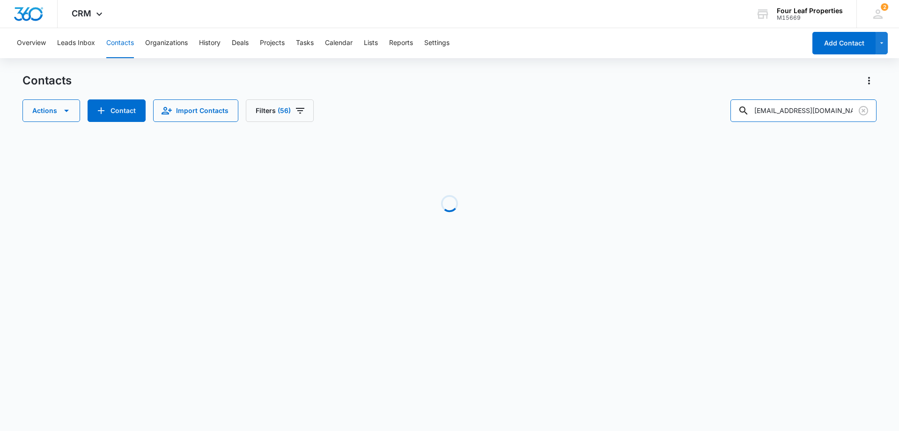
scroll to position [0, 120]
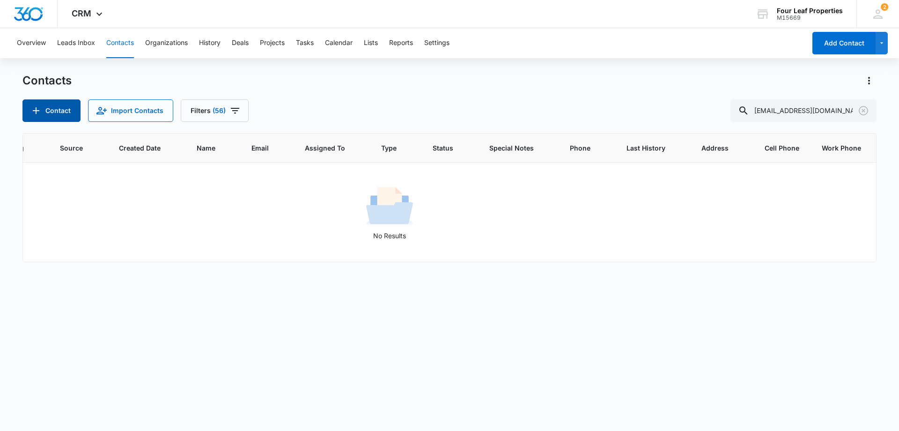
click at [63, 114] on button "Contact" at bounding box center [51, 110] width 58 height 22
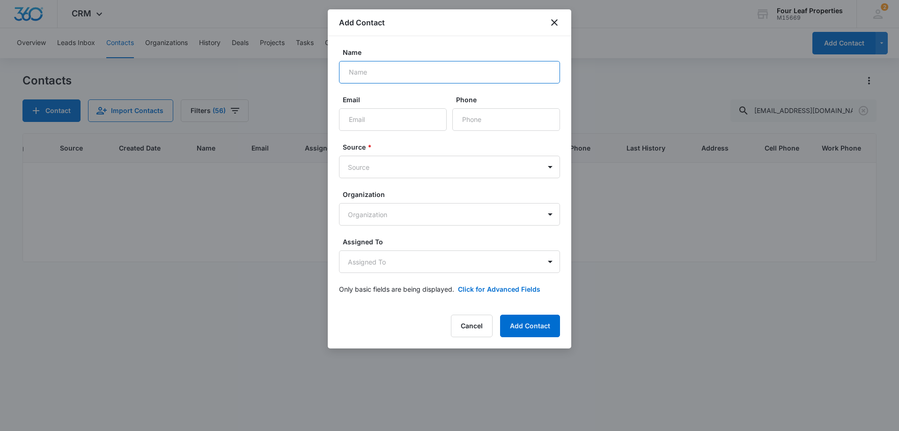
click at [355, 74] on input "Name" at bounding box center [449, 72] width 221 height 22
paste input "[EMAIL_ADDRESS][DOMAIN_NAME]"
type input "[EMAIL_ADDRESS][DOMAIN_NAME]"
drag, startPoint x: 429, startPoint y: 74, endPoint x: 222, endPoint y: 74, distance: 207.1
click at [220, 74] on body "CRM Apps Reputation Websites Forms CRM Email Social Shop Payments POS Content A…" at bounding box center [449, 215] width 899 height 431
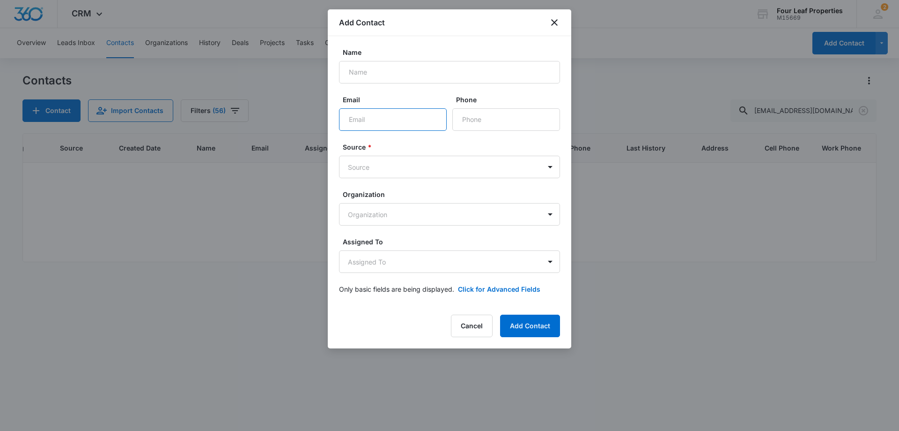
click at [350, 117] on input "Email" at bounding box center [393, 119] width 108 height 22
paste input "[EMAIL_ADDRESS][DOMAIN_NAME]"
type input "[EMAIL_ADDRESS][DOMAIN_NAME]"
click at [398, 72] on input "Name" at bounding box center [449, 72] width 221 height 22
paste input "[PERSON_NAME]"
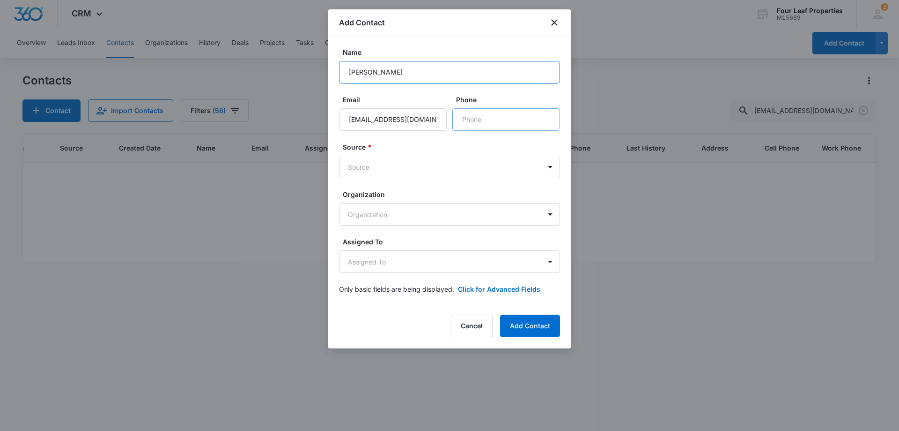
type input "[PERSON_NAME]"
click at [465, 118] on input "Phone" at bounding box center [507, 119] width 108 height 22
paste input "[PHONE_NUMBER]"
type input "[PHONE_NUMBER]"
drag, startPoint x: 519, startPoint y: 124, endPoint x: 391, endPoint y: 126, distance: 127.4
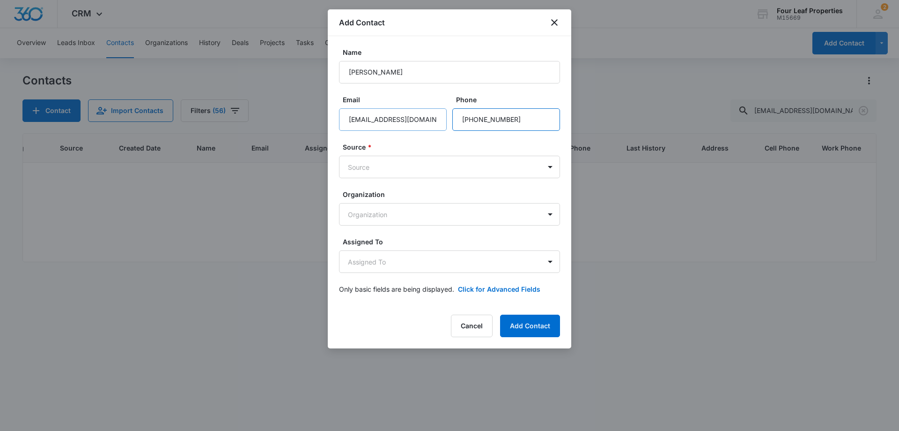
click at [391, 125] on div "Email [EMAIL_ADDRESS][DOMAIN_NAME] Phone" at bounding box center [449, 113] width 221 height 36
paste input "[PHONE_NUMBER]"
type input "[PHONE_NUMBER]"
click at [483, 168] on body "CRM Apps Reputation Websites Forms CRM Email Social Shop Payments POS Content A…" at bounding box center [449, 215] width 899 height 431
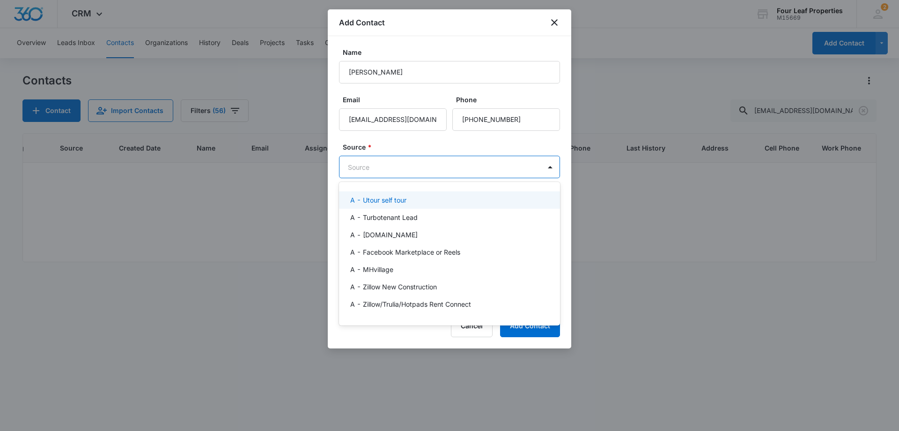
click at [459, 198] on div "A - Utour self tour" at bounding box center [448, 200] width 197 height 10
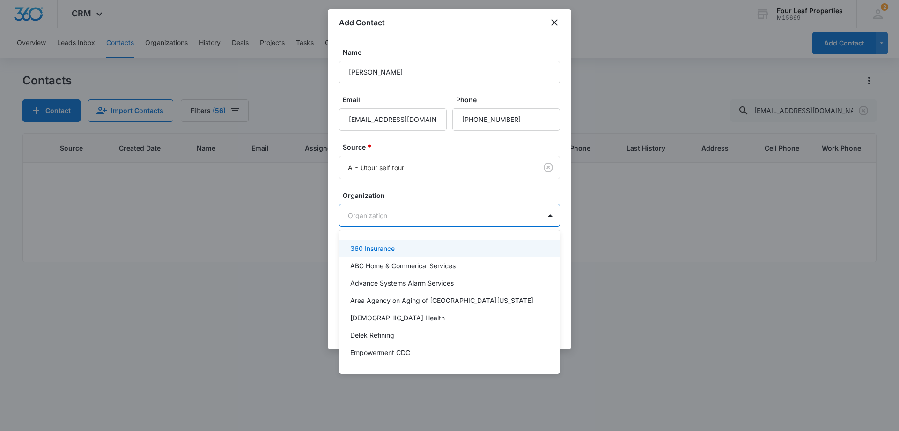
click at [441, 219] on body "CRM Apps Reputation Websites Forms CRM Email Social Shop Payments POS Content A…" at bounding box center [449, 215] width 899 height 431
click at [441, 219] on div at bounding box center [449, 215] width 899 height 431
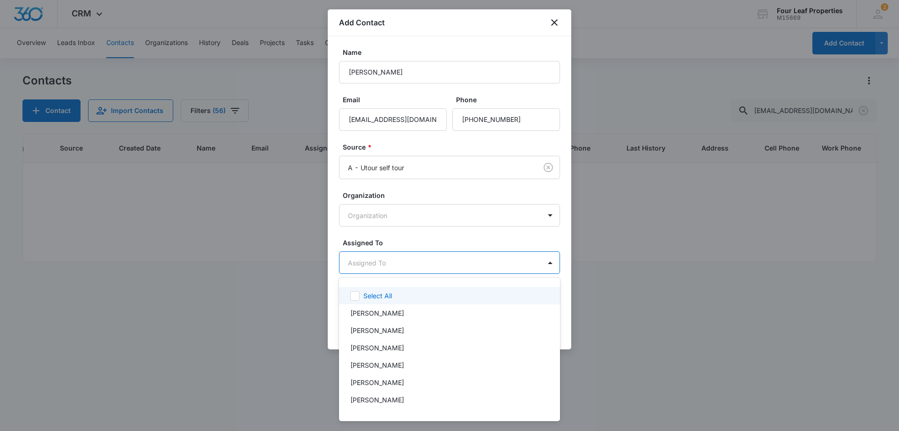
click at [430, 267] on body "CRM Apps Reputation Websites Forms CRM Email Social Shop Payments POS Content A…" at bounding box center [449, 215] width 899 height 431
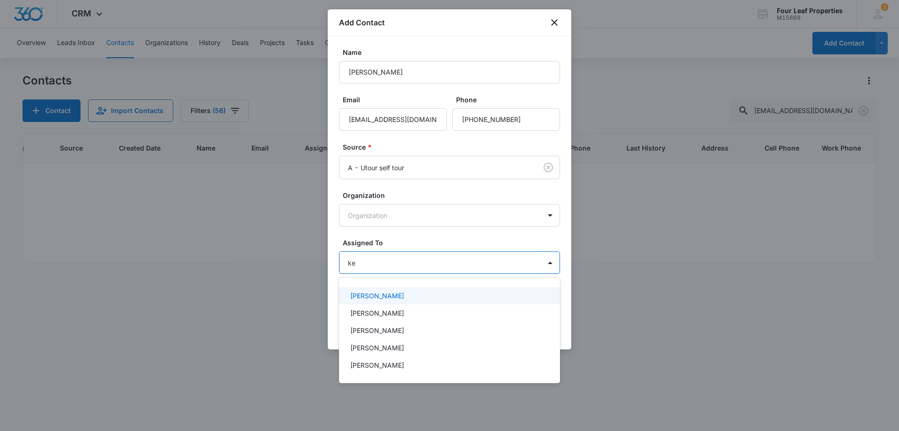
type input "kel"
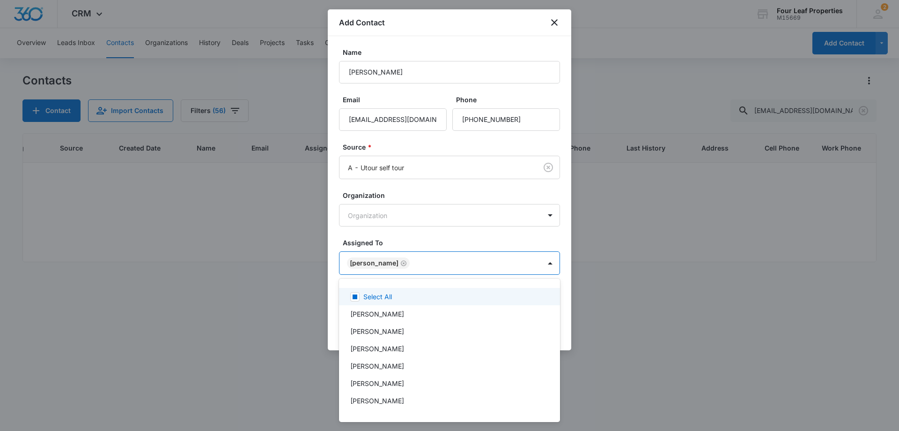
click at [465, 253] on div at bounding box center [449, 215] width 899 height 431
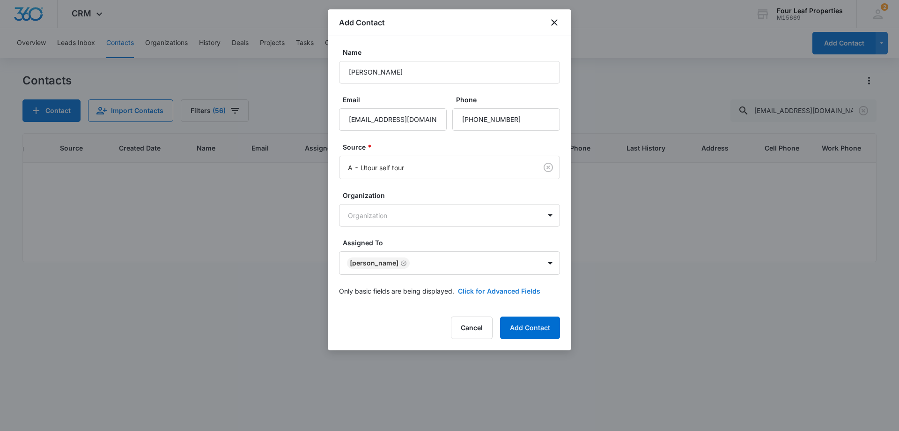
click at [494, 289] on button "Click for Advanced Fields" at bounding box center [499, 291] width 82 height 10
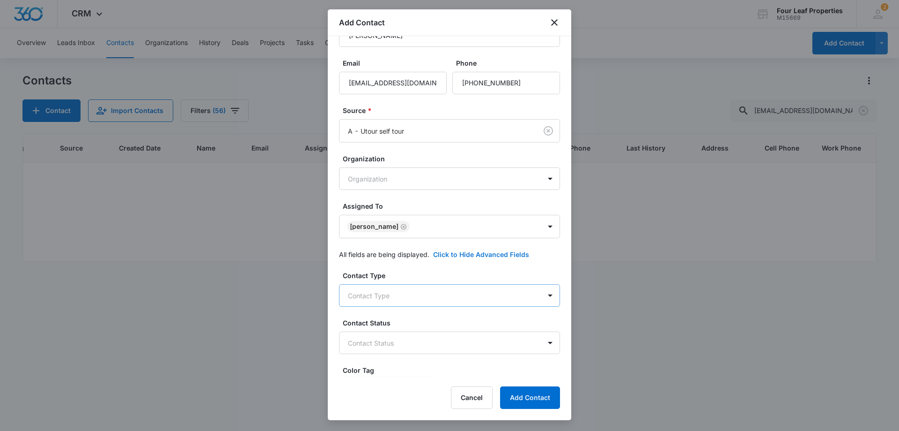
scroll to position [94, 0]
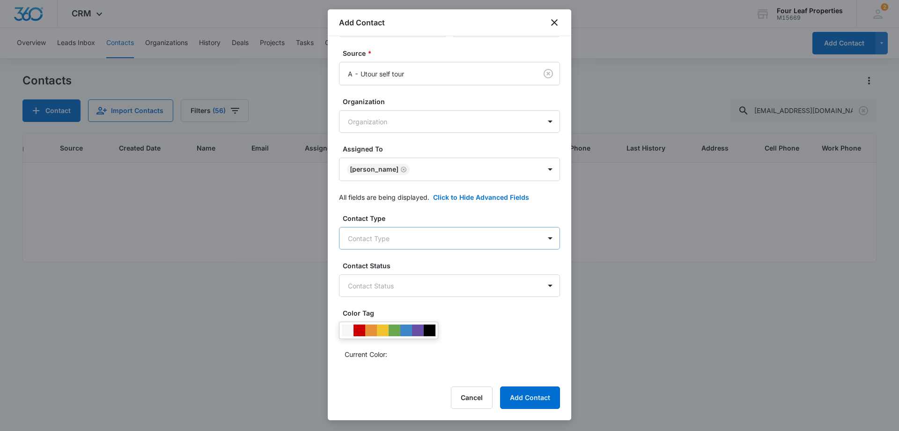
click at [440, 240] on body "CRM Apps Reputation Websites Forms CRM Email Social Shop Payments POS Content A…" at bounding box center [449, 215] width 899 height 431
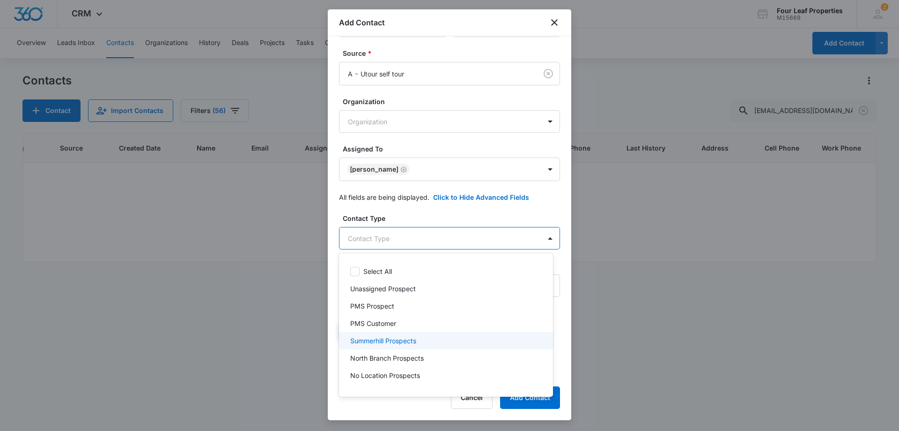
click at [423, 341] on div "Summerhill Prospects" at bounding box center [445, 340] width 190 height 10
click at [464, 225] on div at bounding box center [449, 215] width 899 height 431
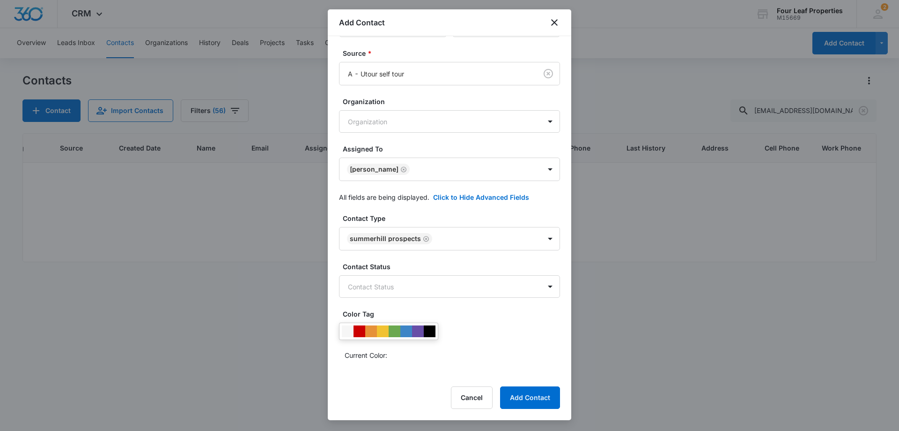
click at [447, 275] on div "Contact Status Contact Status" at bounding box center [449, 279] width 221 height 36
click at [453, 297] on div "Contact Type Summerhill Prospects Contact Status Contact Status Color Tag Curre…" at bounding box center [449, 432] width 221 height 438
click at [452, 294] on body "CRM Apps Reputation Websites Forms CRM Email Social Shop Payments POS Content A…" at bounding box center [449, 215] width 899 height 431
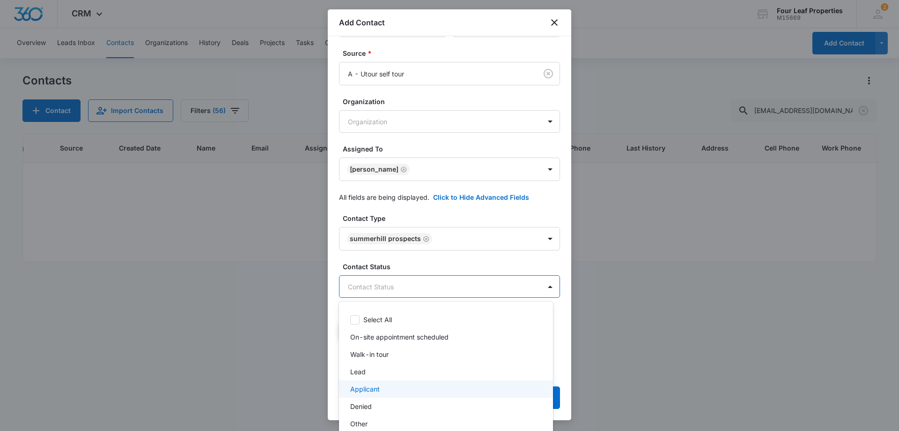
click at [412, 379] on div "Lead" at bounding box center [446, 371] width 214 height 17
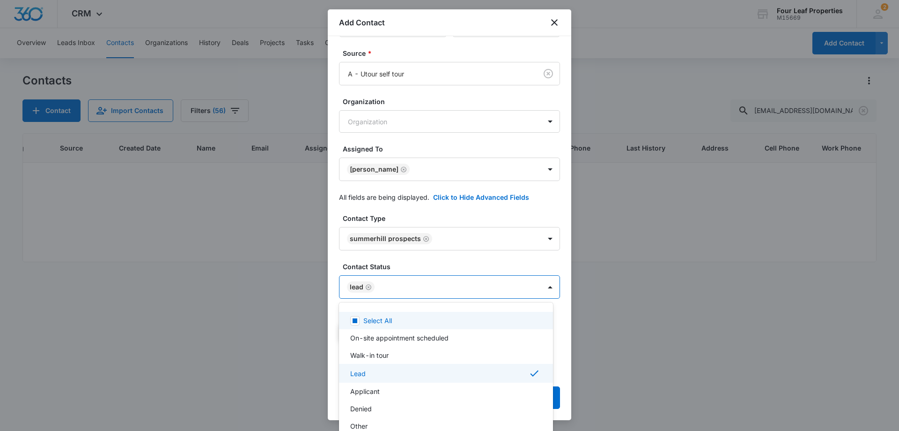
click at [449, 258] on div at bounding box center [449, 215] width 899 height 431
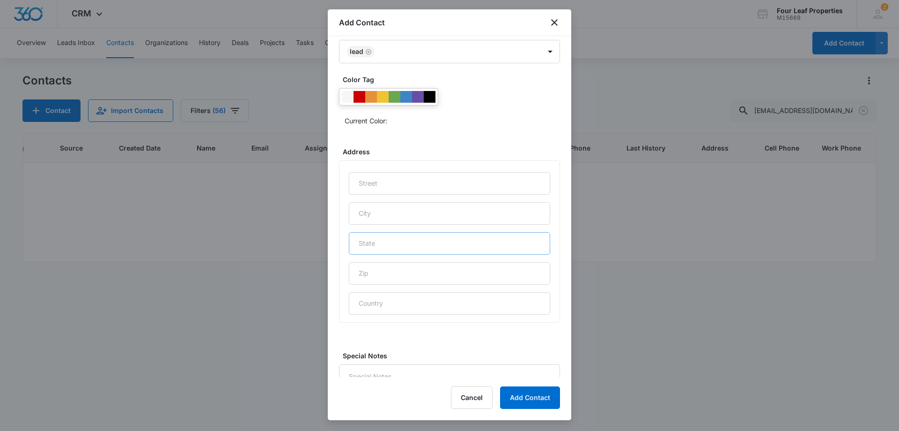
scroll to position [370, 0]
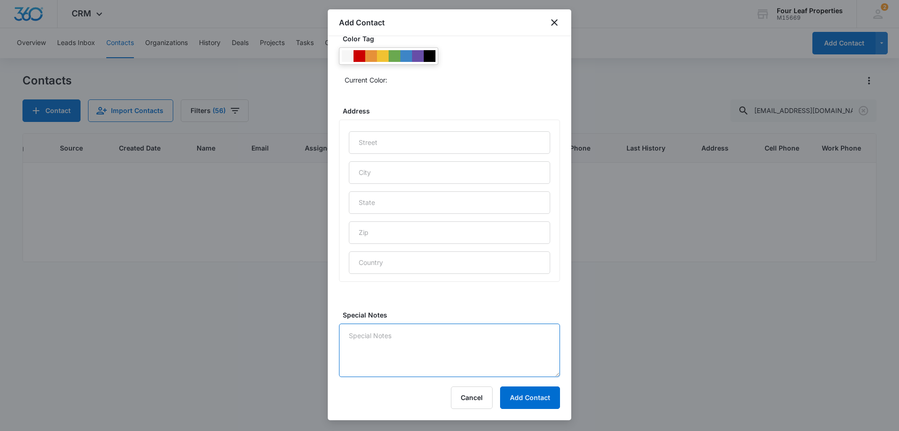
click at [442, 334] on textarea "Special Notes" at bounding box center [449, 349] width 221 height 53
type textarea "9/9 Calling"
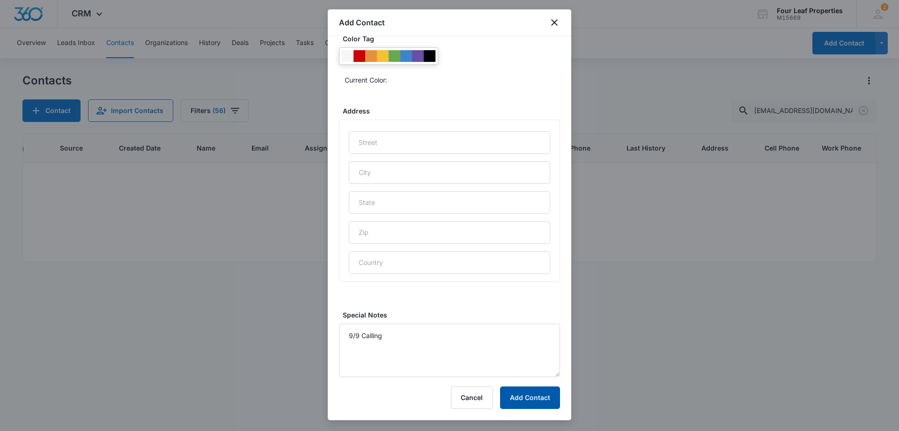
drag, startPoint x: 531, startPoint y: 403, endPoint x: 527, endPoint y: 403, distance: 4.7
click at [531, 403] on button "Add Contact" at bounding box center [530, 397] width 60 height 22
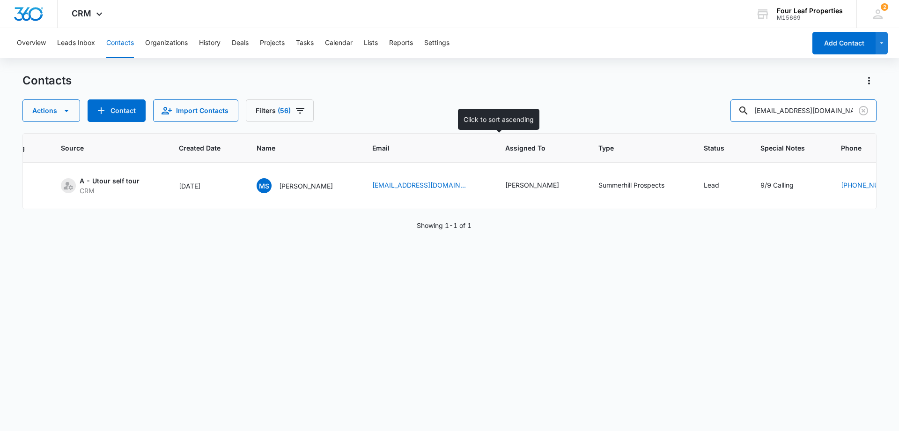
drag, startPoint x: 572, startPoint y: 129, endPoint x: 341, endPoint y: 150, distance: 231.9
click at [332, 154] on div "Contacts Actions Contact Import Contacts Filters (56) [EMAIL_ADDRESS][DOMAIN_NA…" at bounding box center [449, 251] width 854 height 357
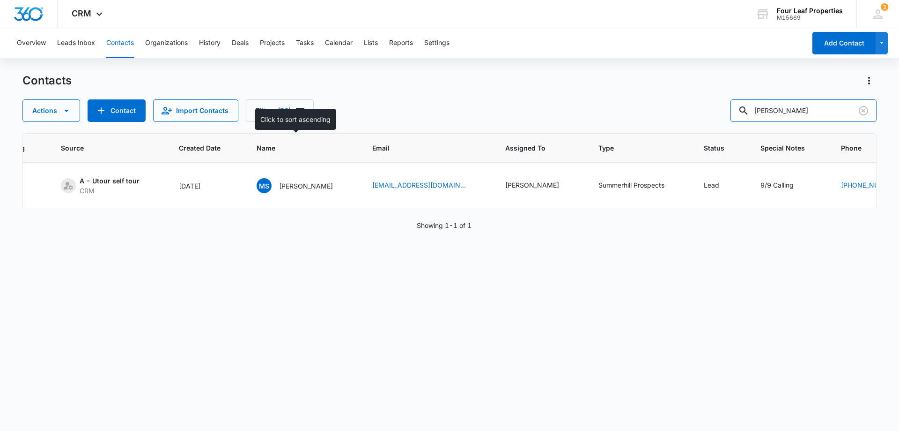
type input "[PERSON_NAME]"
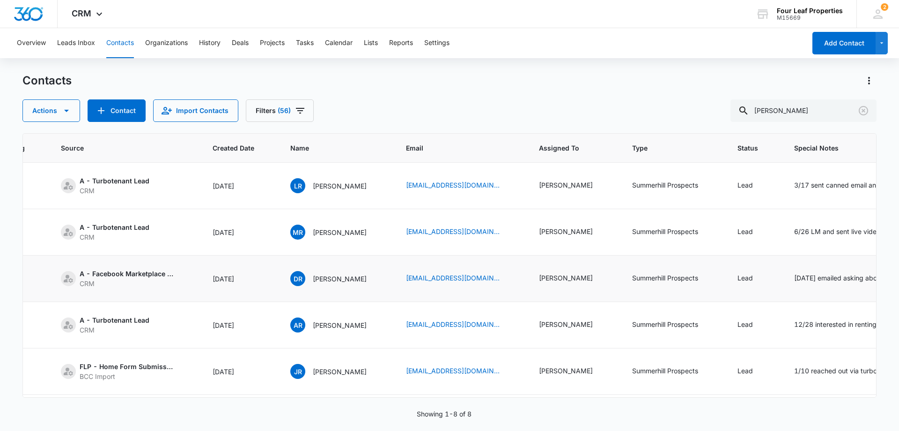
click at [253, 275] on div "[DATE]" at bounding box center [240, 279] width 55 height 10
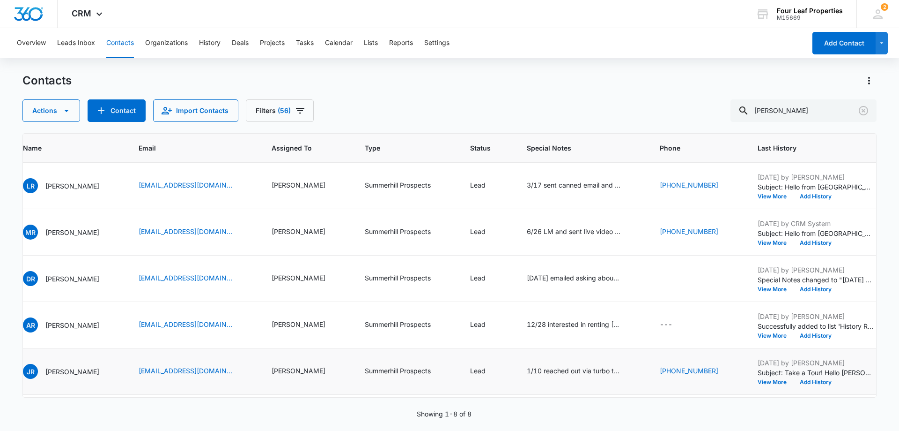
scroll to position [0, 394]
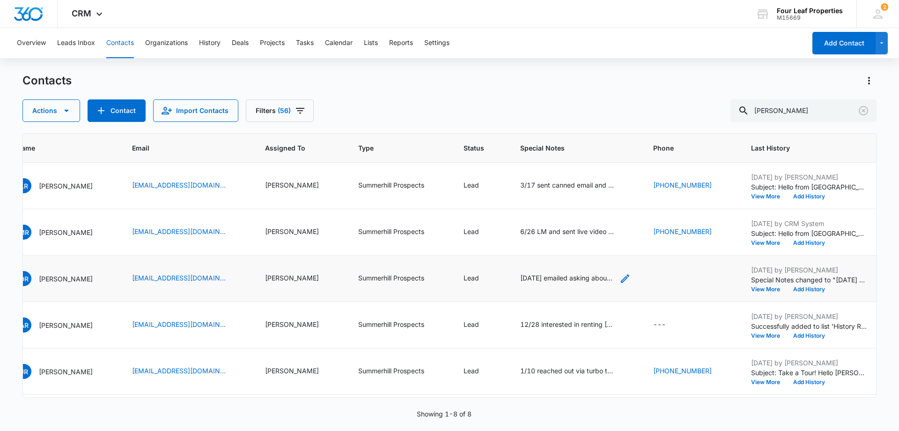
click at [620, 280] on icon "Special Notes - 9/8/25 emailed asking about her application. I am calling her K…" at bounding box center [625, 278] width 11 height 11
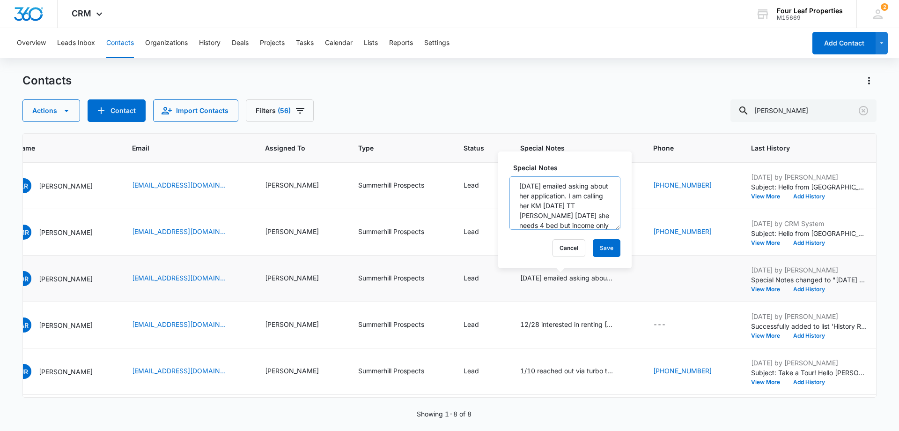
scroll to position [0, 0]
click at [562, 245] on button "Cancel" at bounding box center [569, 248] width 33 height 18
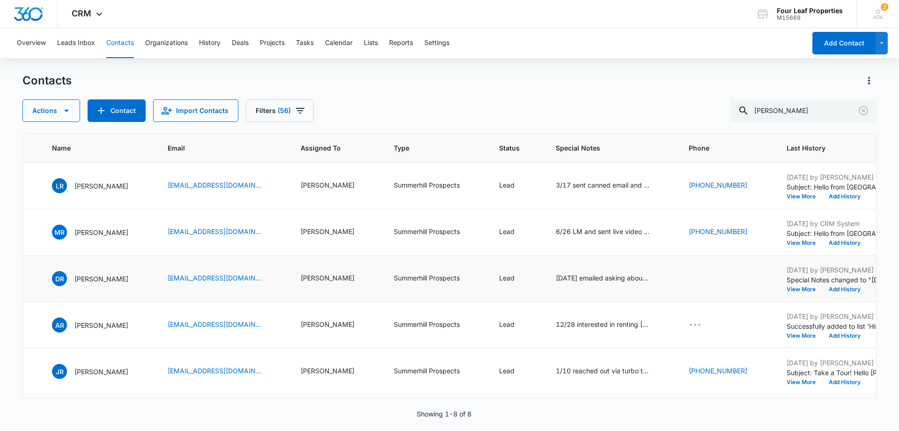
scroll to position [0, 357]
click at [657, 278] on icon "Special Notes - 9/8/25 emailed asking about her application. I am calling her K…" at bounding box center [662, 278] width 11 height 11
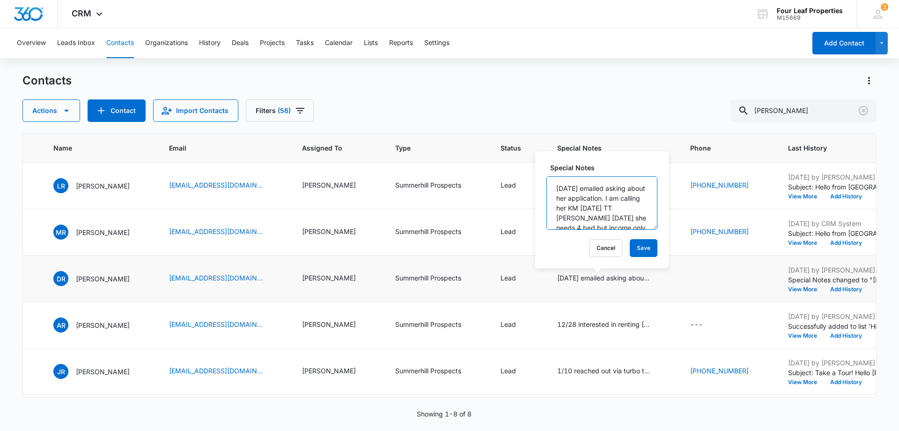
click at [613, 205] on textarea "[DATE] emailed asking about her application. I am calling her KM [DATE] TT [PER…" at bounding box center [602, 202] width 111 height 53
